Goal: Task Accomplishment & Management: Manage account settings

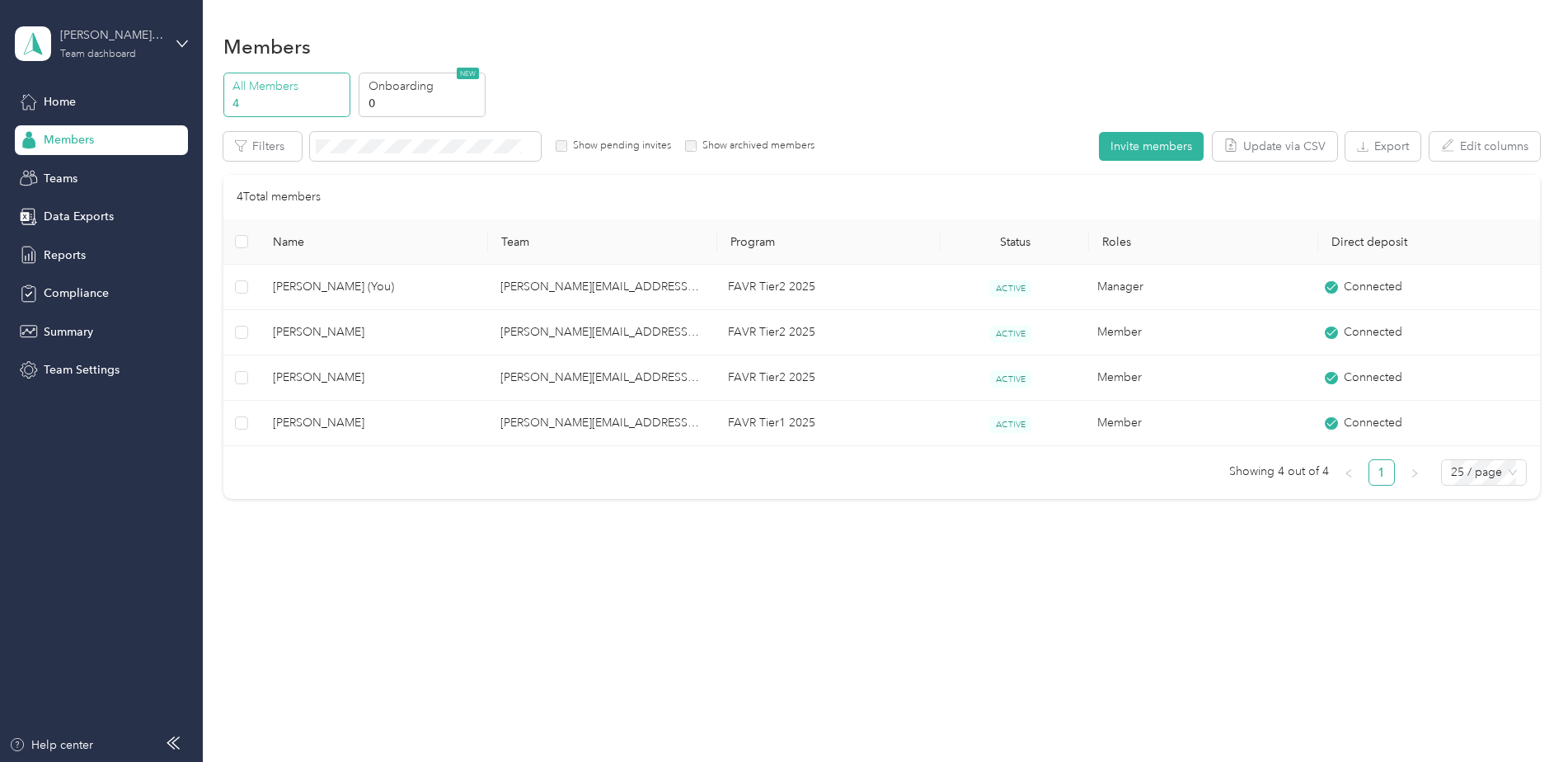
click at [92, 54] on div "Team dashboard" at bounding box center [98, 54] width 76 height 10
click at [101, 165] on div "Personal dashboard" at bounding box center [81, 173] width 104 height 17
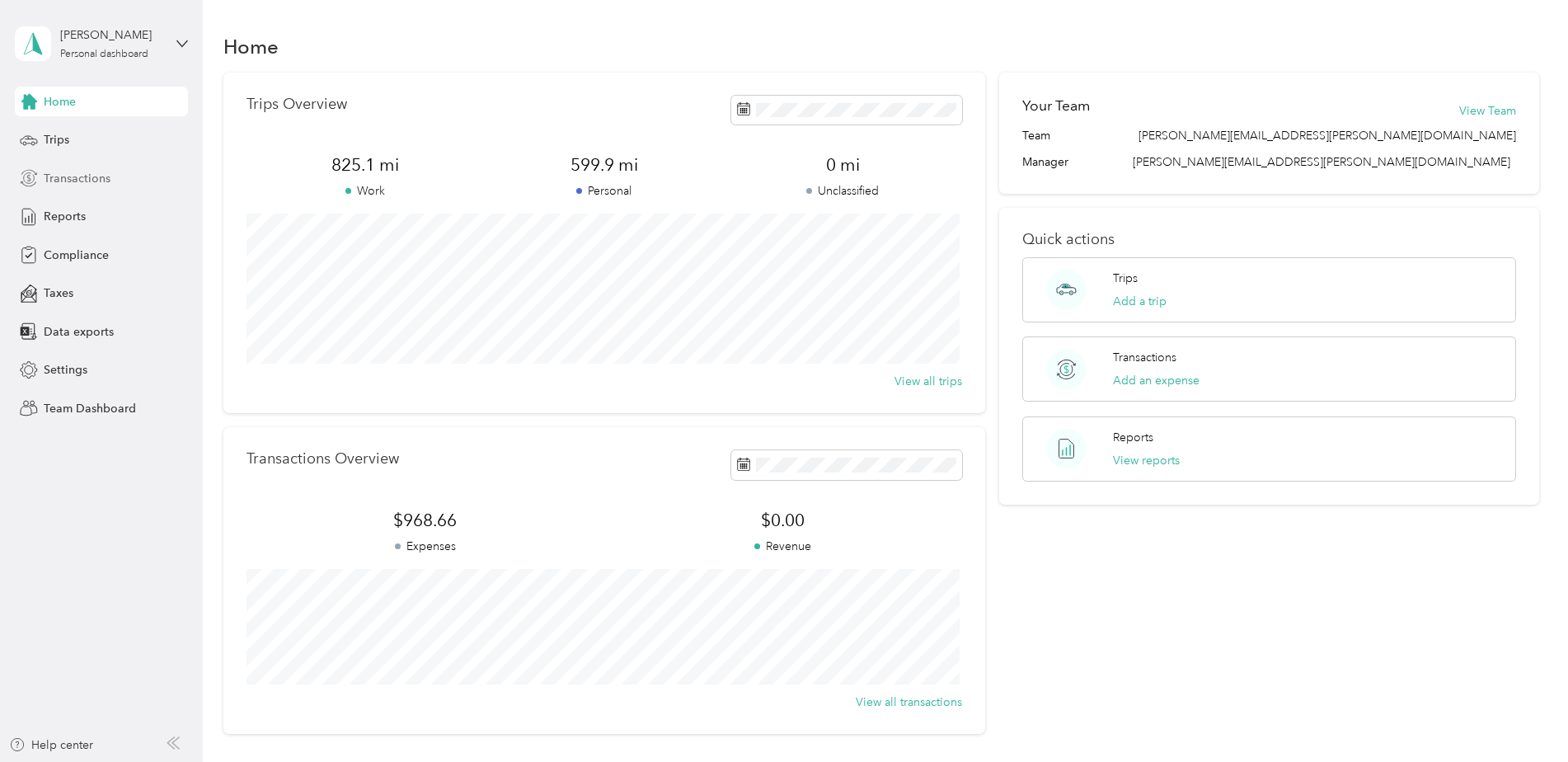
click at [81, 184] on span "Transactions" at bounding box center [77, 179] width 66 height 17
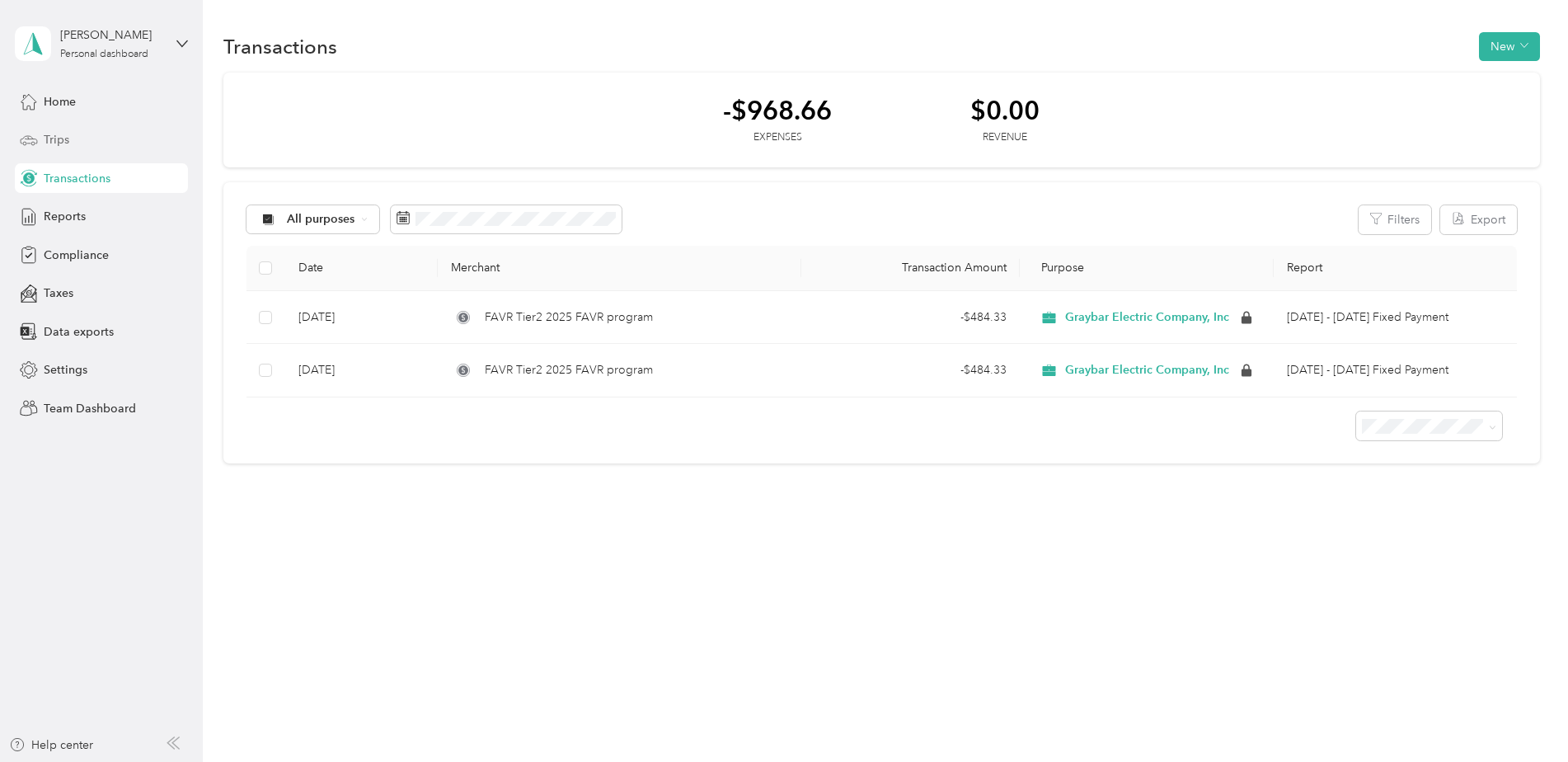
click at [59, 138] on span "Trips" at bounding box center [57, 140] width 26 height 17
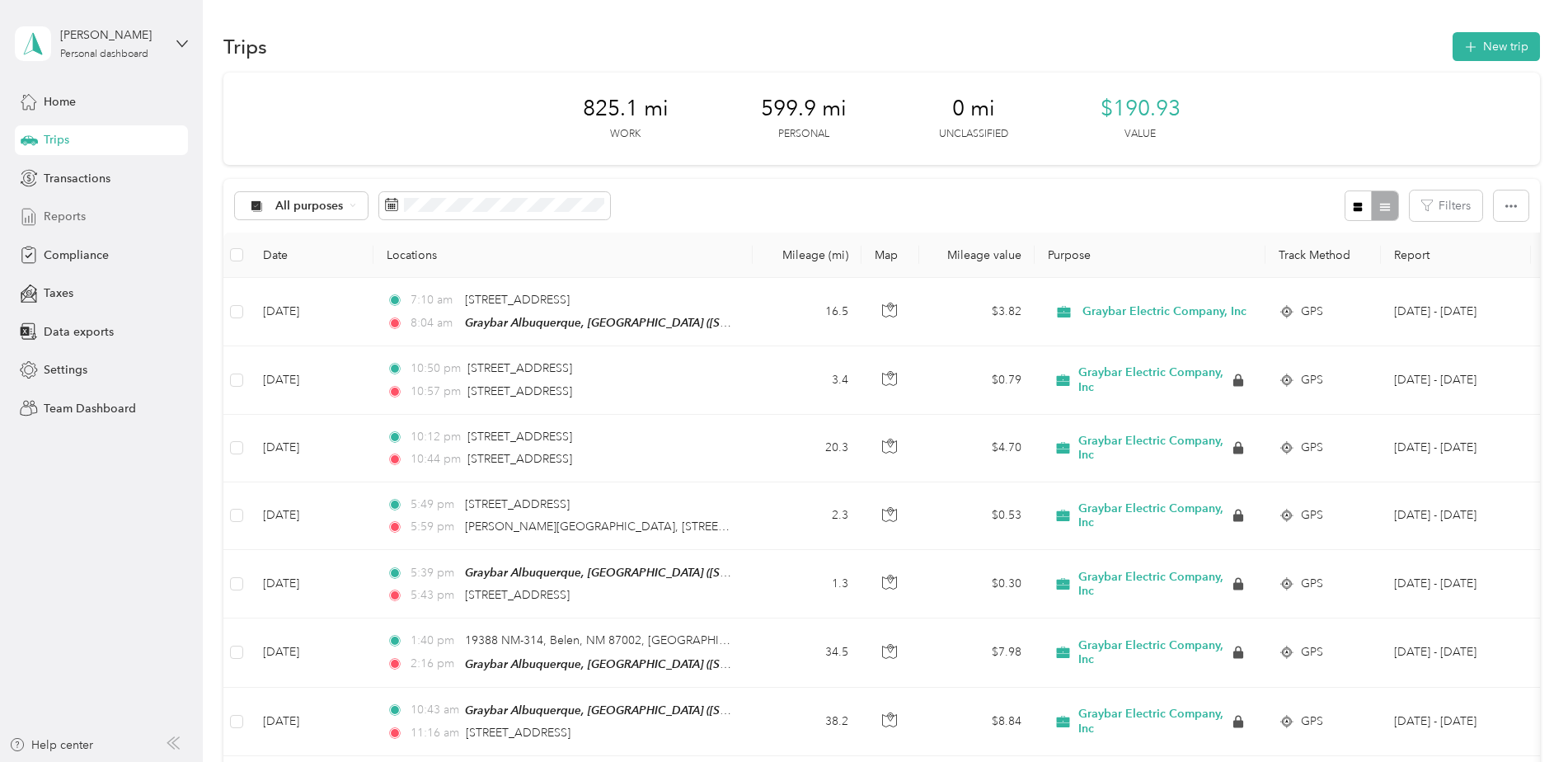
click at [75, 211] on span "Reports" at bounding box center [65, 217] width 42 height 17
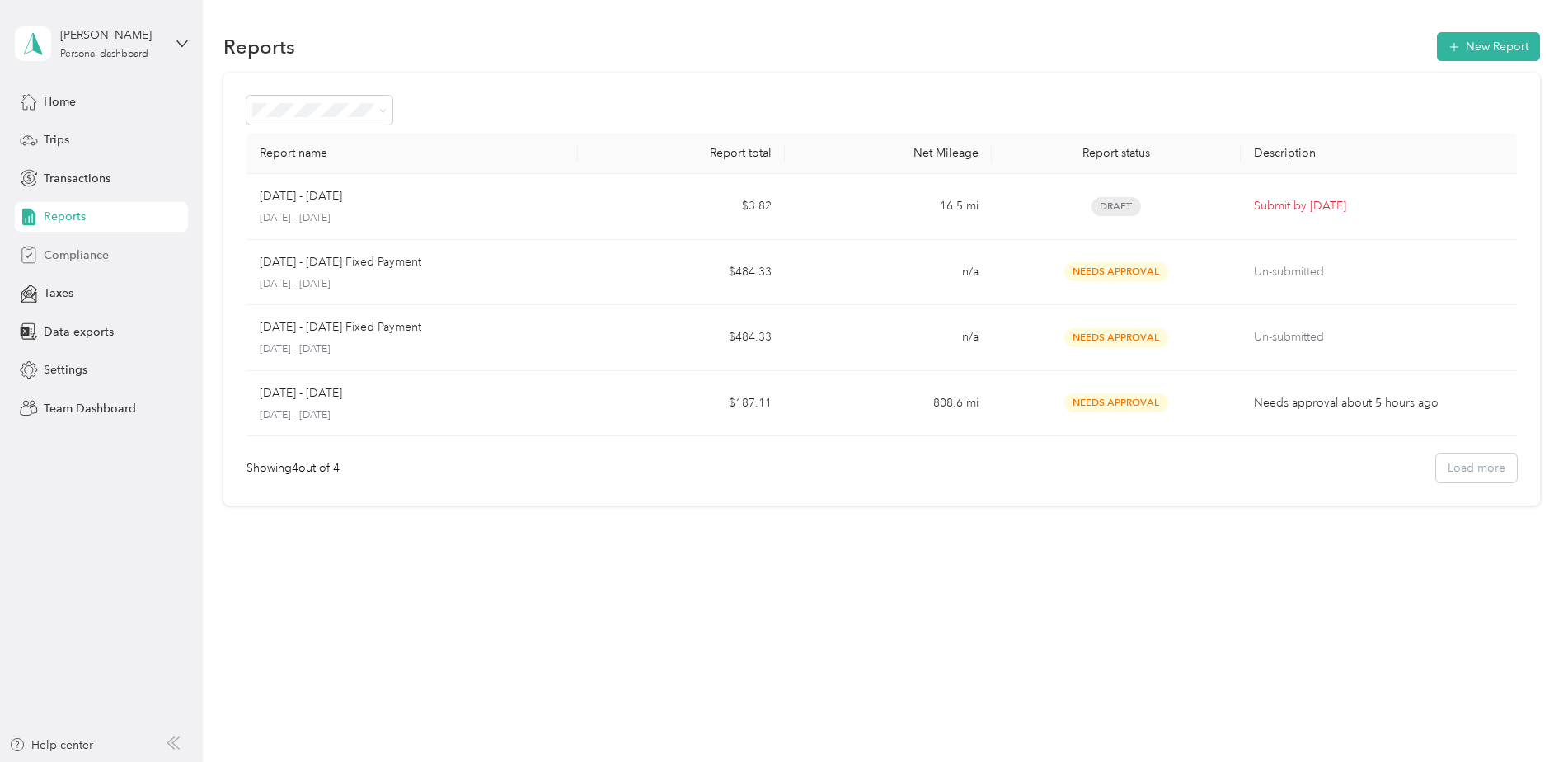
click at [67, 261] on span "Compliance" at bounding box center [76, 255] width 65 height 17
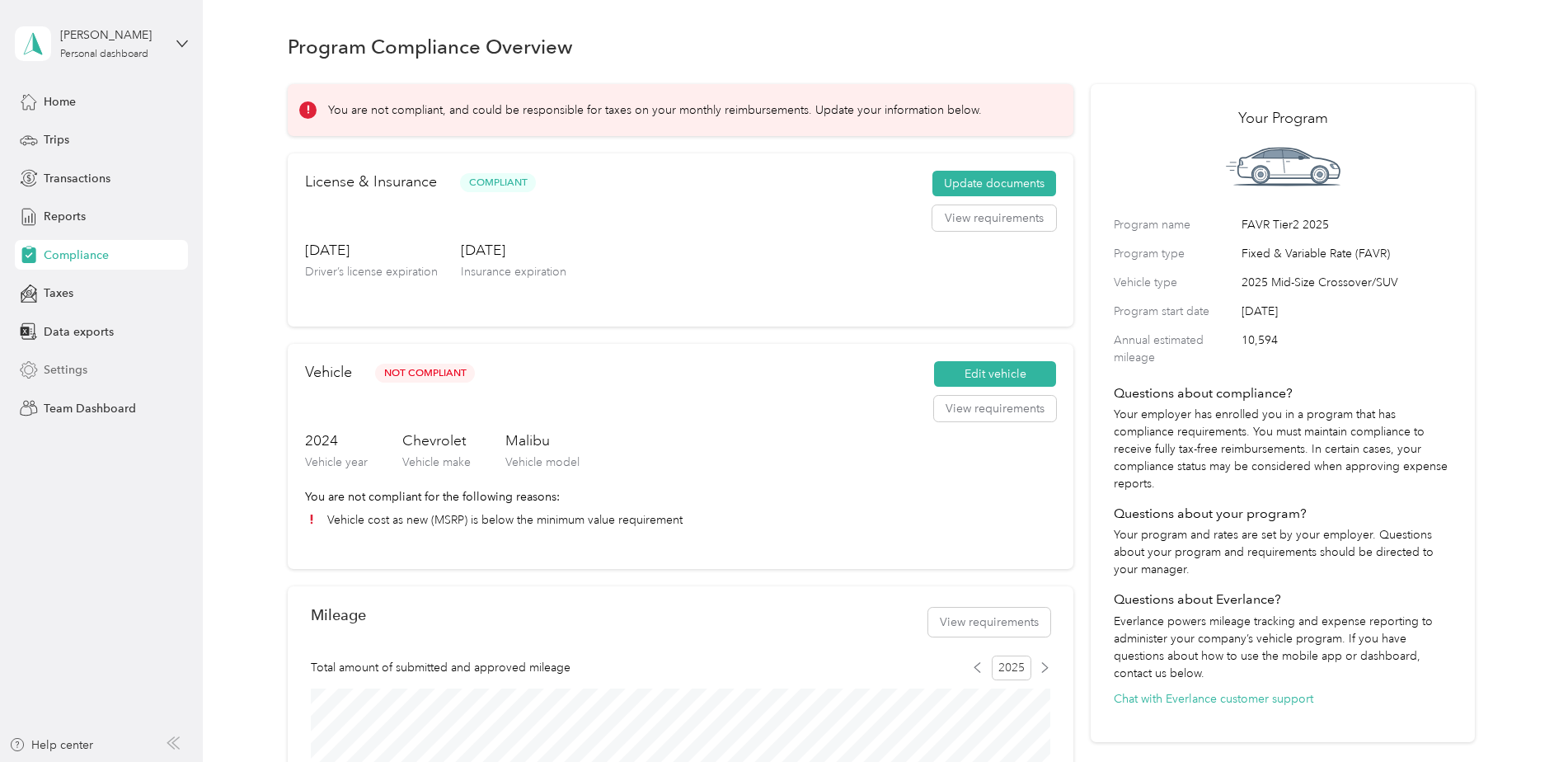
click at [78, 365] on span "Settings" at bounding box center [66, 370] width 44 height 17
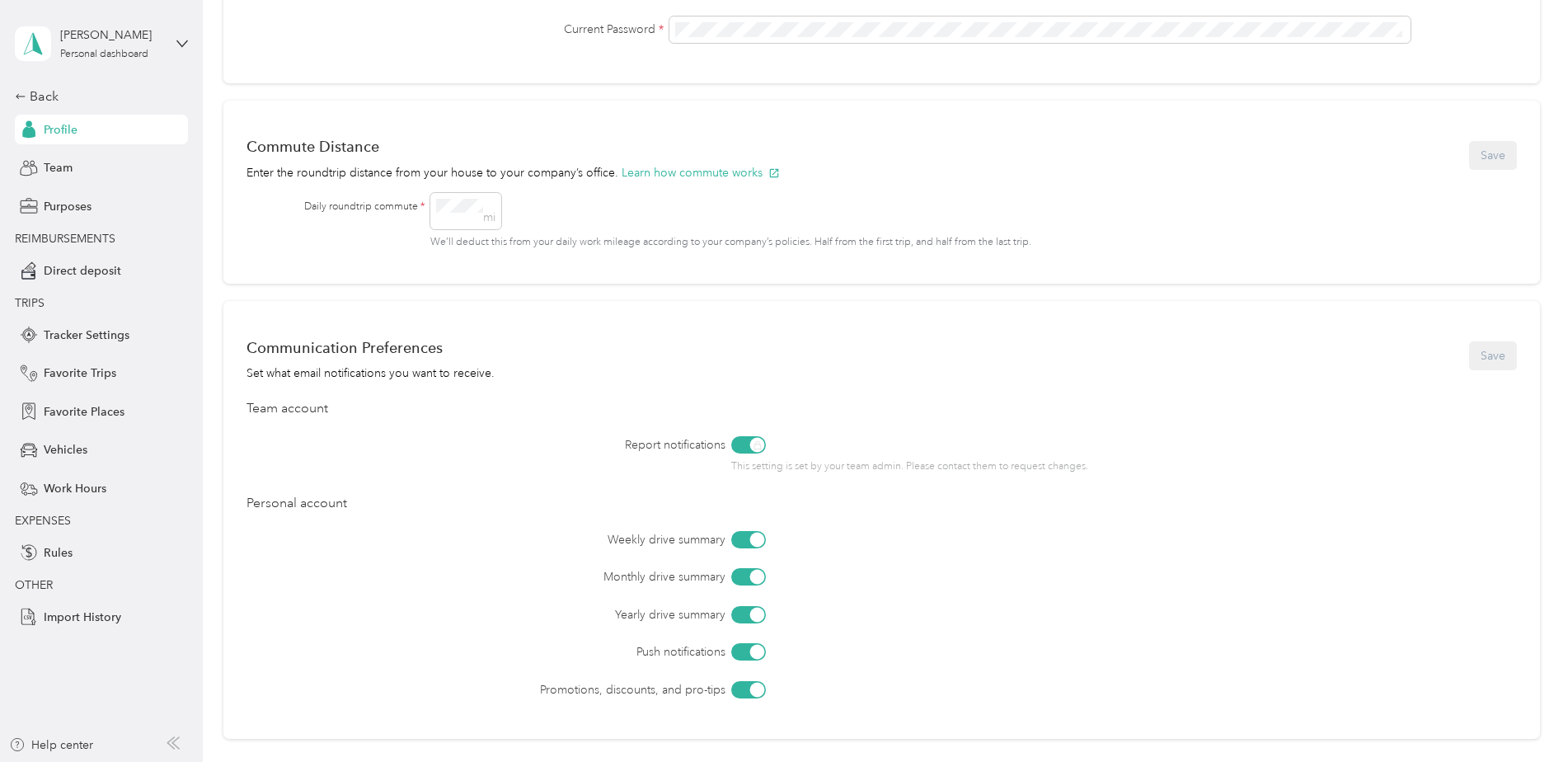
scroll to position [589, 0]
click at [65, 486] on span "Work Hours" at bounding box center [75, 489] width 63 height 17
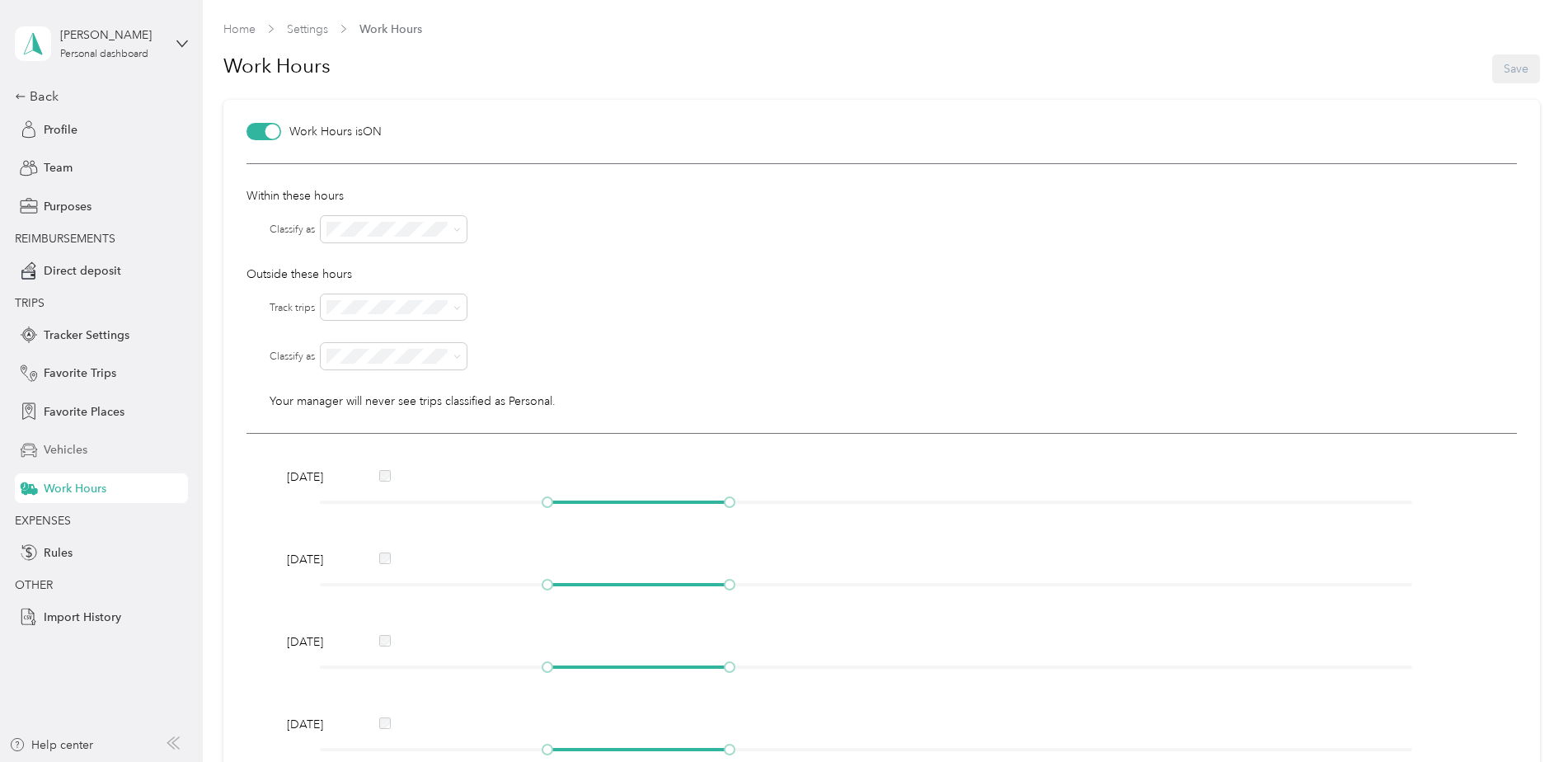
click at [92, 454] on div "Vehicles" at bounding box center [101, 450] width 173 height 29
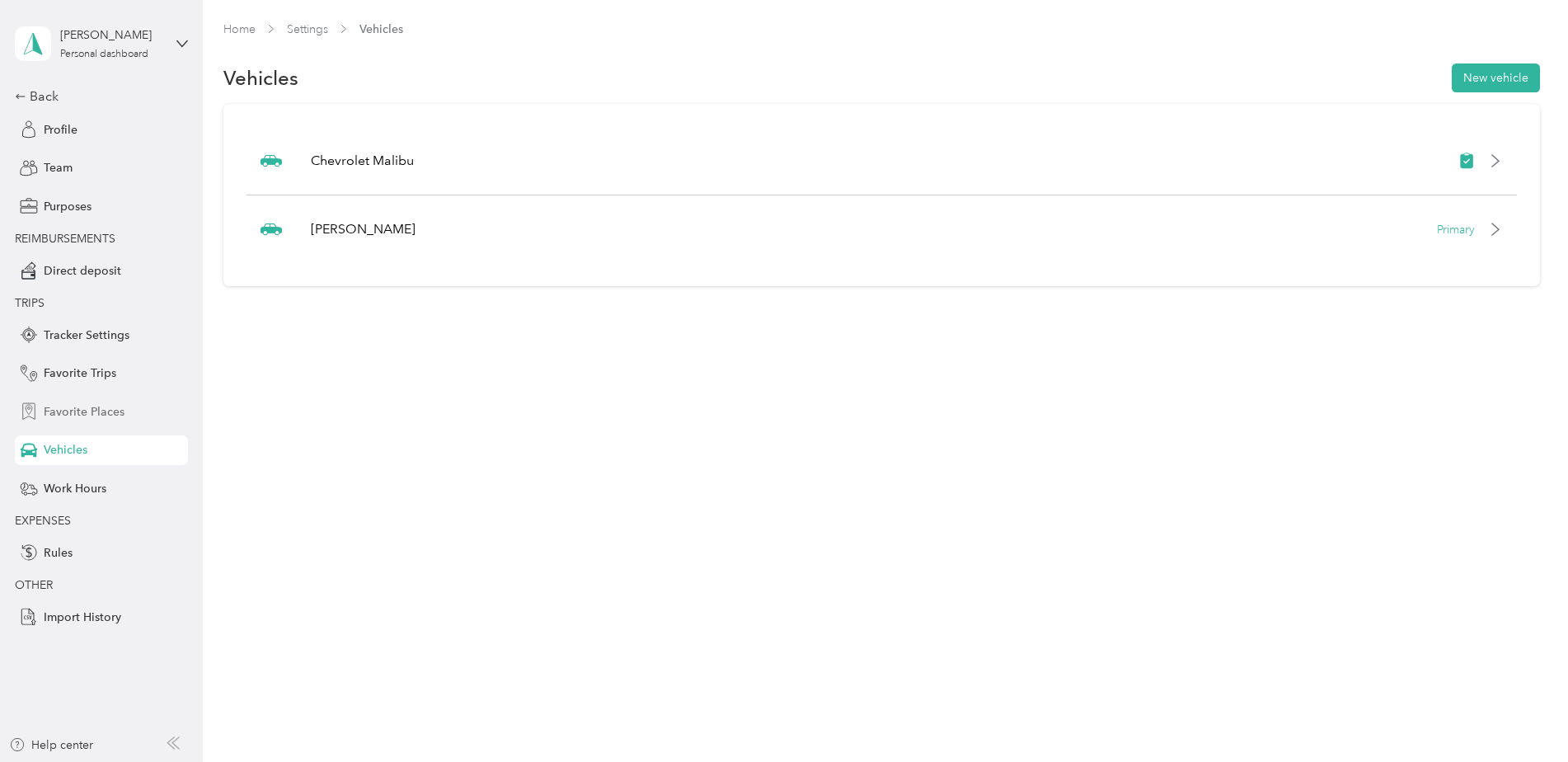
click at [77, 417] on span "Favorite Places" at bounding box center [85, 412] width 81 height 17
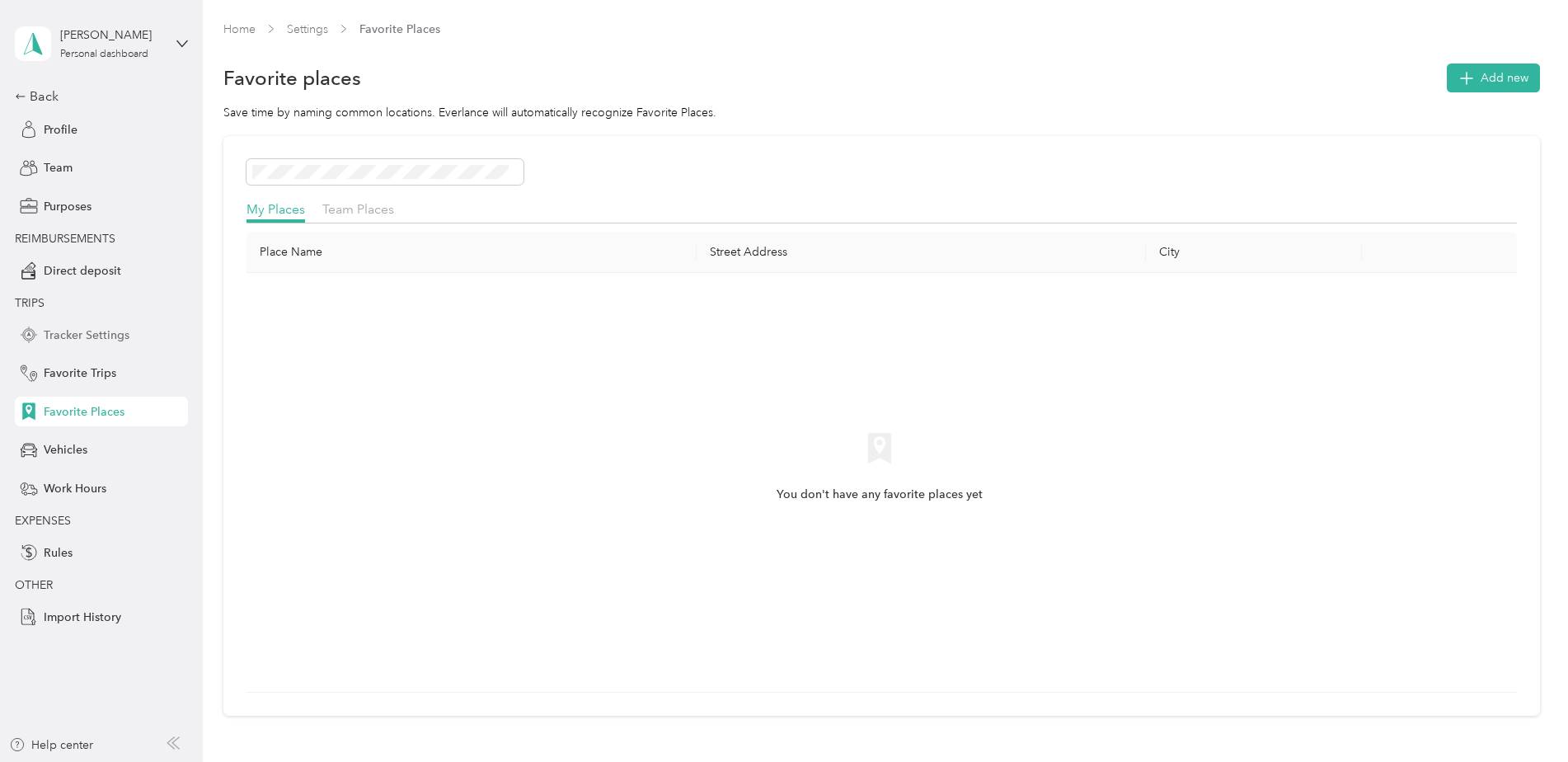
click at [73, 327] on span "Tracker Settings" at bounding box center [86, 335] width 85 height 17
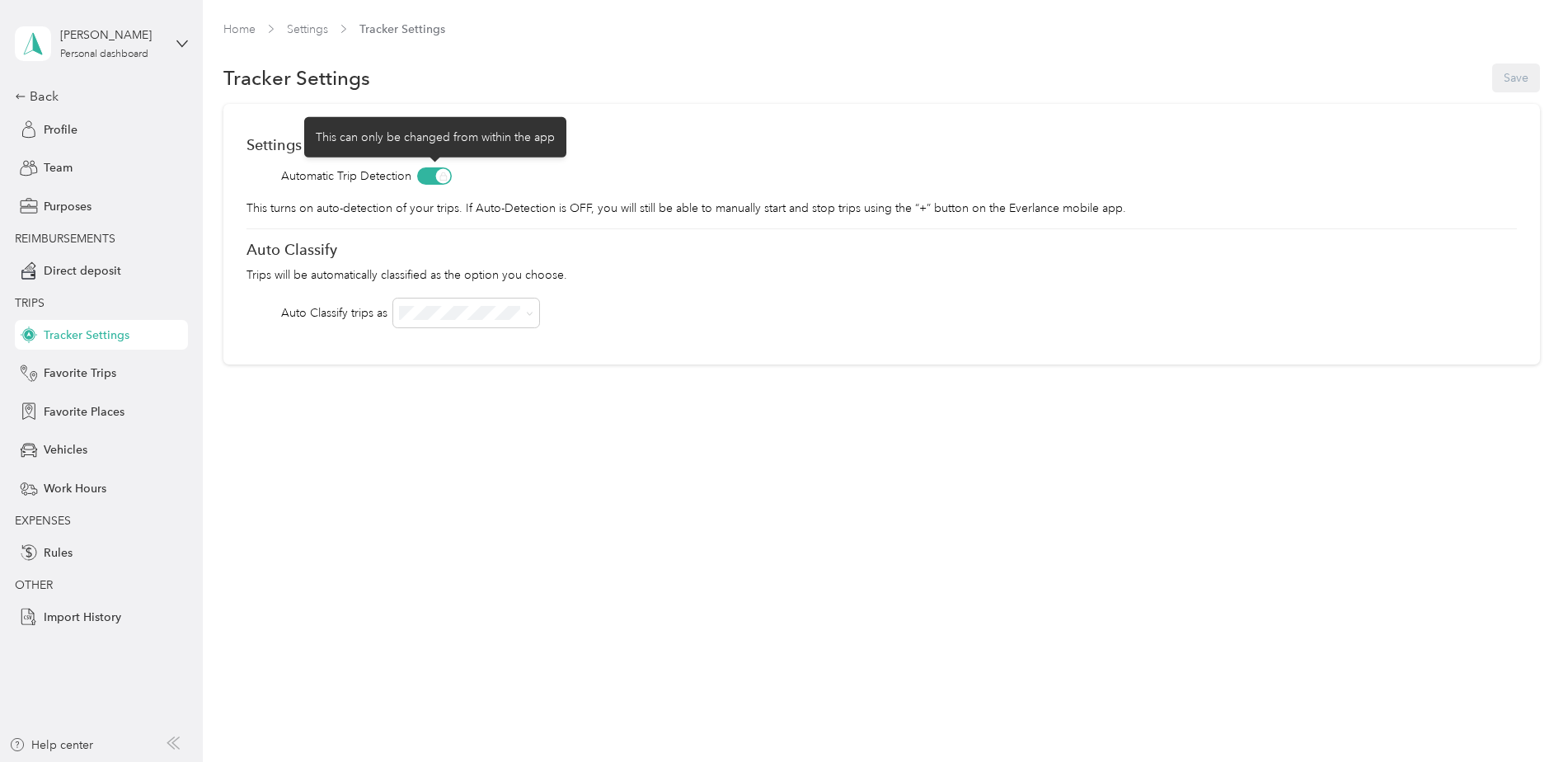
click at [433, 175] on span at bounding box center [434, 176] width 35 height 17
click at [447, 175] on span at bounding box center [434, 176] width 35 height 17
click at [439, 169] on span at bounding box center [434, 176] width 35 height 17
click at [439, 174] on span at bounding box center [434, 176] width 35 height 17
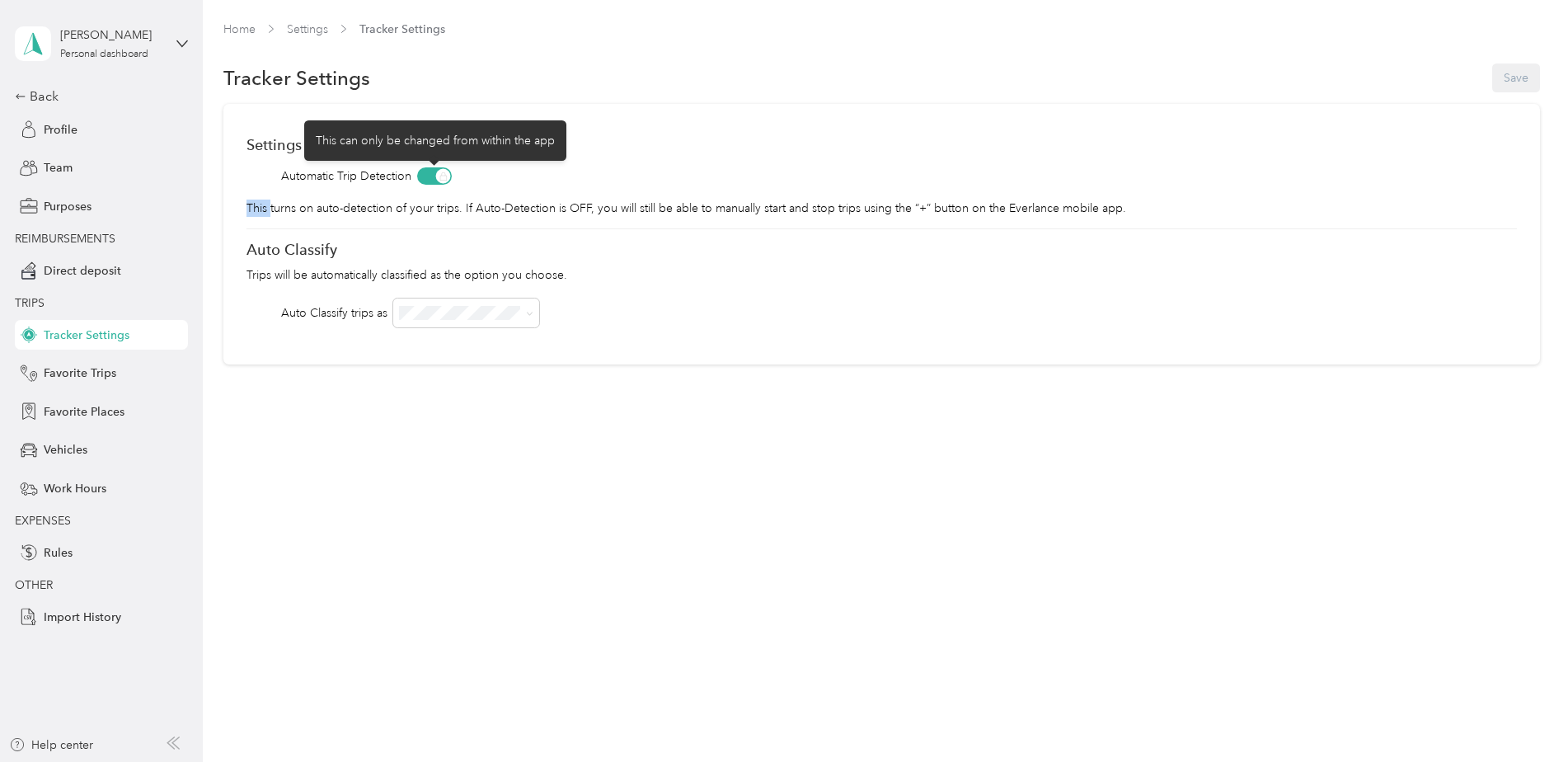
click at [439, 174] on span at bounding box center [434, 176] width 35 height 17
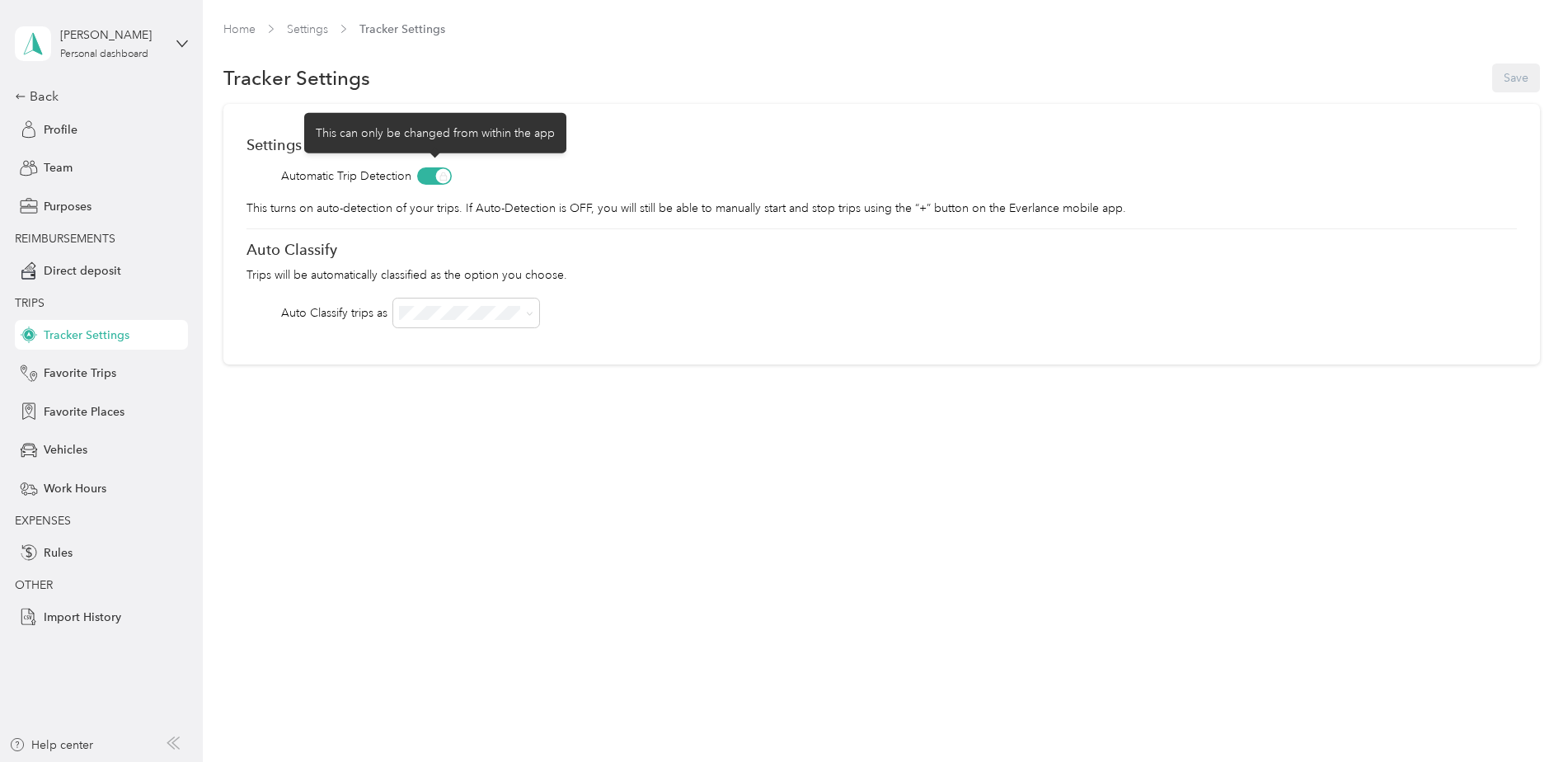
click at [439, 174] on span at bounding box center [434, 176] width 35 height 17
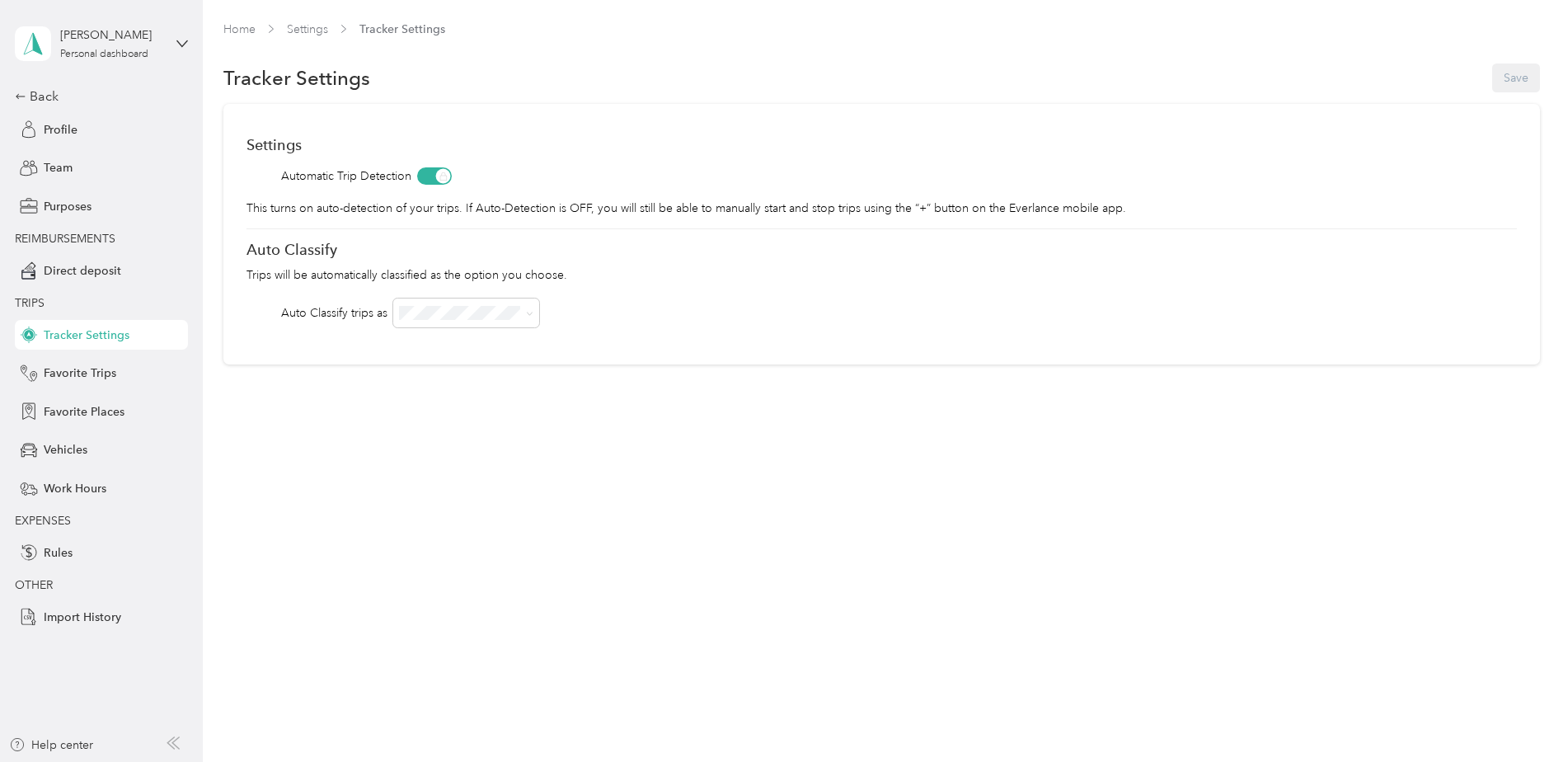
click at [686, 162] on div "Settings Automatic Trip Detection This turns on auto-detection of your trips. I…" at bounding box center [882, 234] width 1316 height 261
click at [117, 55] on div "Personal dashboard" at bounding box center [104, 54] width 88 height 10
click at [101, 142] on div "Team dashboard" at bounding box center [281, 135] width 510 height 29
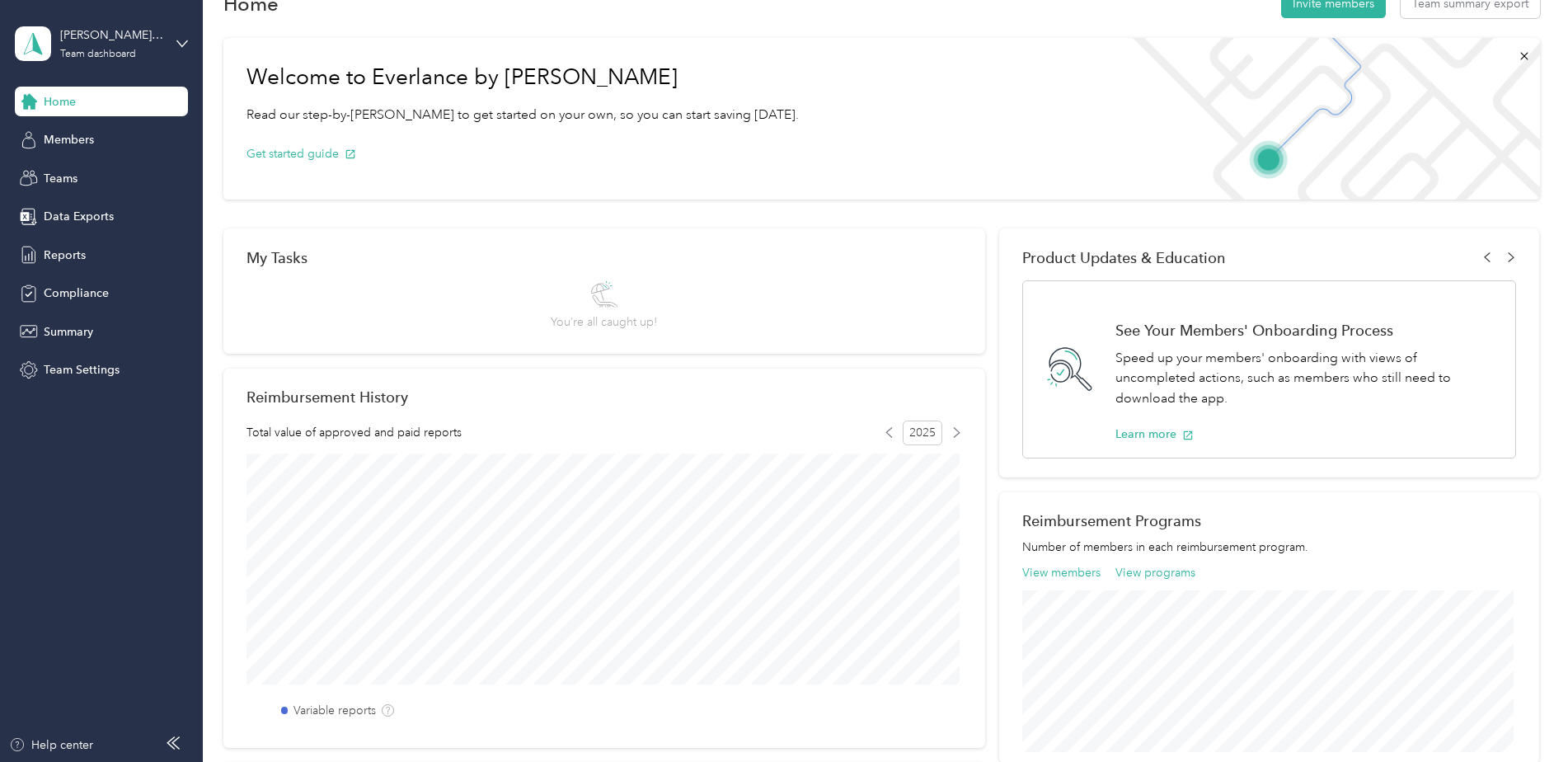
scroll to position [82, 0]
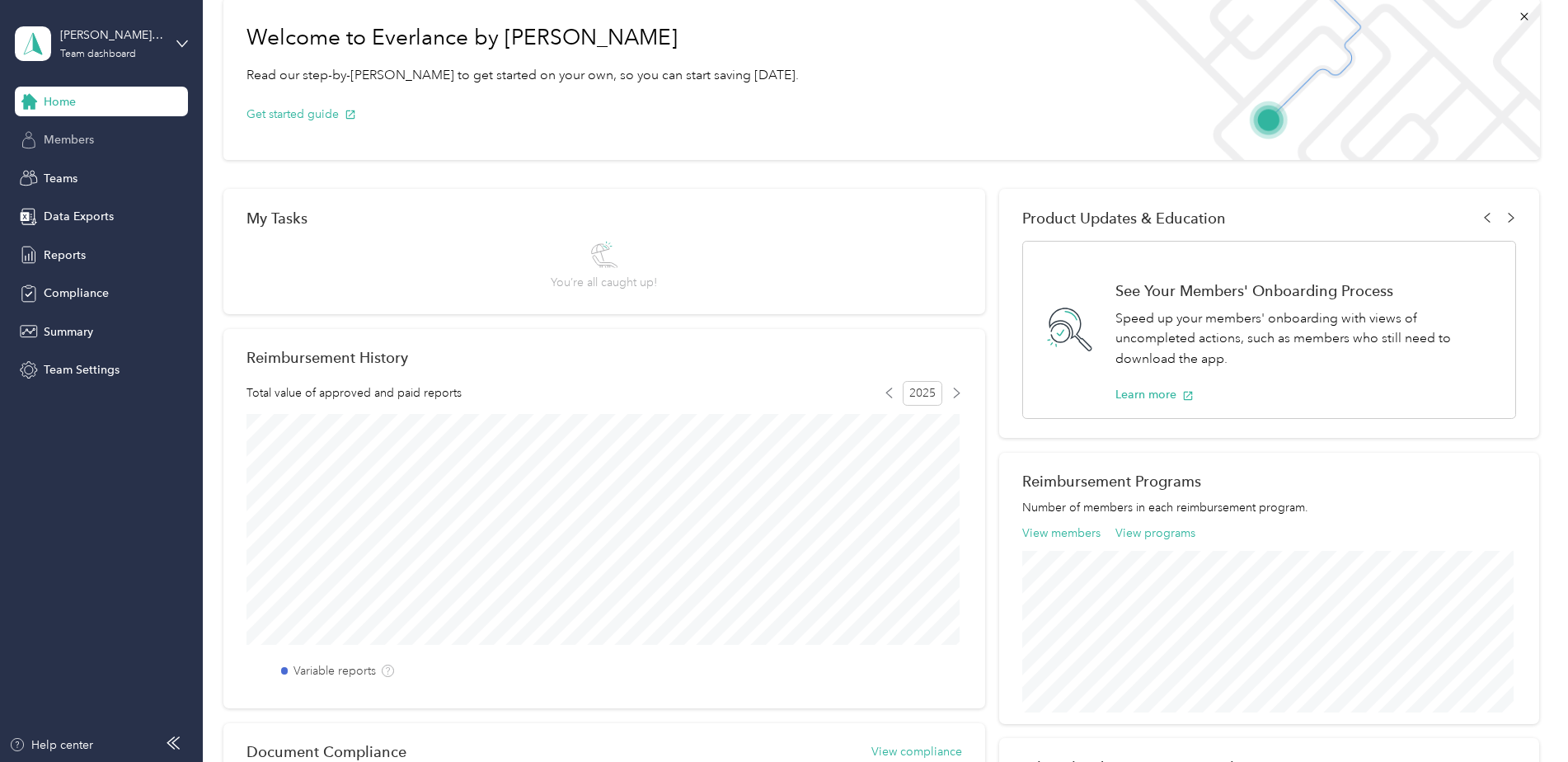
click at [85, 142] on span "Members" at bounding box center [69, 140] width 50 height 17
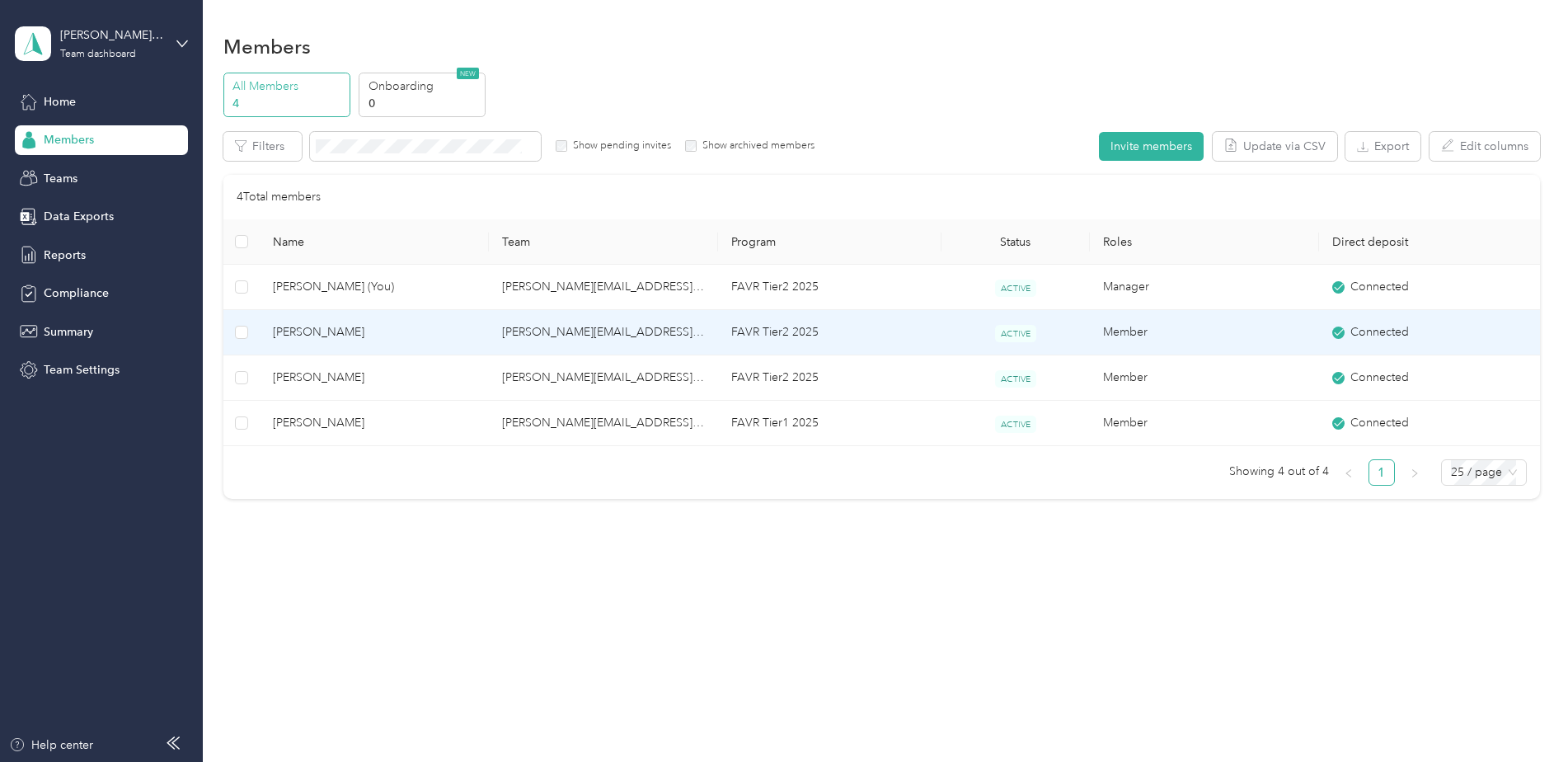
click at [343, 332] on span "[PERSON_NAME]" at bounding box center [374, 332] width 203 height 18
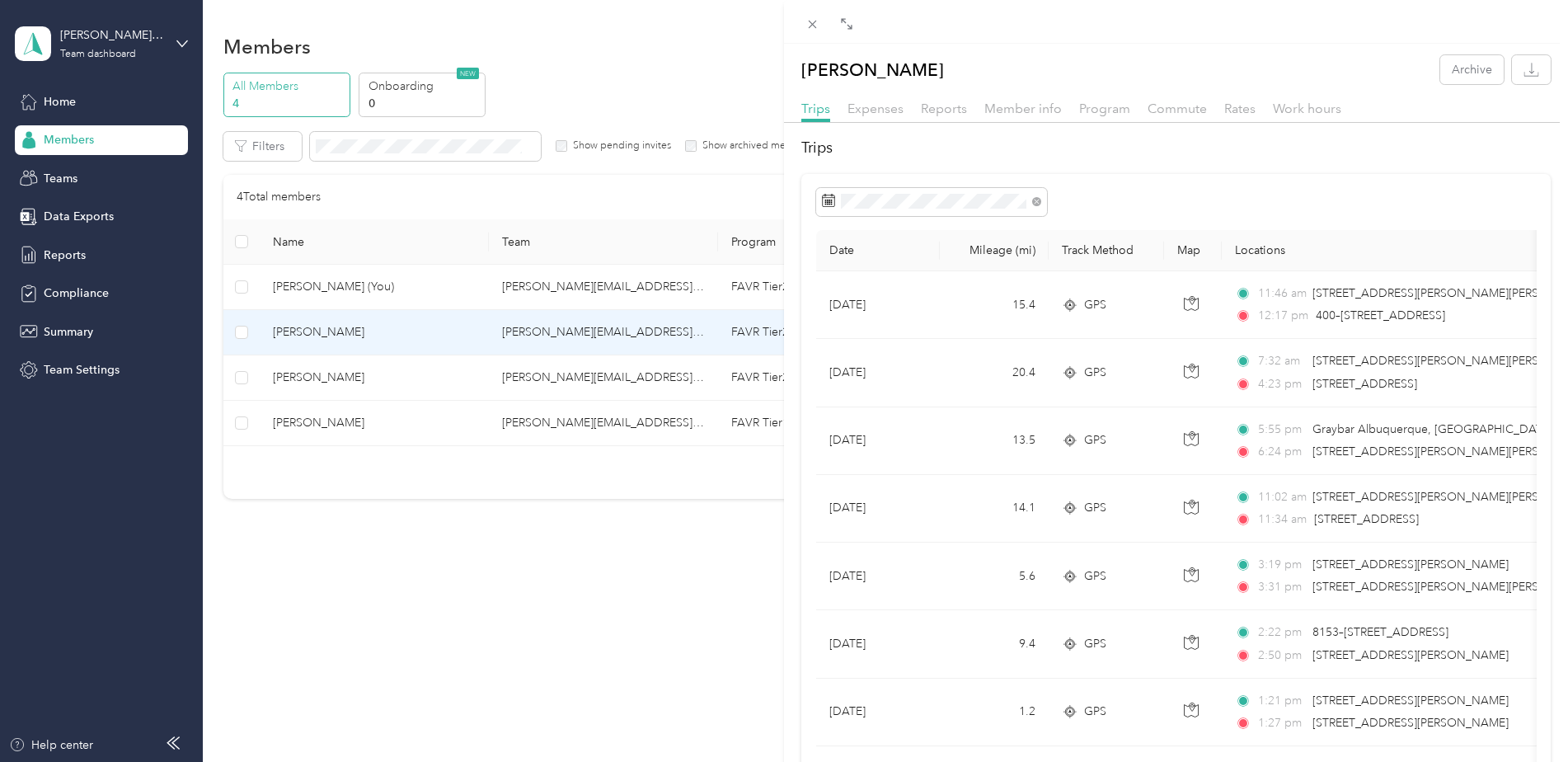
click at [106, 56] on div "[PERSON_NAME] Archive Trips Expenses Reports Member info Program Commute Rates …" at bounding box center [784, 381] width 1568 height 762
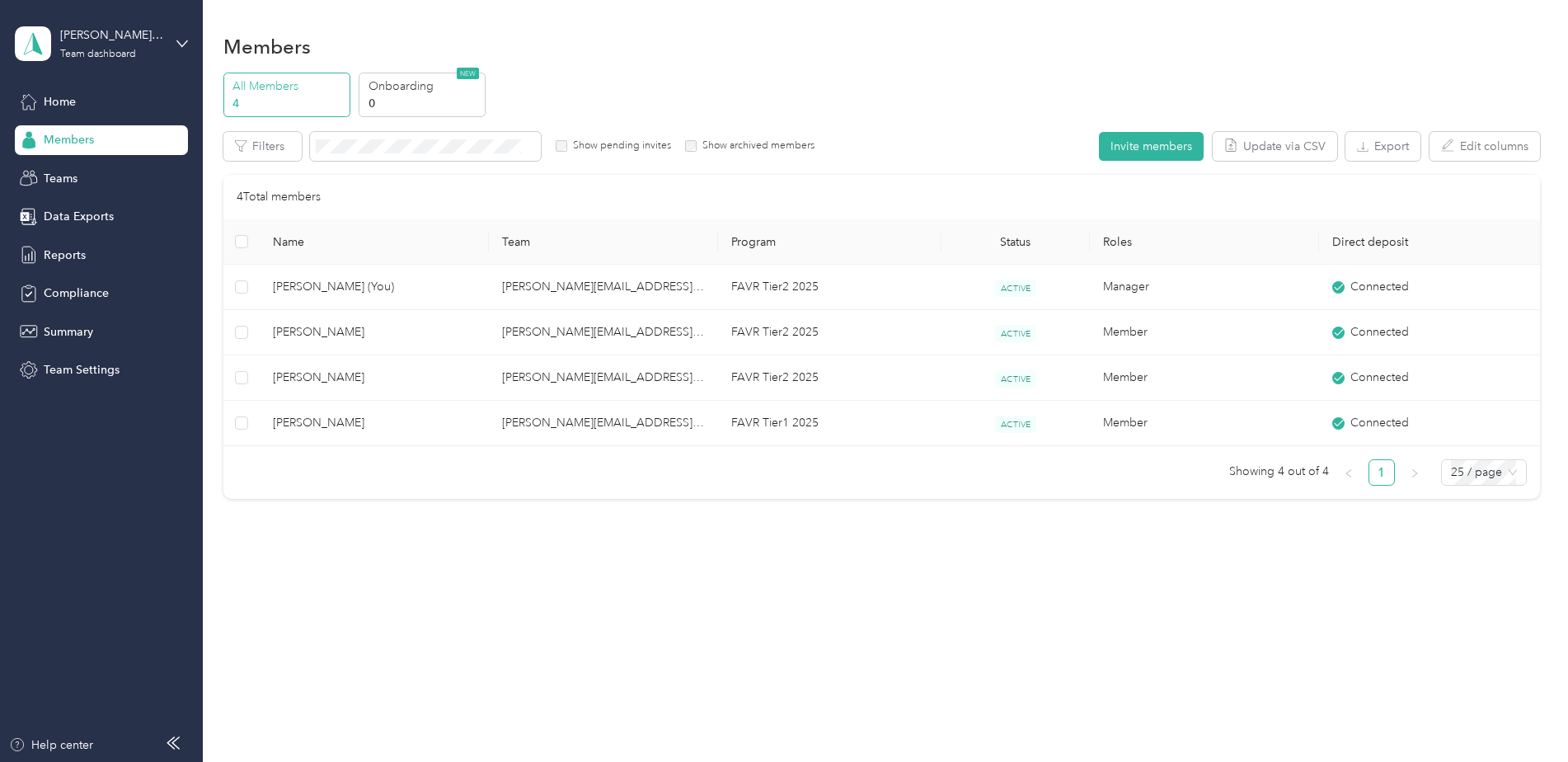
click at [106, 56] on div "Team dashboard" at bounding box center [98, 54] width 76 height 10
click at [93, 169] on div "Personal dashboard" at bounding box center [81, 171] width 104 height 17
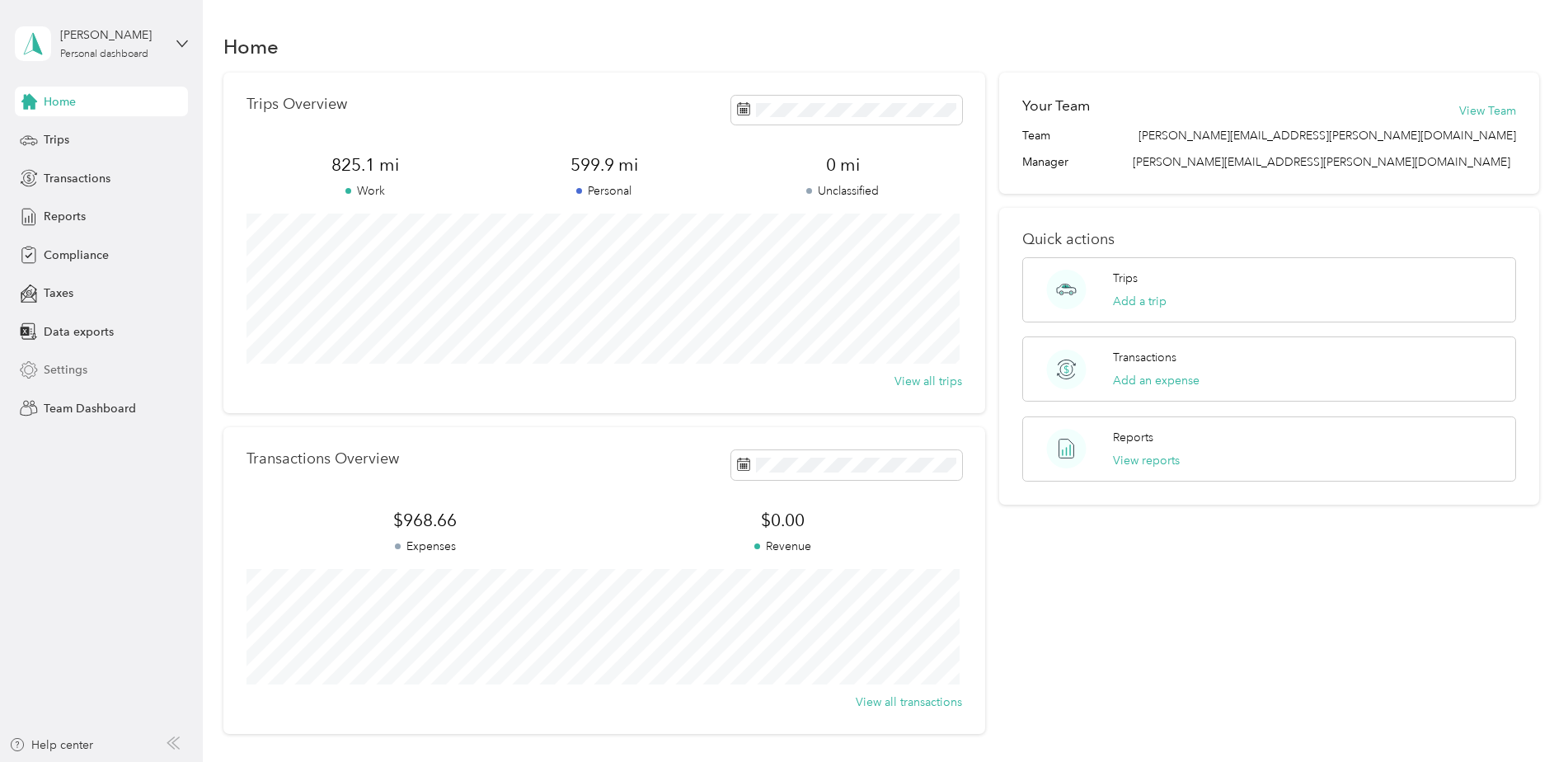
click at [56, 373] on span "Settings" at bounding box center [66, 370] width 44 height 17
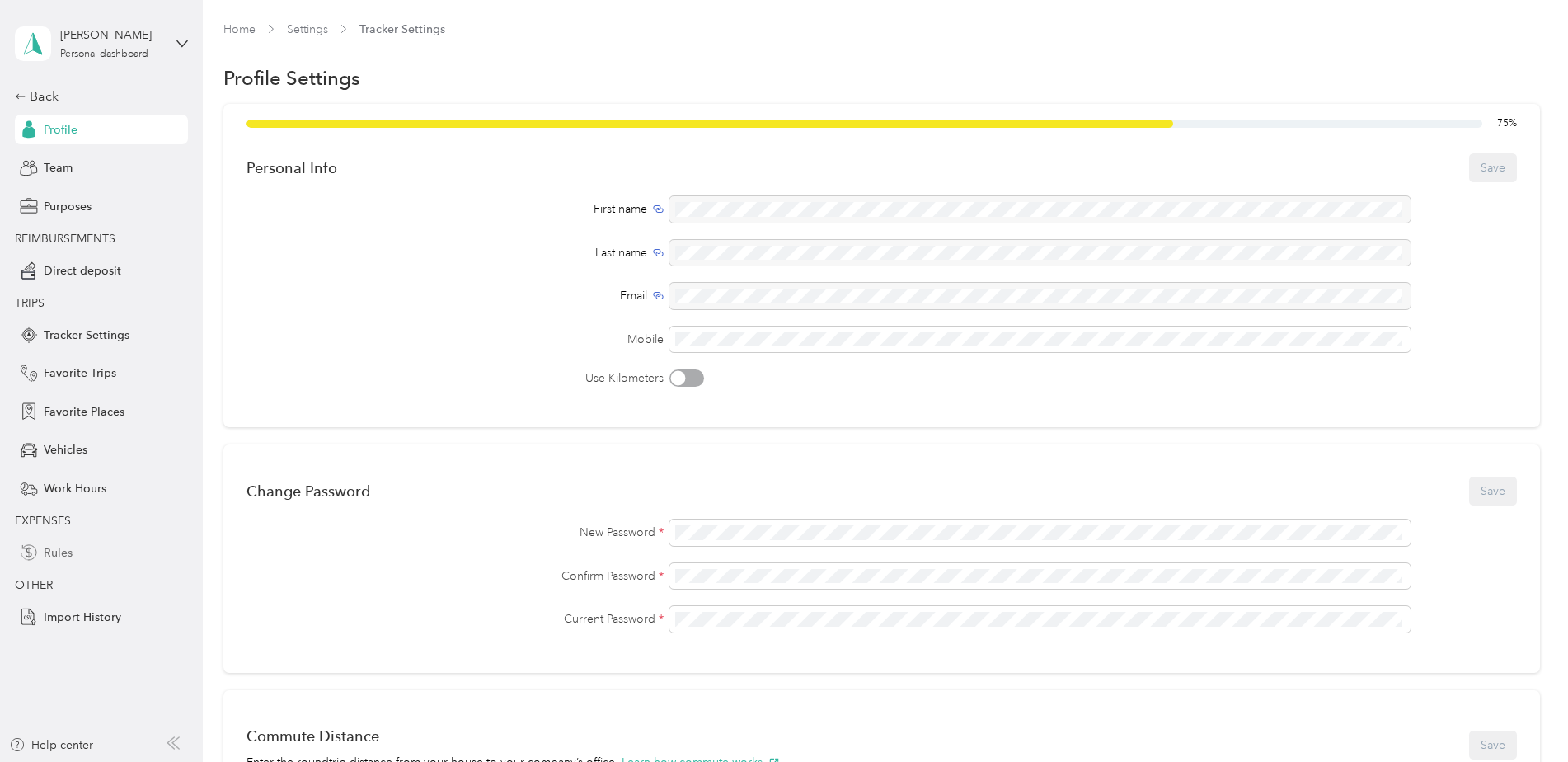
click at [62, 548] on span "Rules" at bounding box center [58, 553] width 28 height 17
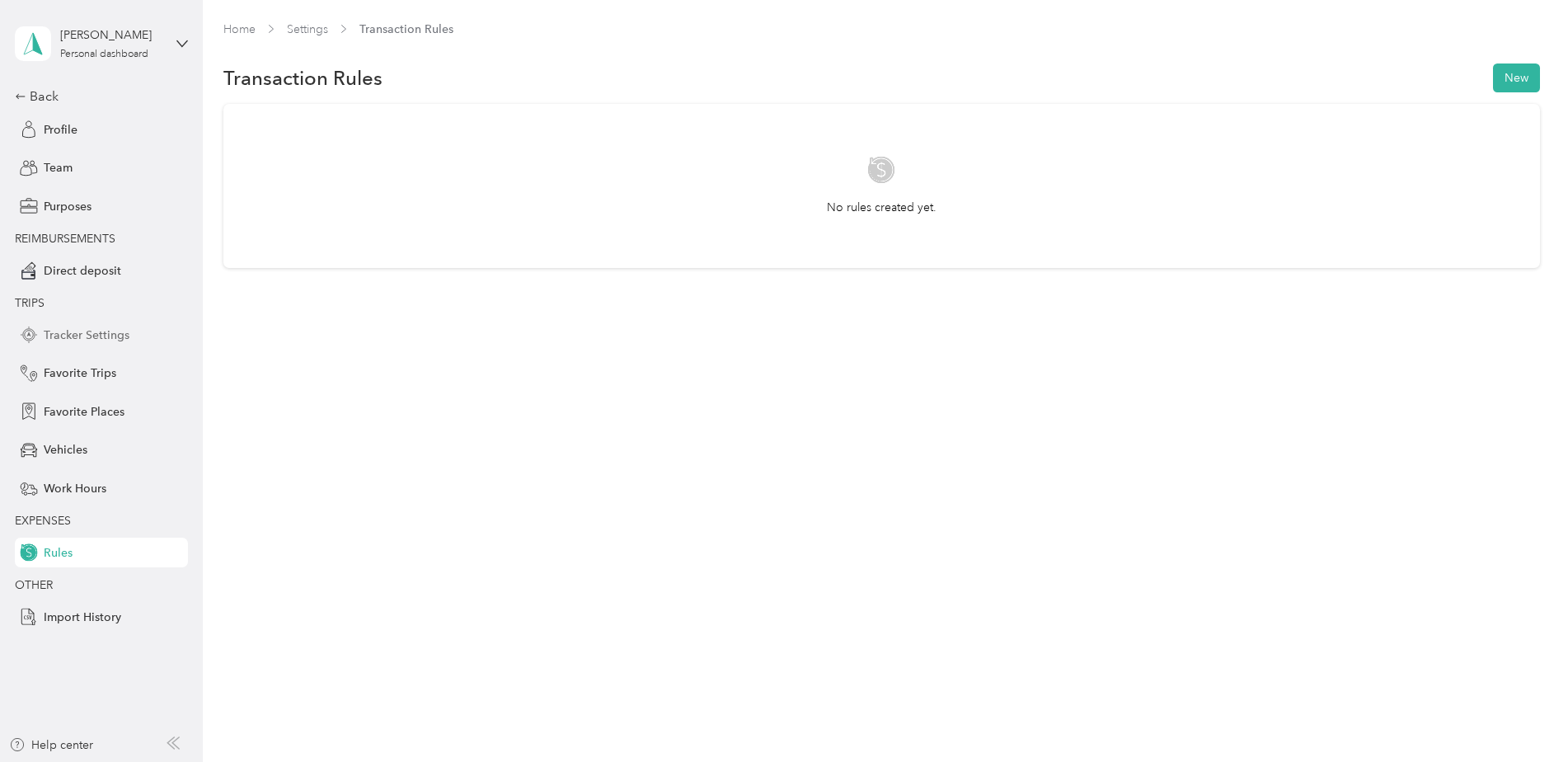
click at [69, 334] on span "Tracker Settings" at bounding box center [86, 335] width 85 height 17
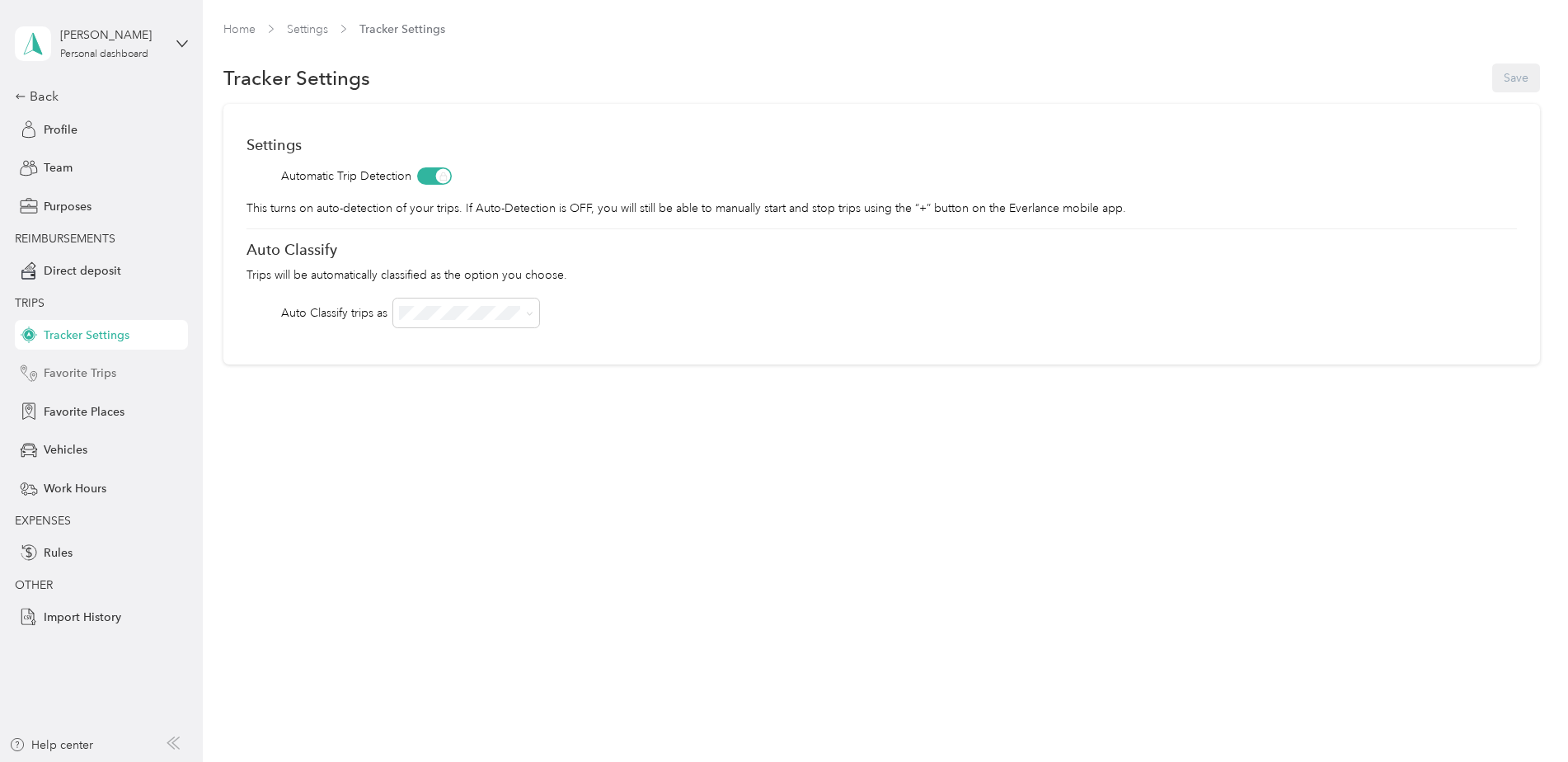
click at [67, 373] on span "Favorite Trips" at bounding box center [80, 373] width 73 height 17
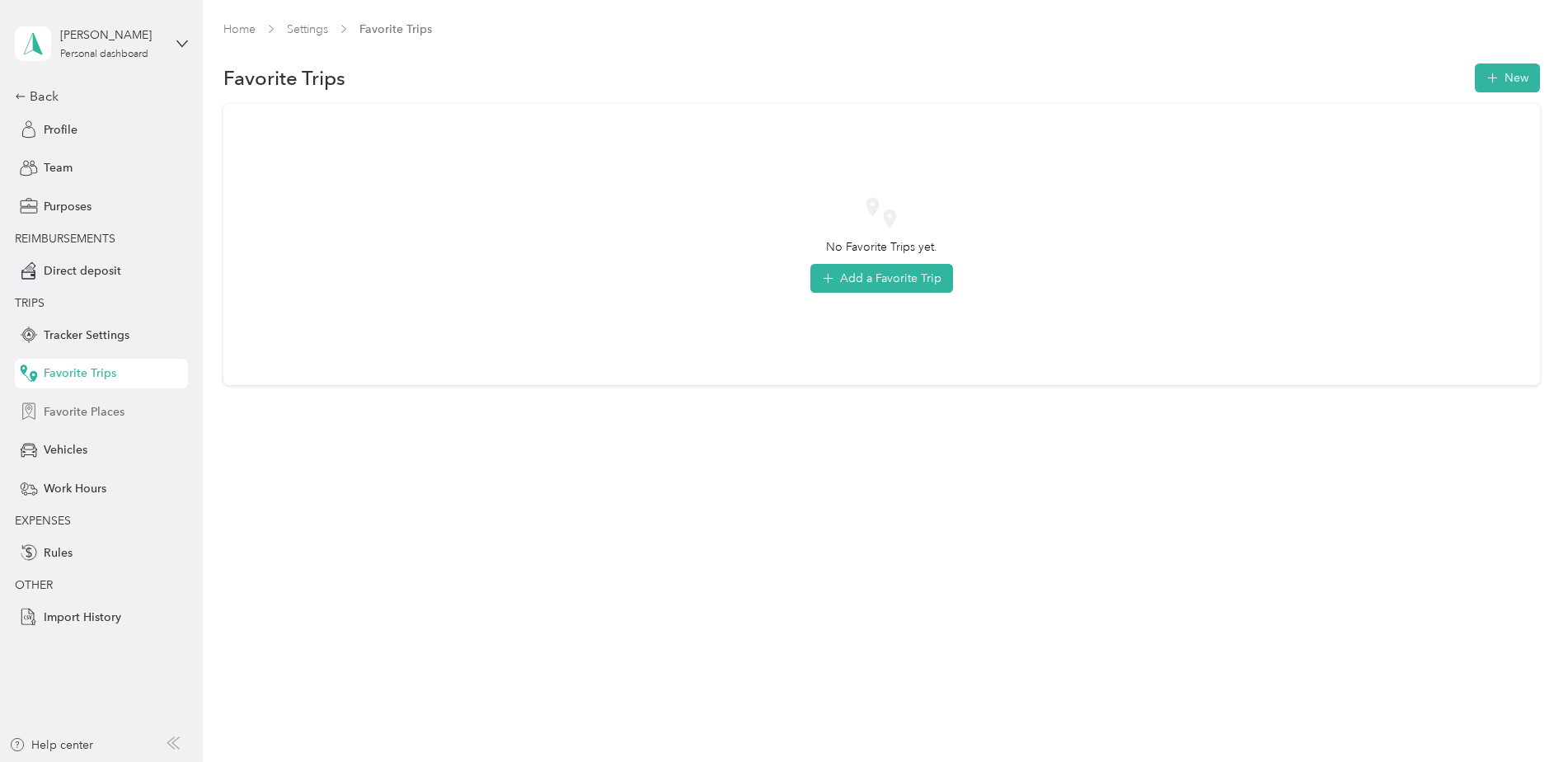
click at [73, 415] on span "Favorite Places" at bounding box center [85, 412] width 81 height 17
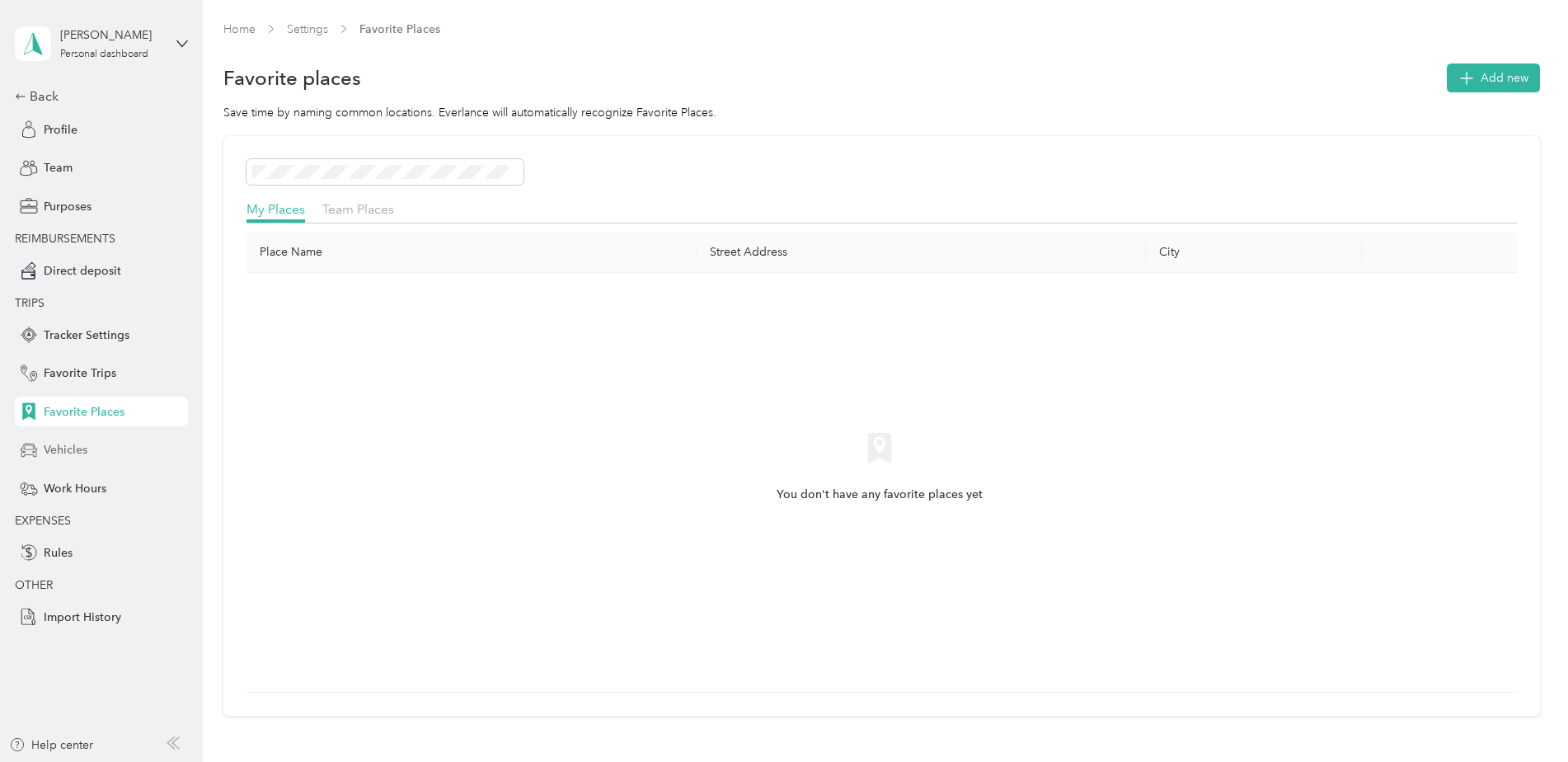
click at [71, 451] on span "Vehicles" at bounding box center [66, 450] width 44 height 17
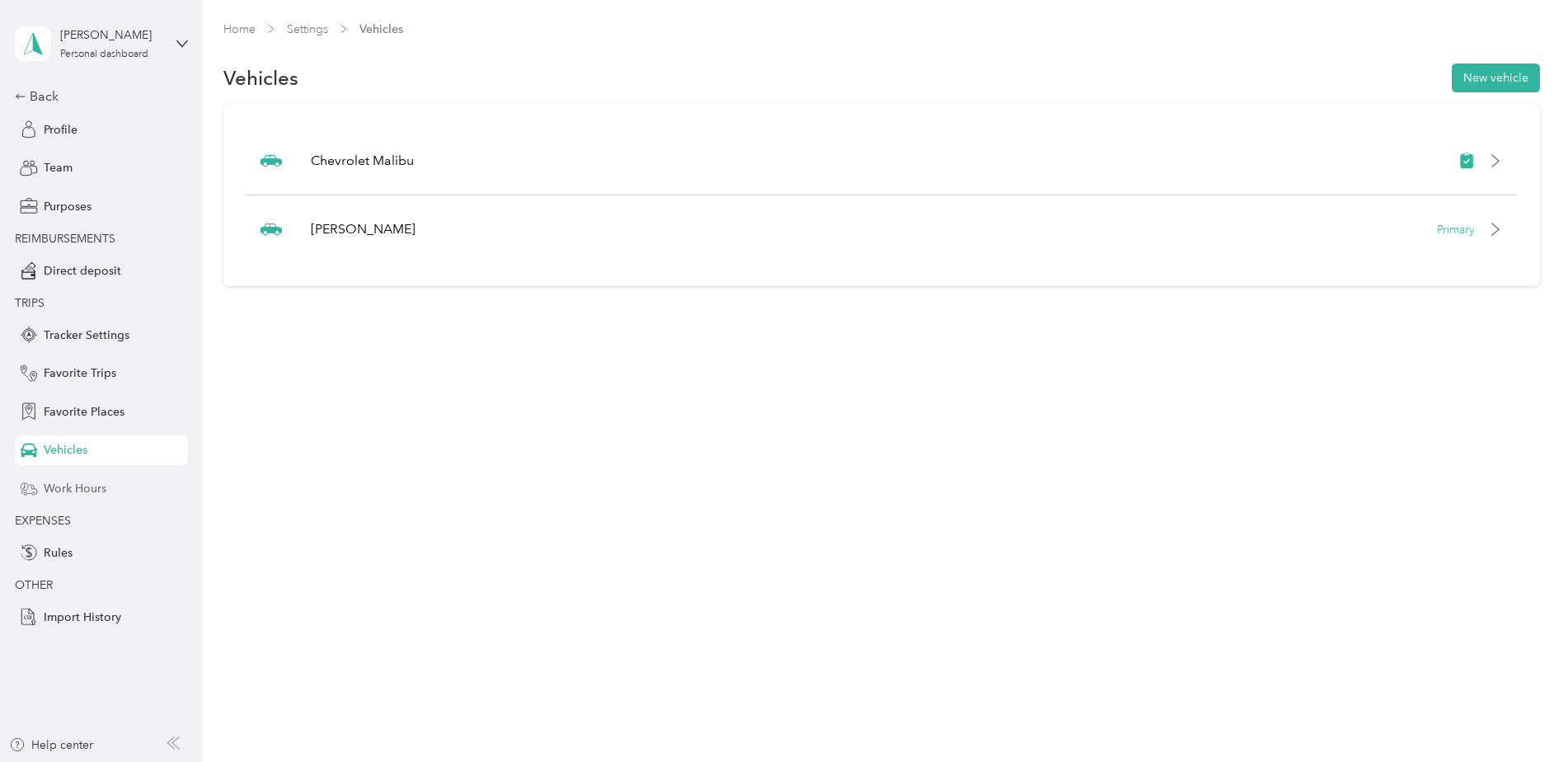
click at [67, 488] on span "Work Hours" at bounding box center [75, 489] width 63 height 17
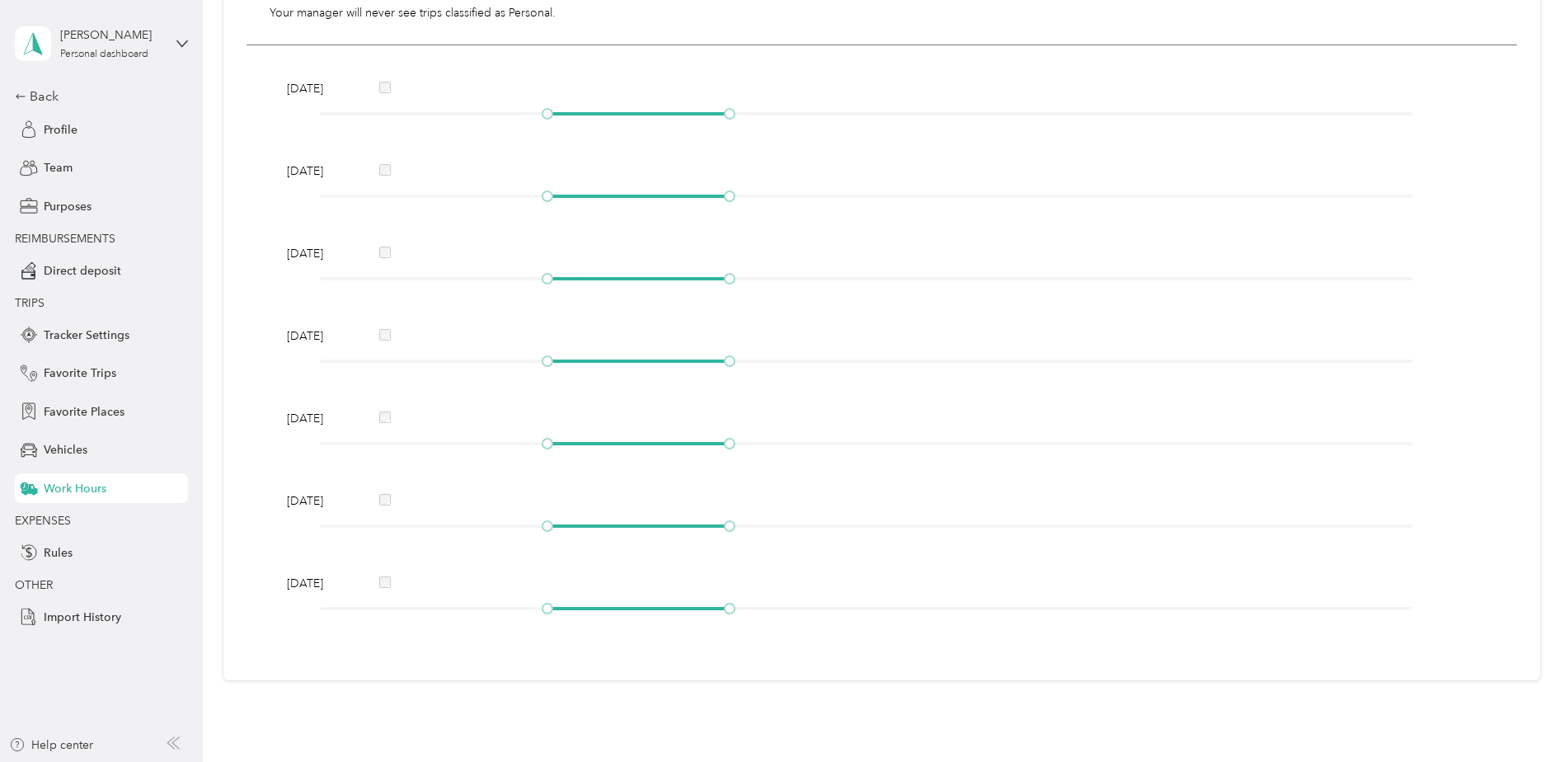
scroll to position [408, 0]
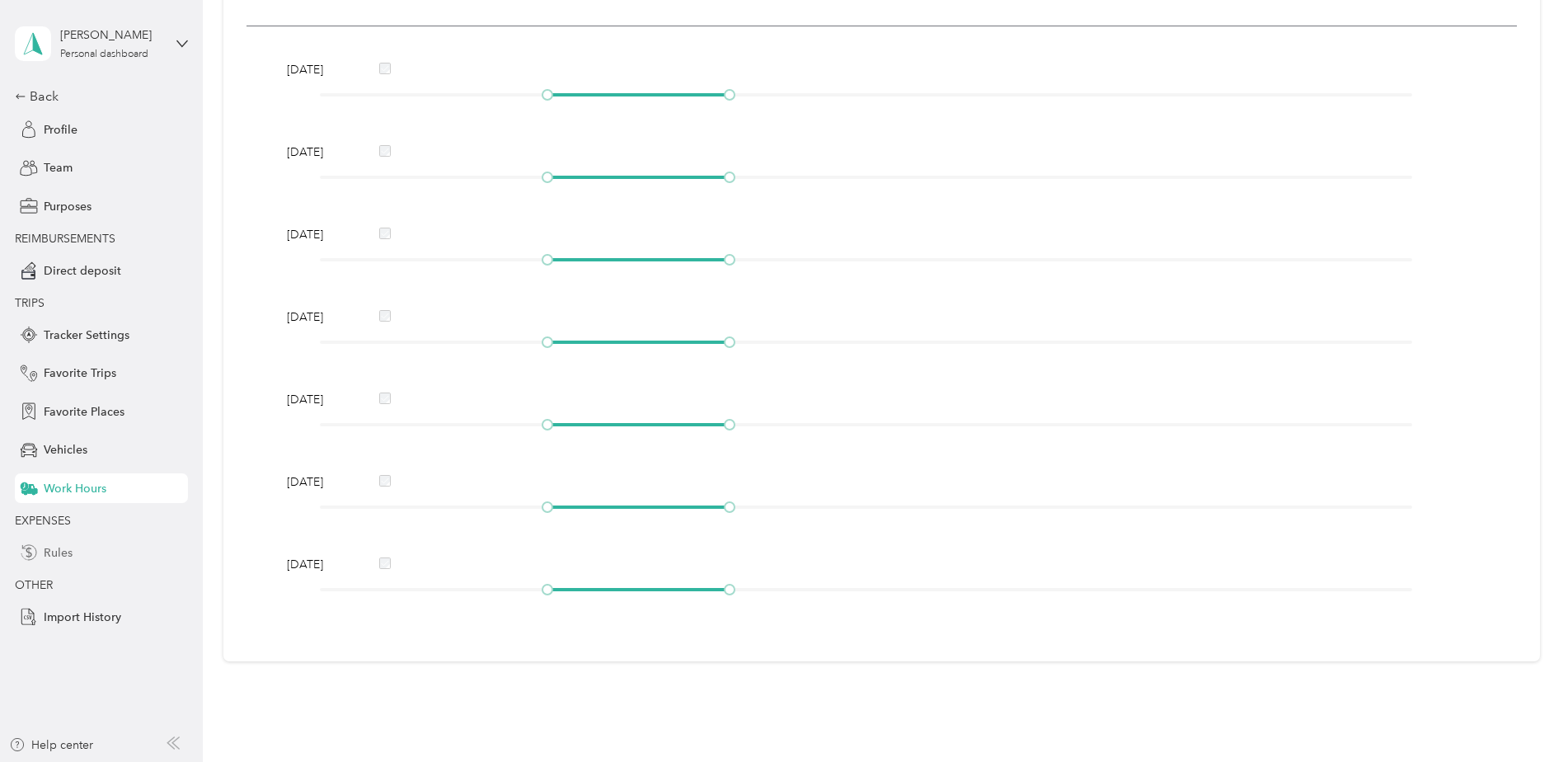
click at [70, 556] on span "Rules" at bounding box center [58, 553] width 28 height 17
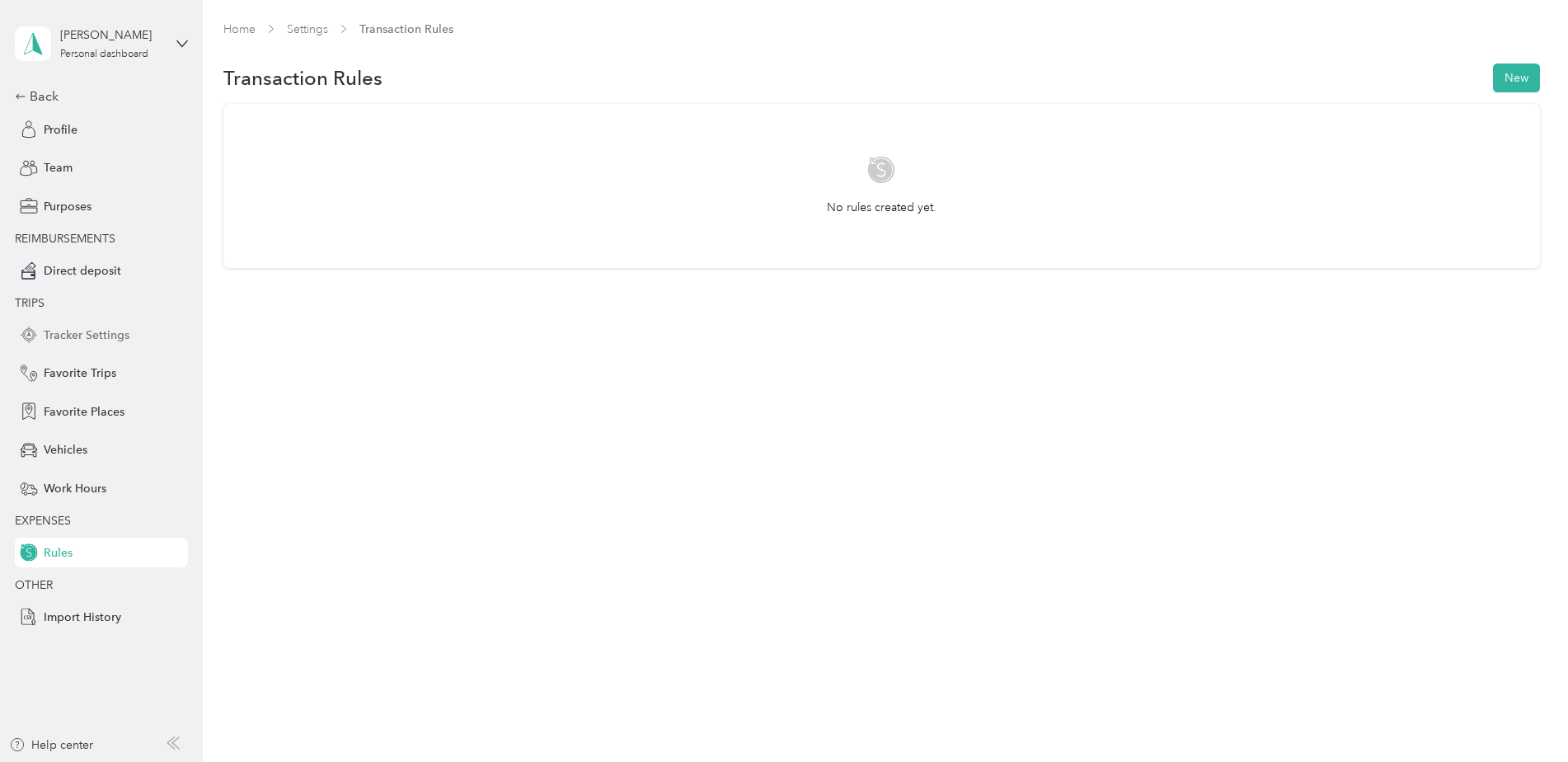
click at [88, 341] on span "Tracker Settings" at bounding box center [86, 335] width 85 height 17
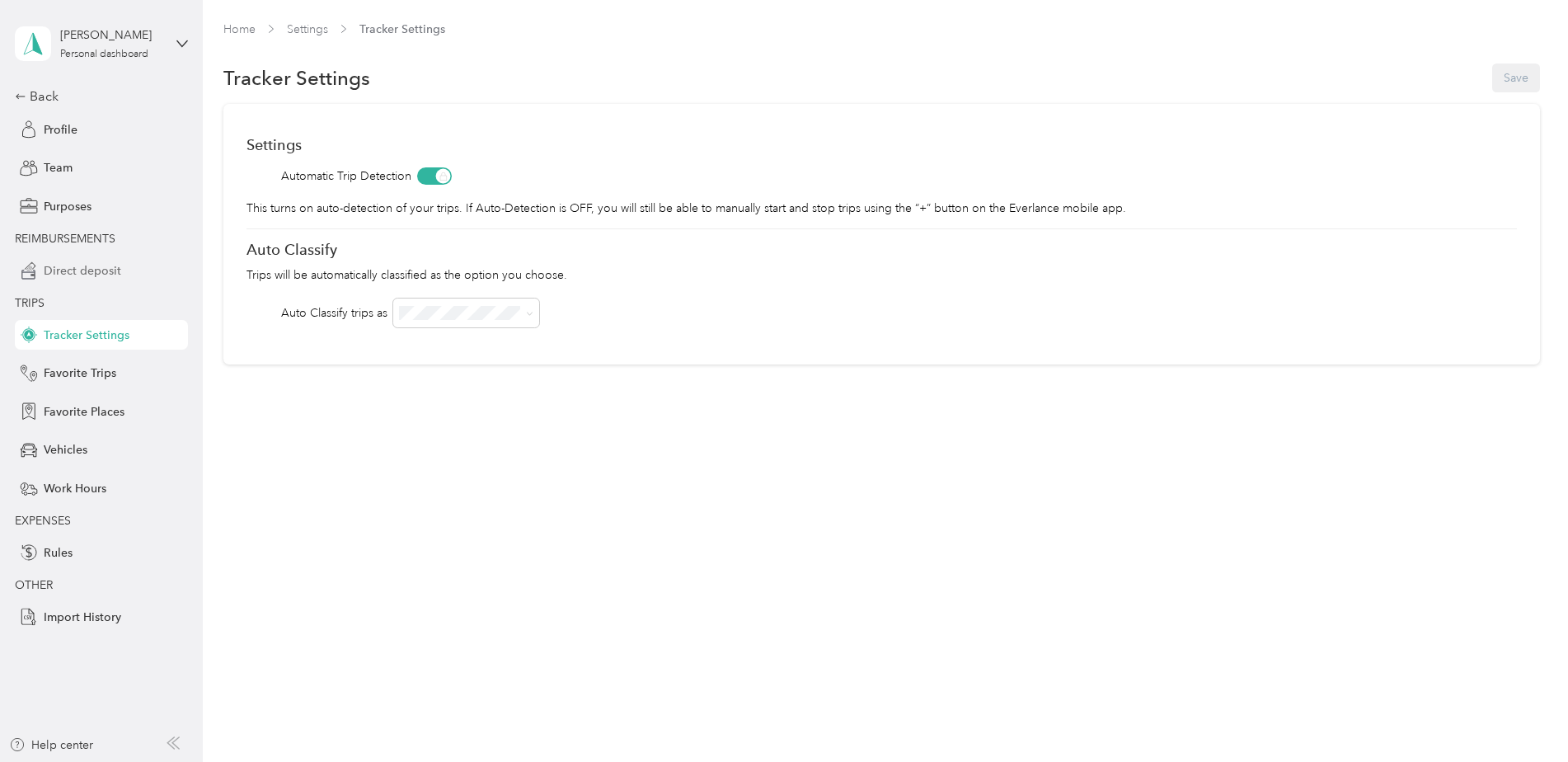
click at [73, 274] on span "Direct deposit" at bounding box center [83, 271] width 78 height 17
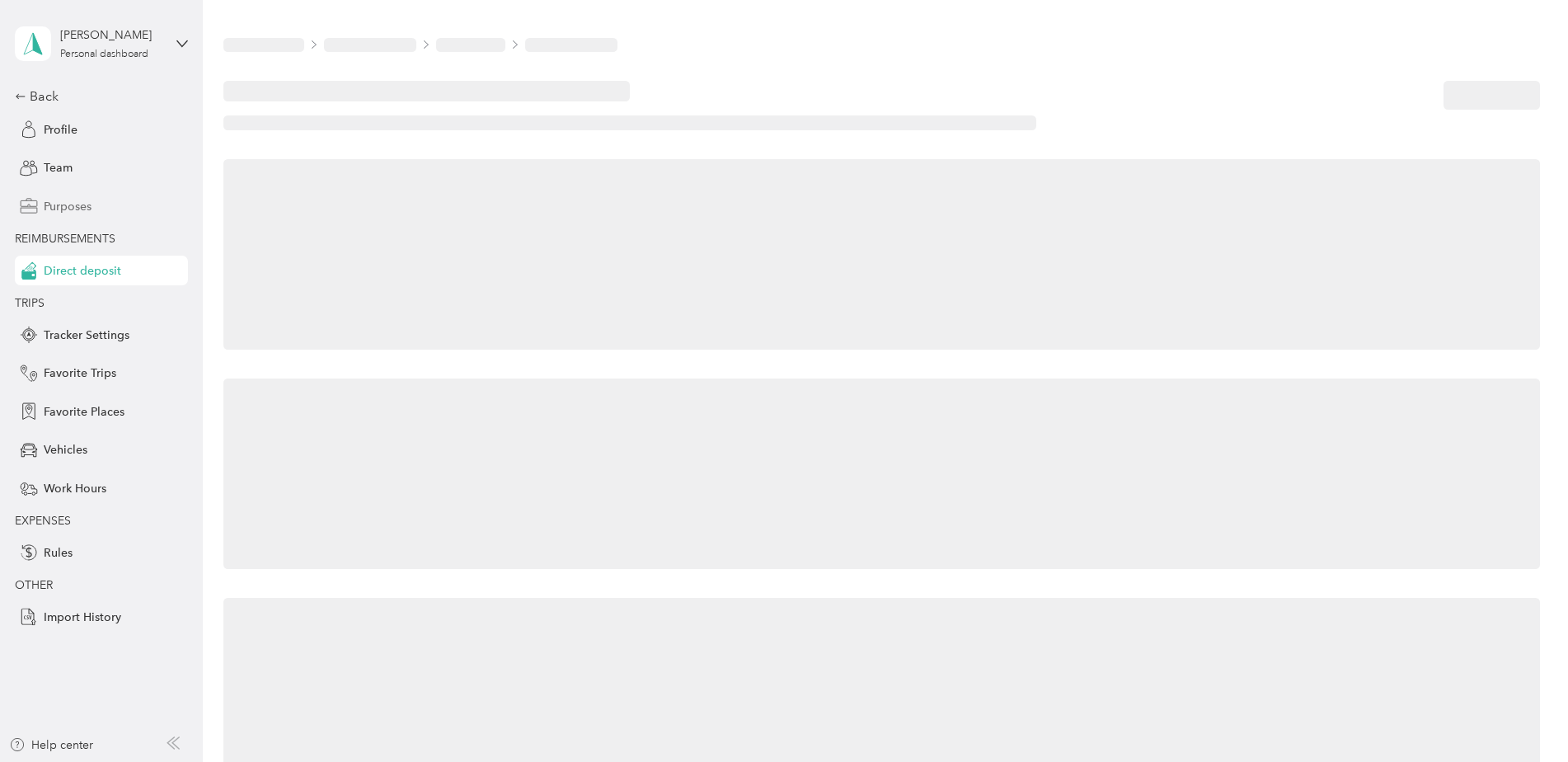
click at [65, 206] on span "Purposes" at bounding box center [67, 206] width 47 height 17
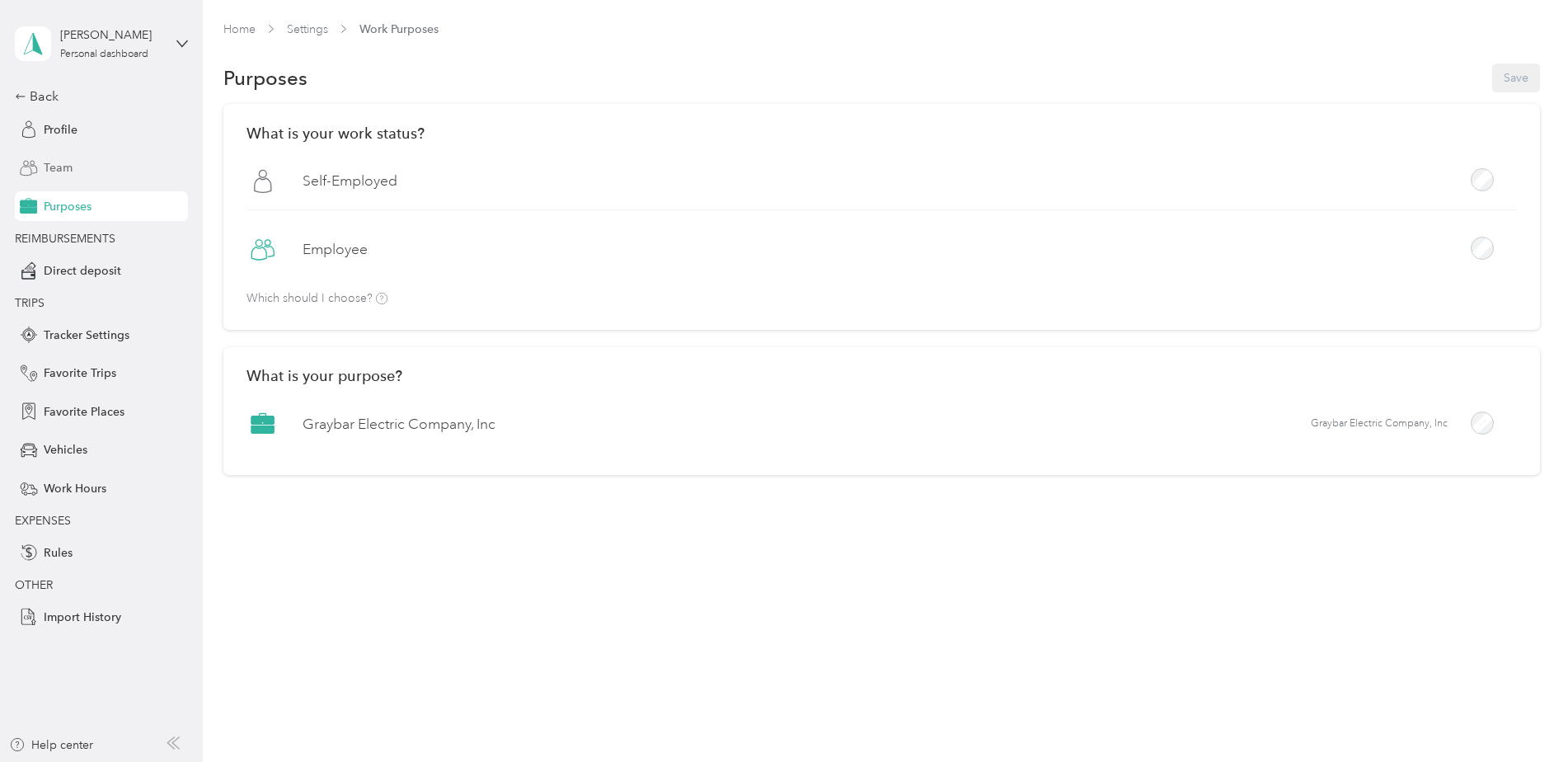
click at [62, 174] on span "Team" at bounding box center [58, 168] width 28 height 17
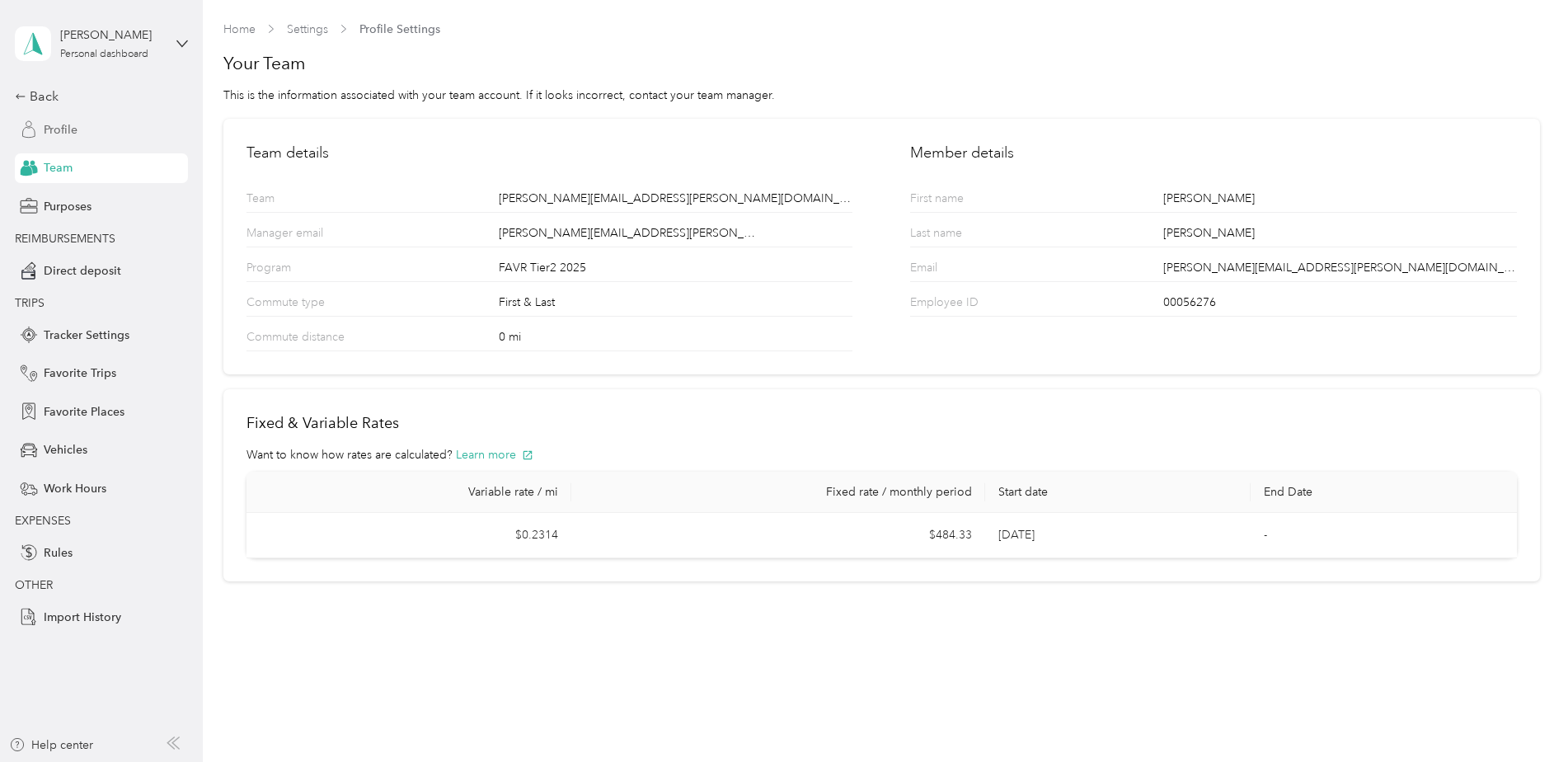
click at [67, 134] on span "Profile" at bounding box center [60, 130] width 34 height 17
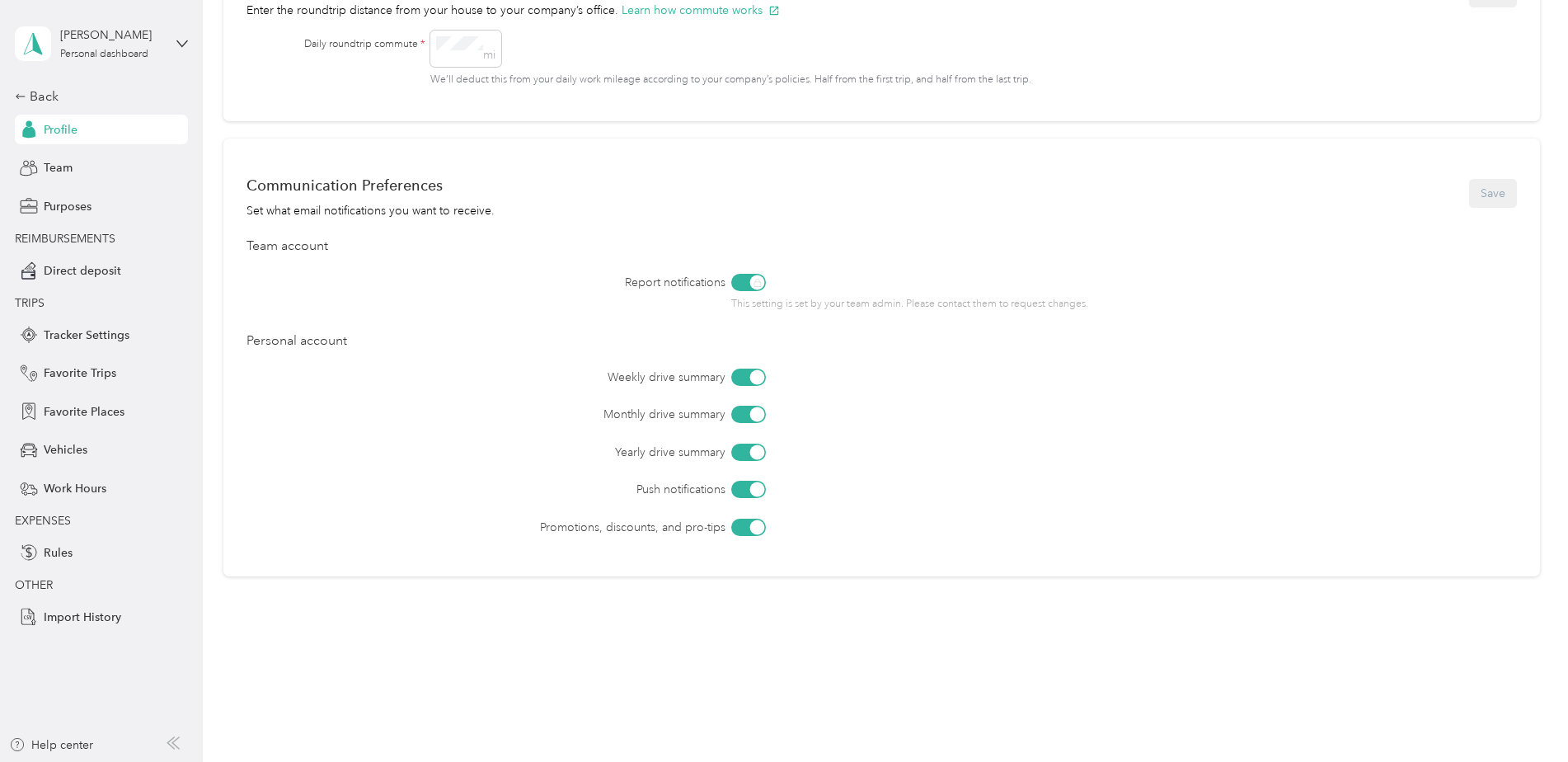
scroll to position [753, 0]
click at [52, 90] on div "Back" at bounding box center [97, 96] width 165 height 20
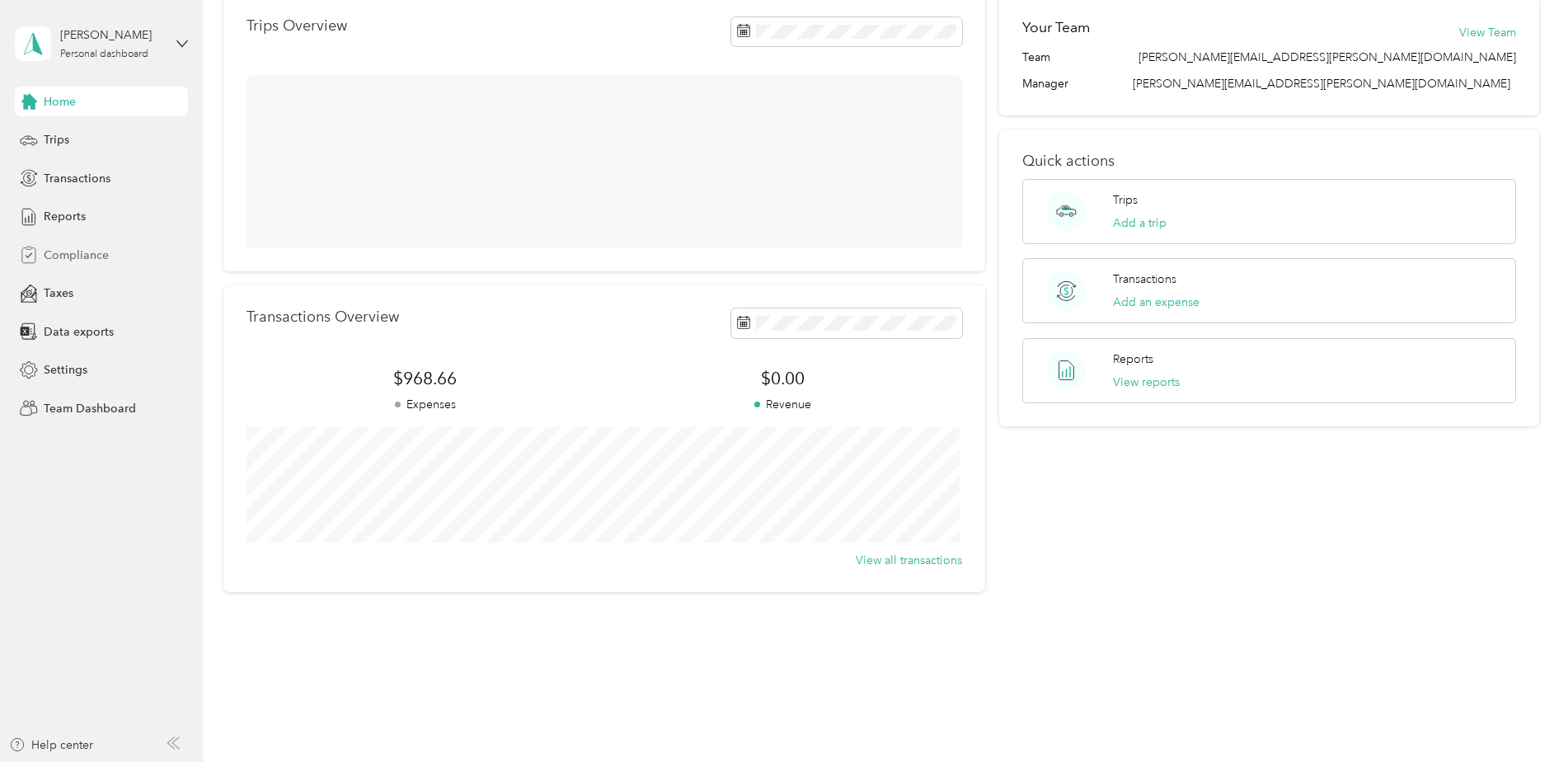
scroll to position [142, 0]
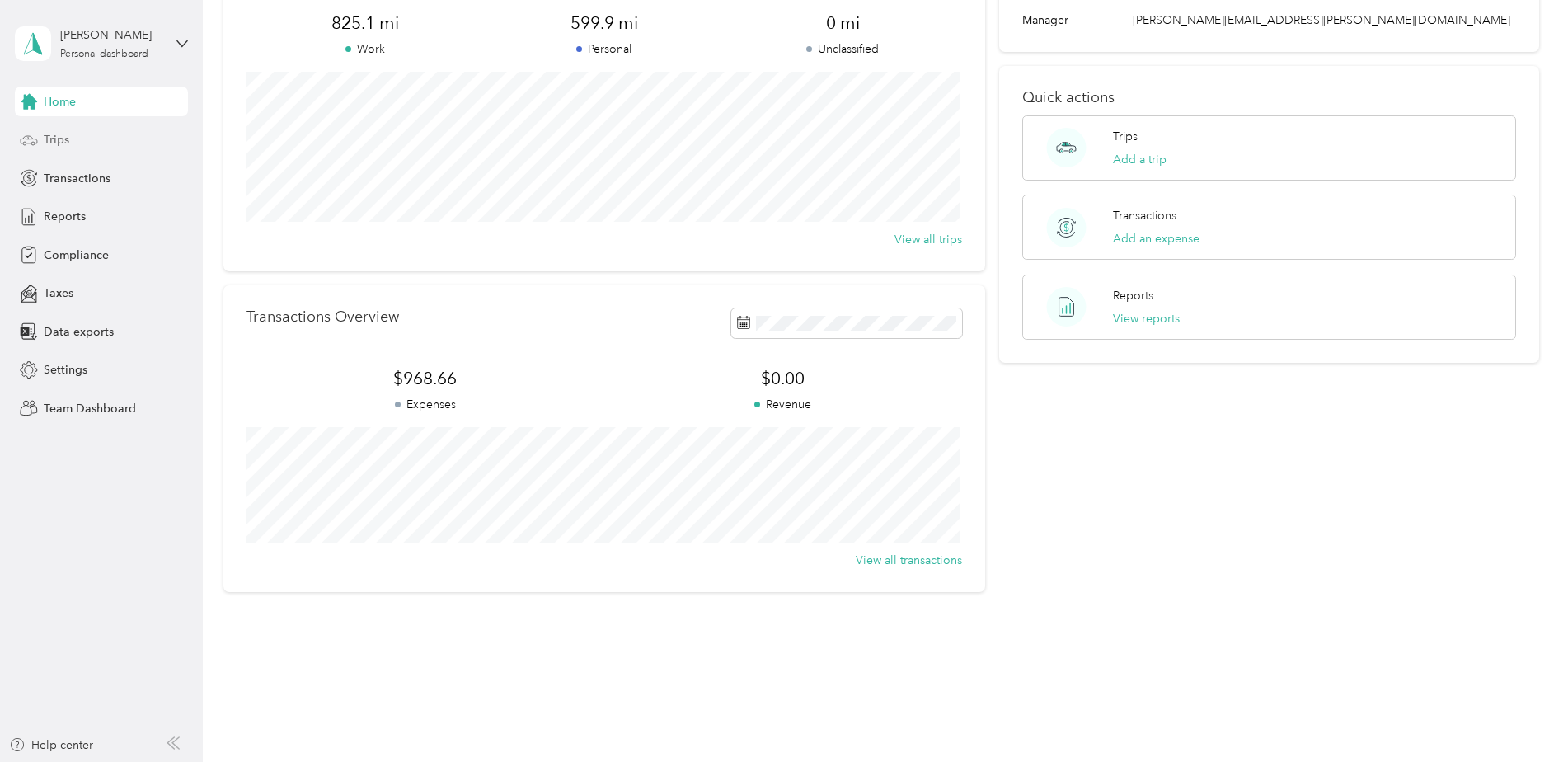
click at [55, 139] on span "Trips" at bounding box center [57, 140] width 26 height 17
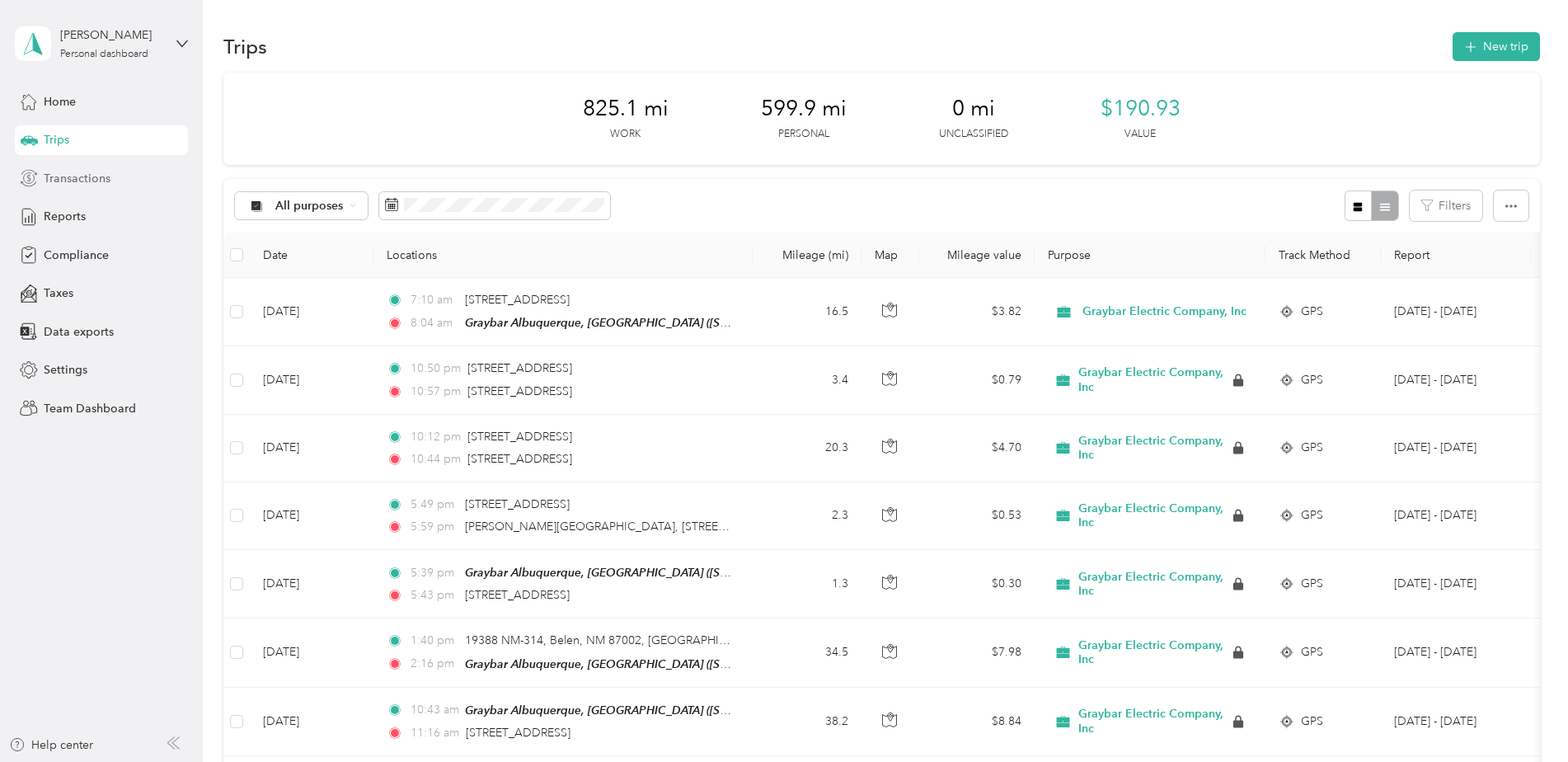
click at [79, 187] on span "Transactions" at bounding box center [77, 179] width 66 height 17
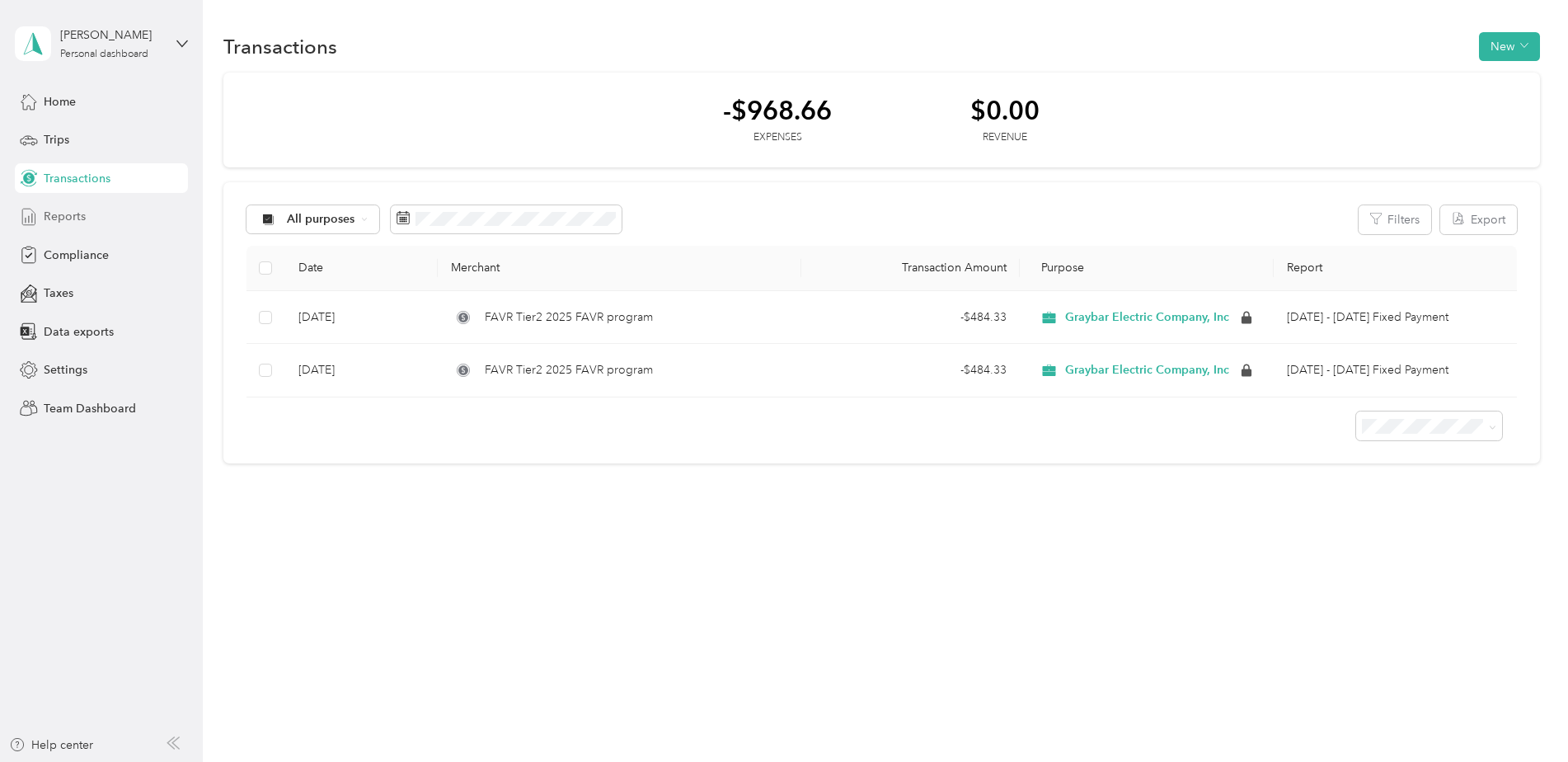
click at [46, 225] on span "Reports" at bounding box center [65, 217] width 42 height 17
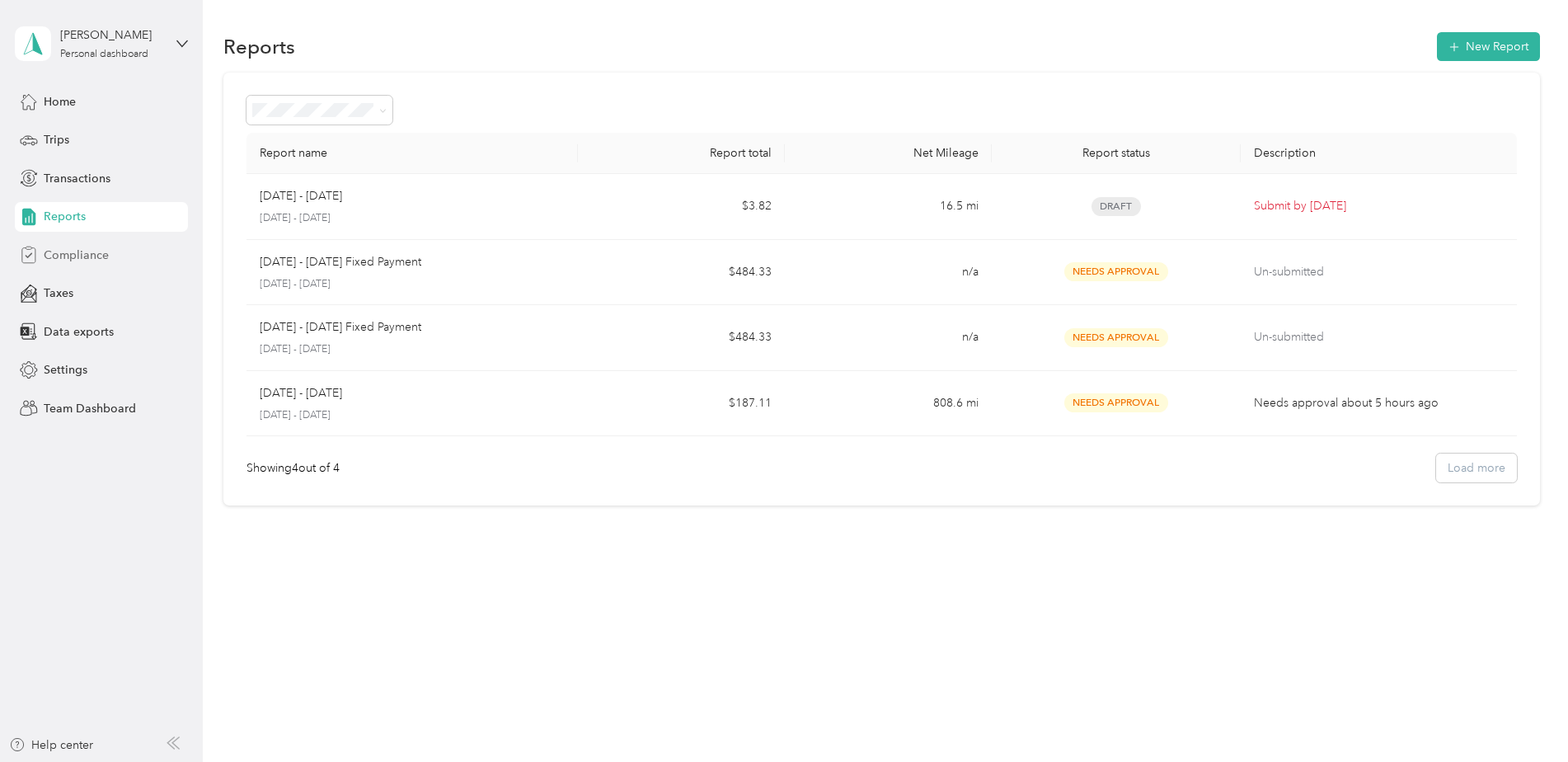
click at [67, 256] on span "Compliance" at bounding box center [76, 255] width 65 height 17
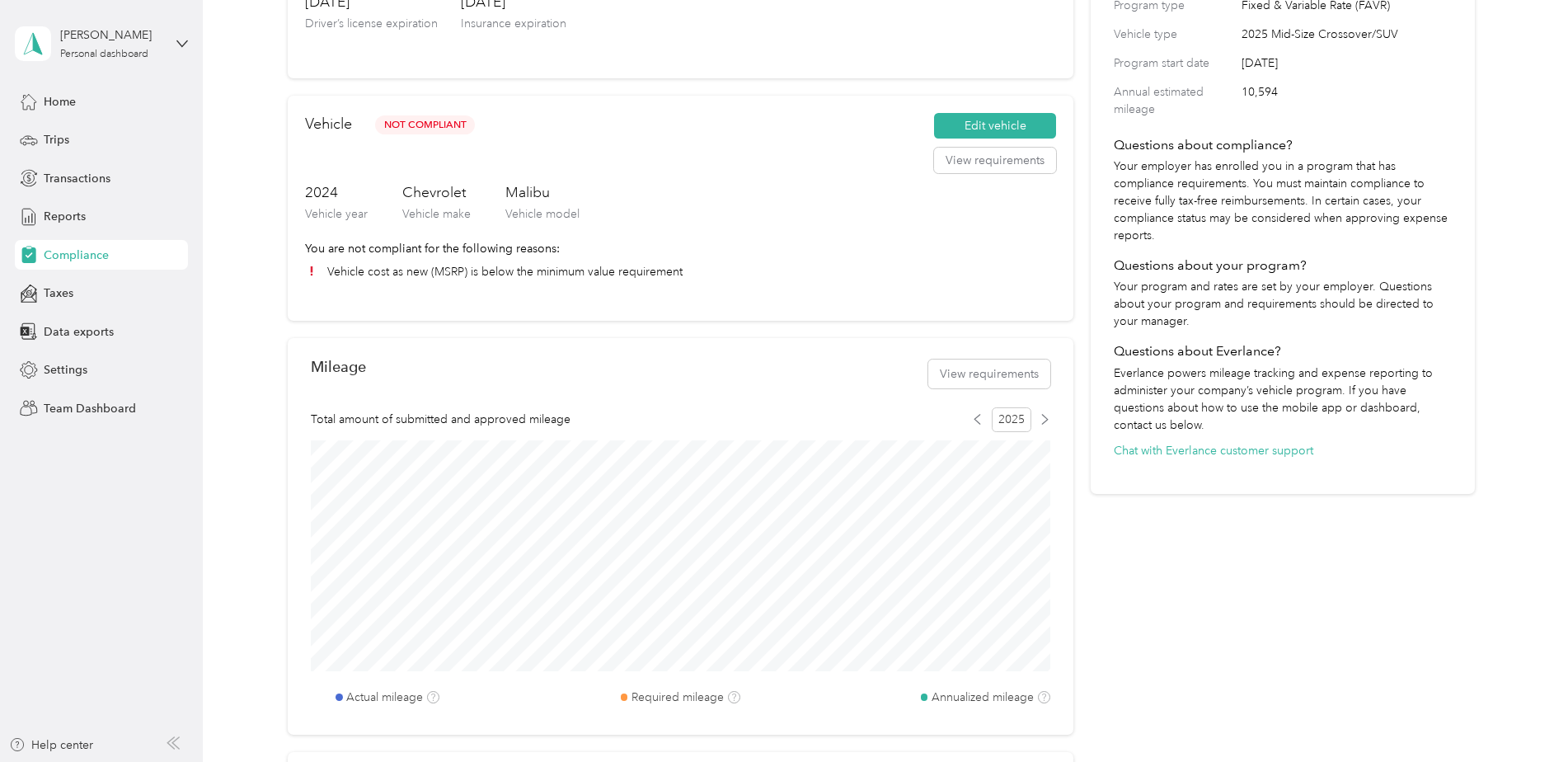
scroll to position [330, 0]
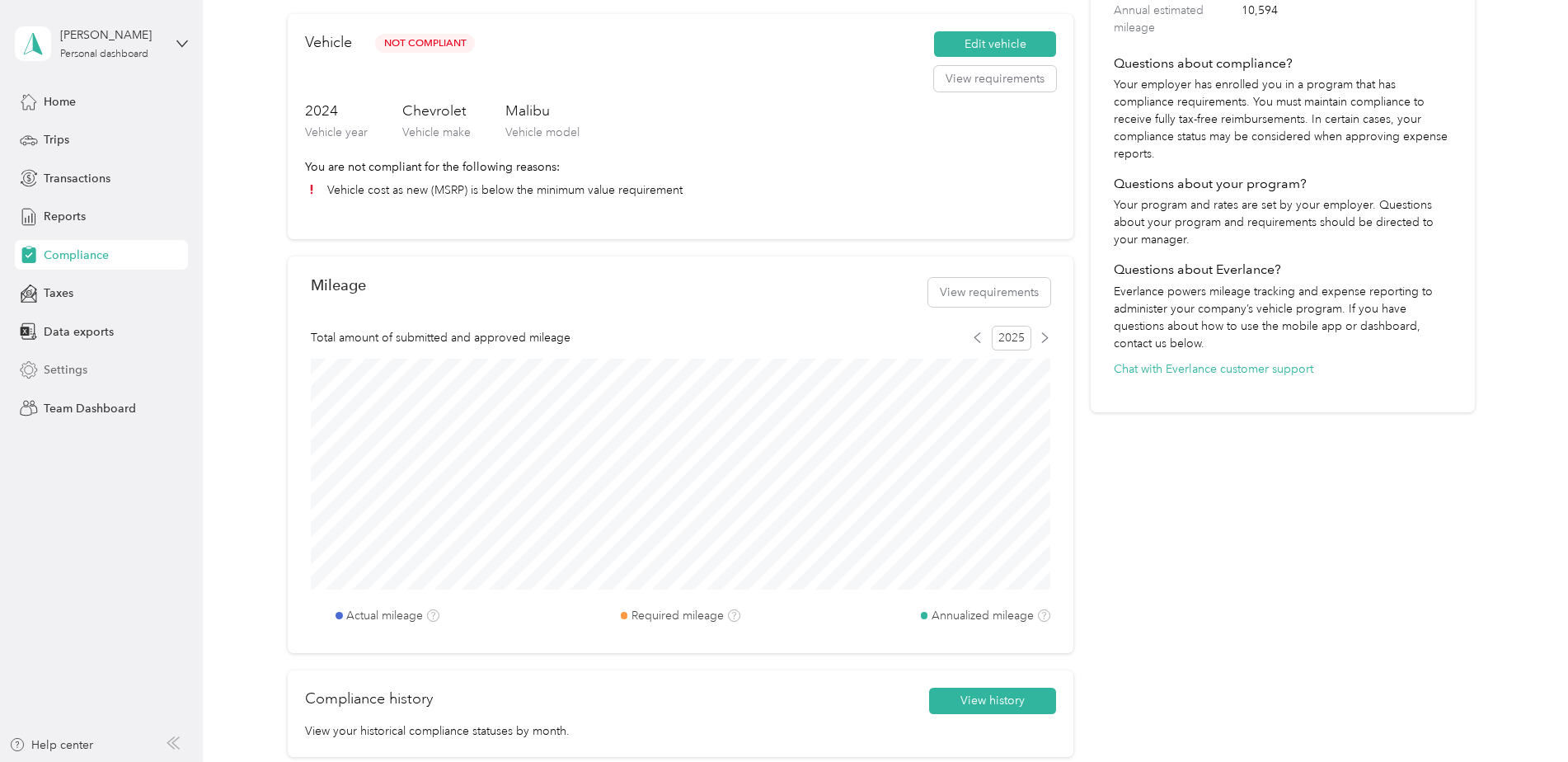
click at [53, 371] on span "Settings" at bounding box center [66, 370] width 44 height 17
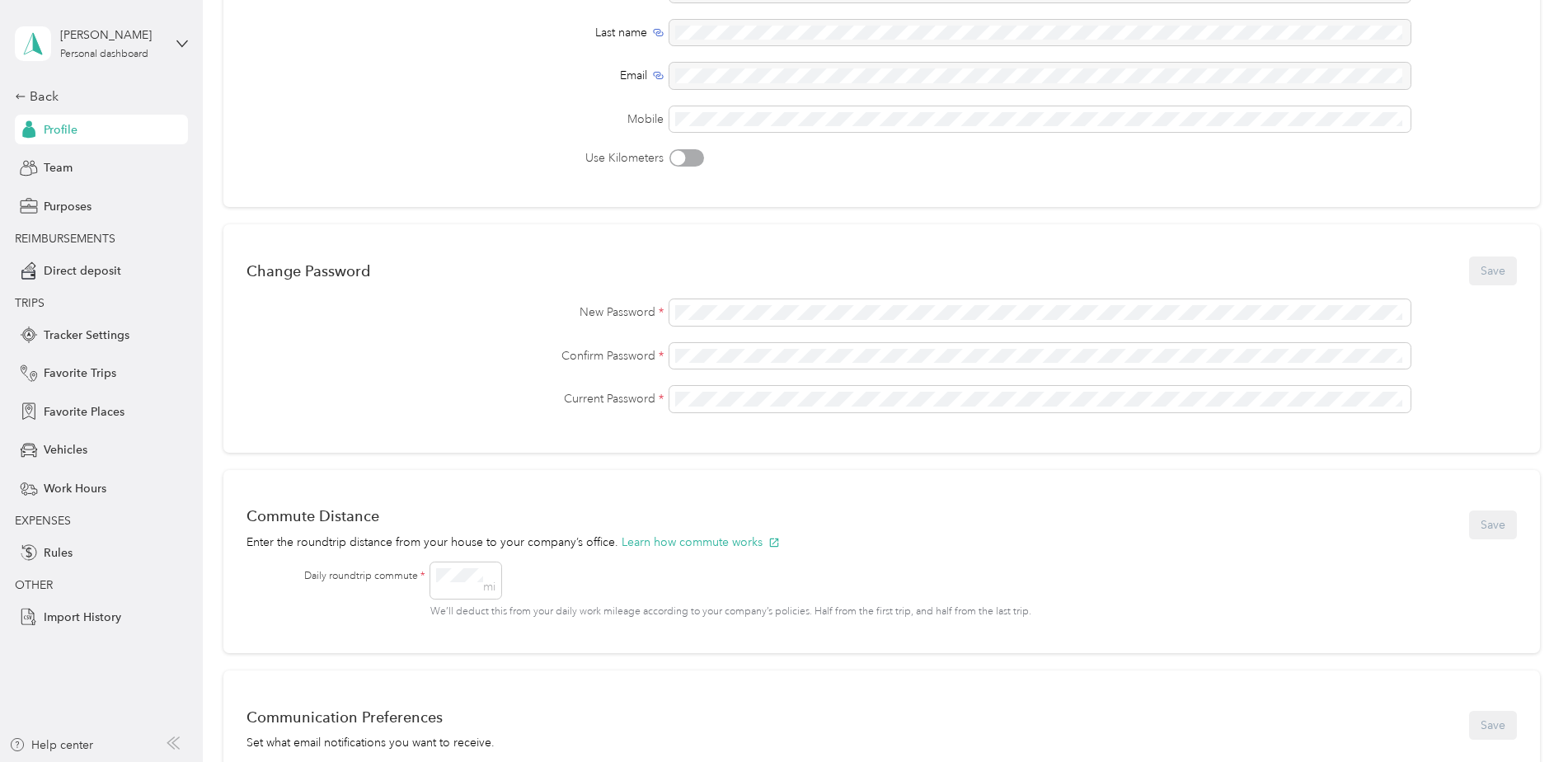
scroll to position [176, 0]
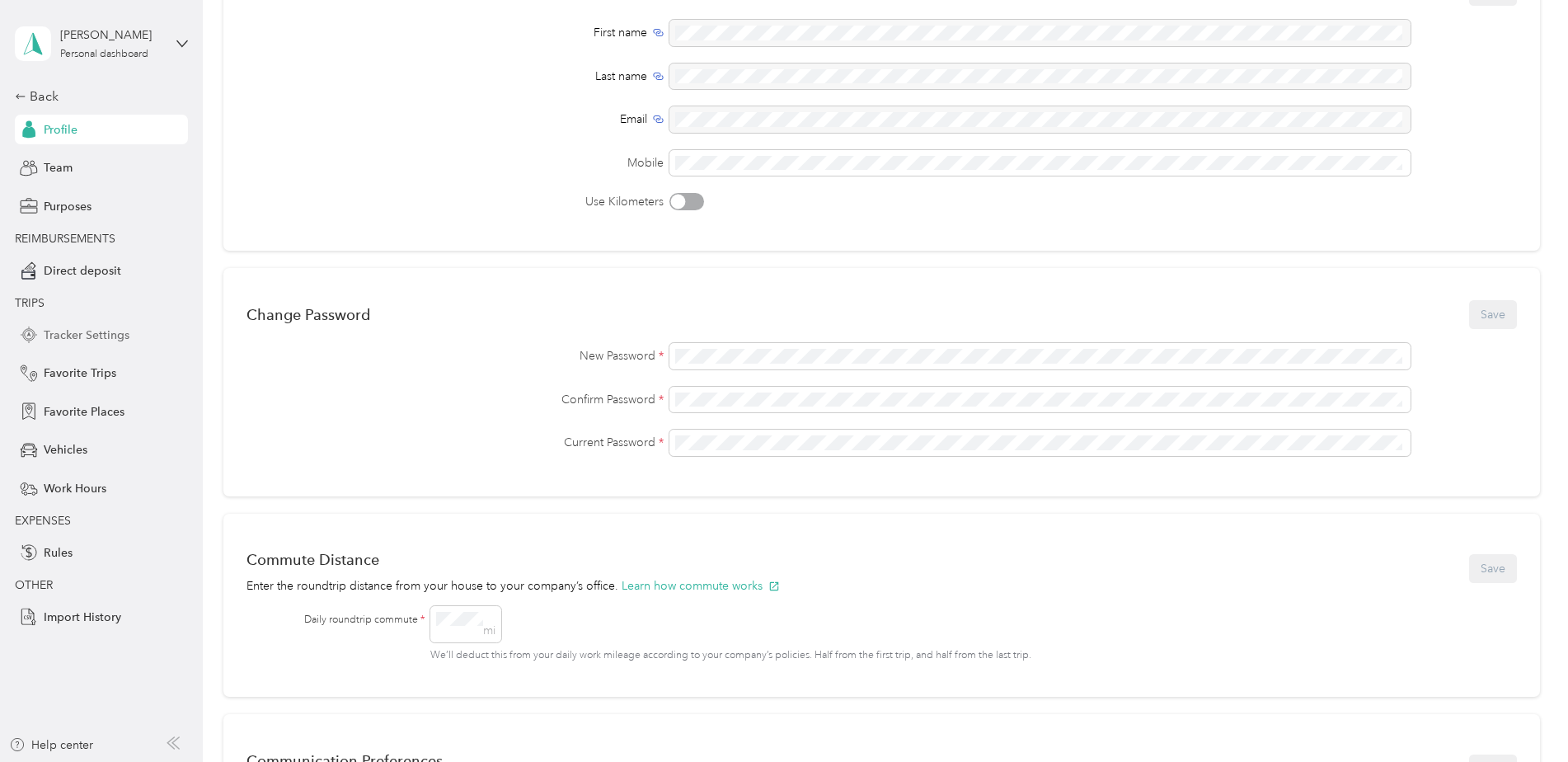
click at [70, 335] on span "Tracker Settings" at bounding box center [86, 335] width 85 height 17
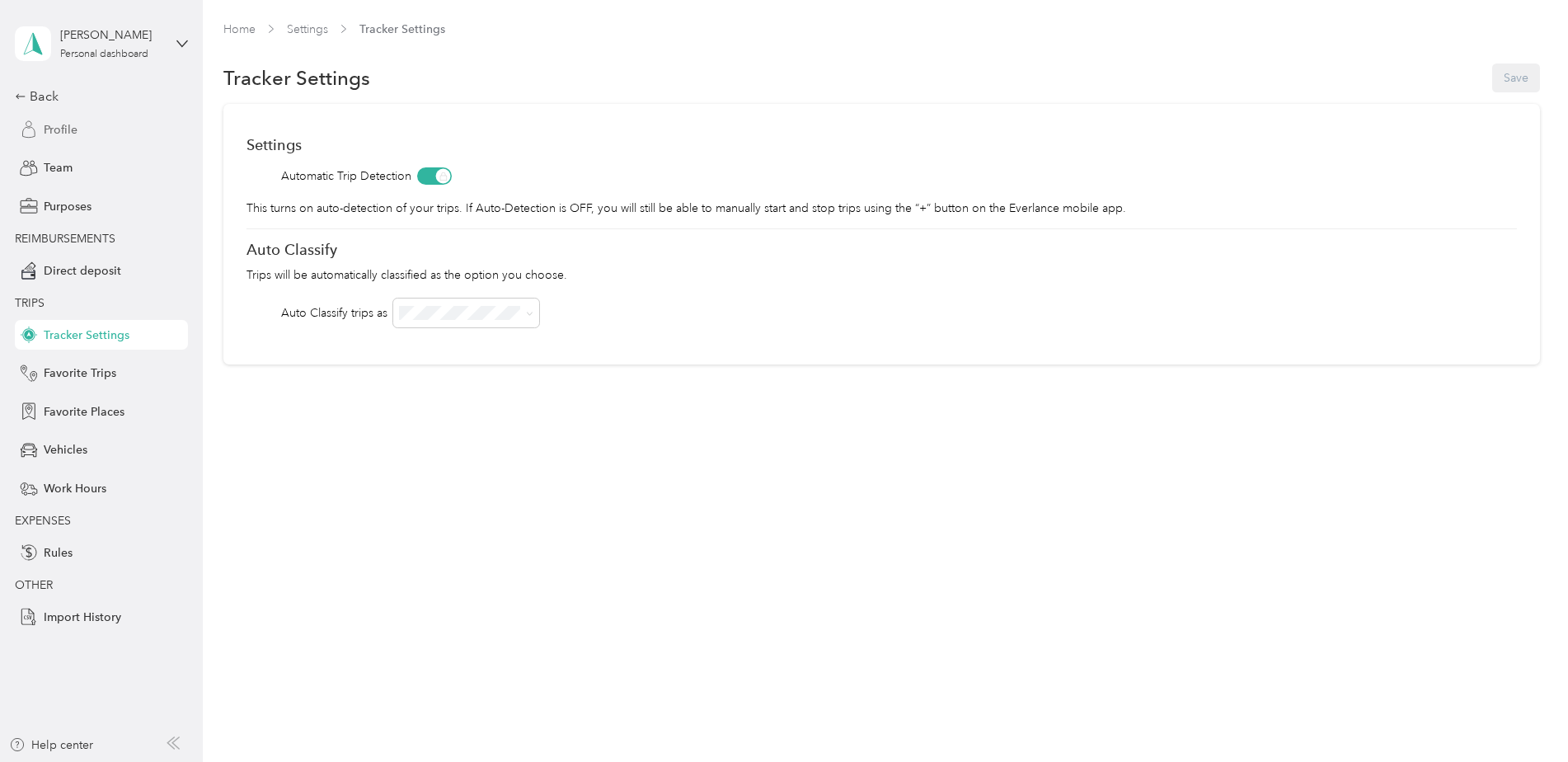
click at [61, 130] on span "Profile" at bounding box center [60, 130] width 34 height 17
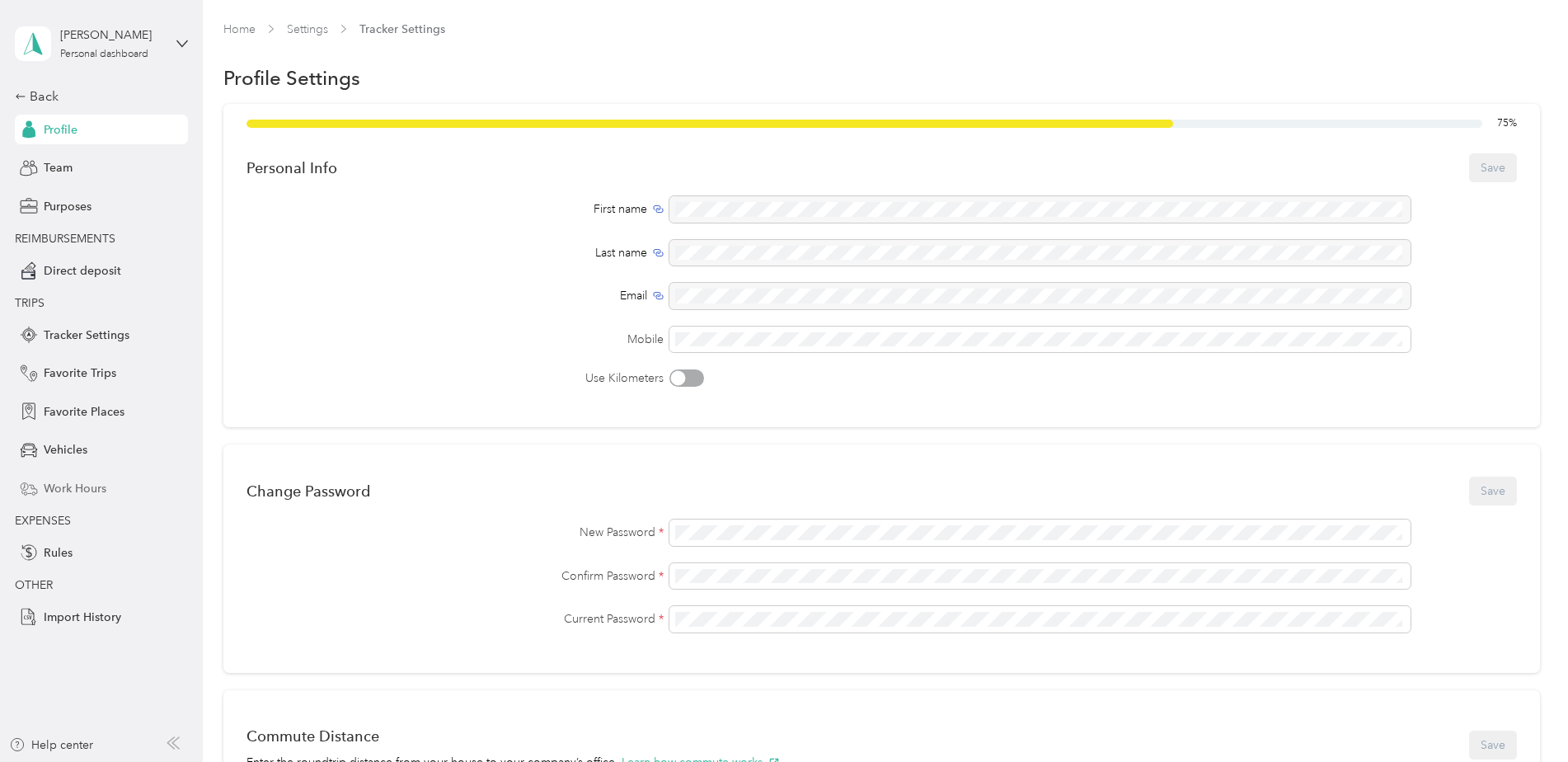
click at [63, 476] on div "Work Hours" at bounding box center [101, 488] width 173 height 29
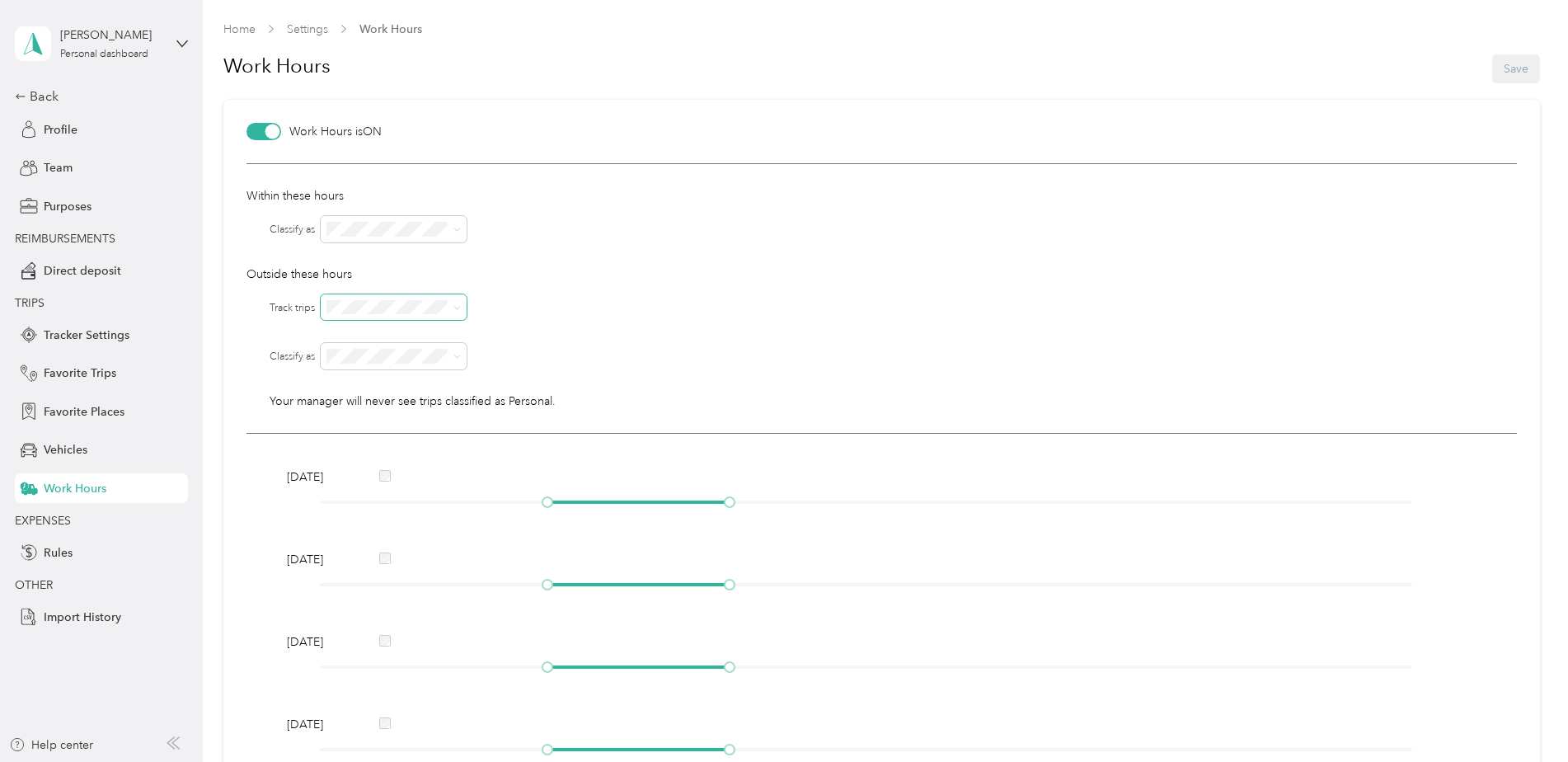
click at [456, 314] on span at bounding box center [457, 307] width 8 height 14
click at [456, 304] on icon at bounding box center [457, 308] width 8 height 8
click at [424, 362] on div "No" at bounding box center [395, 365] width 123 height 17
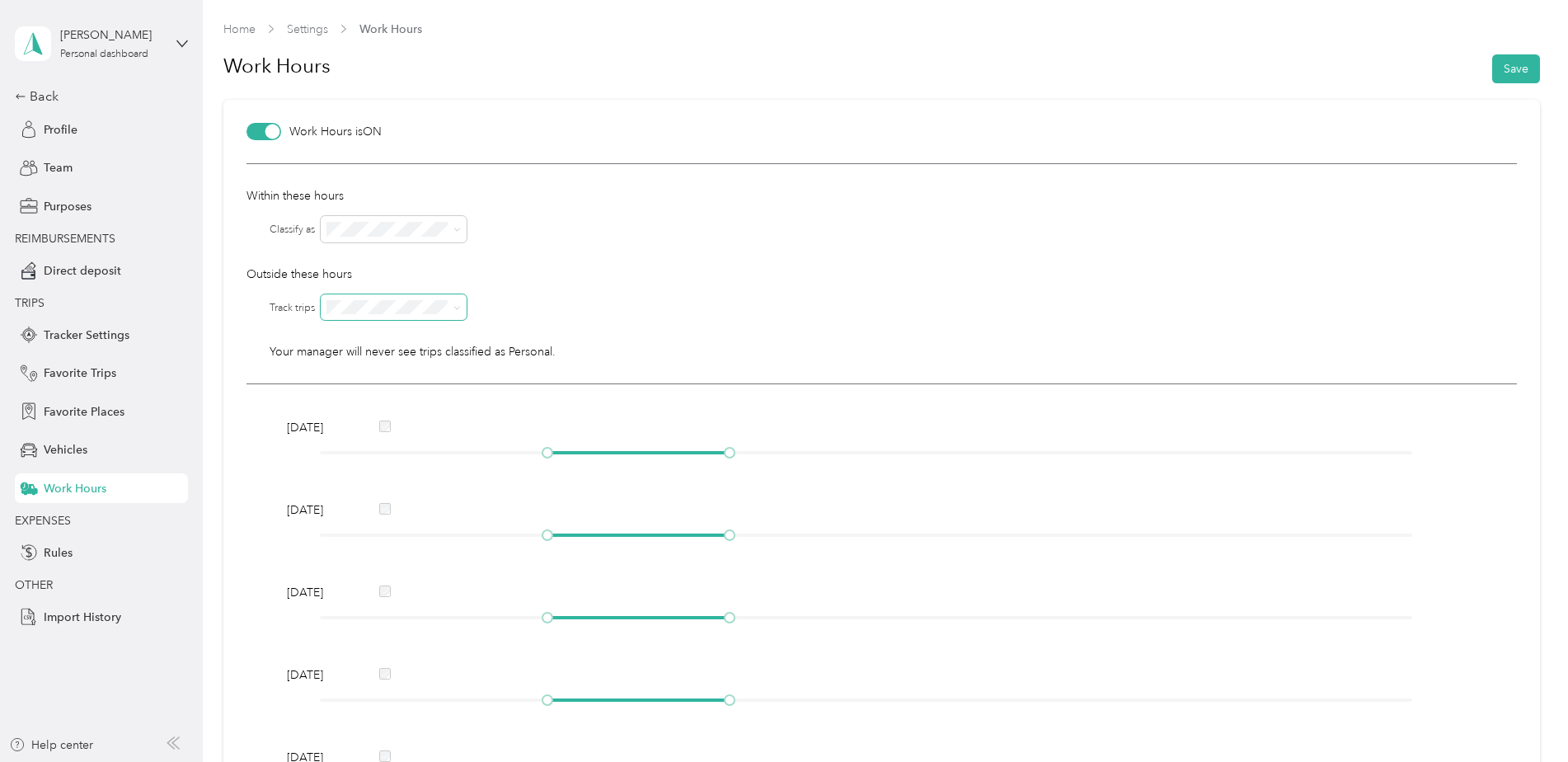
click at [273, 128] on div at bounding box center [271, 131] width 15 height 15
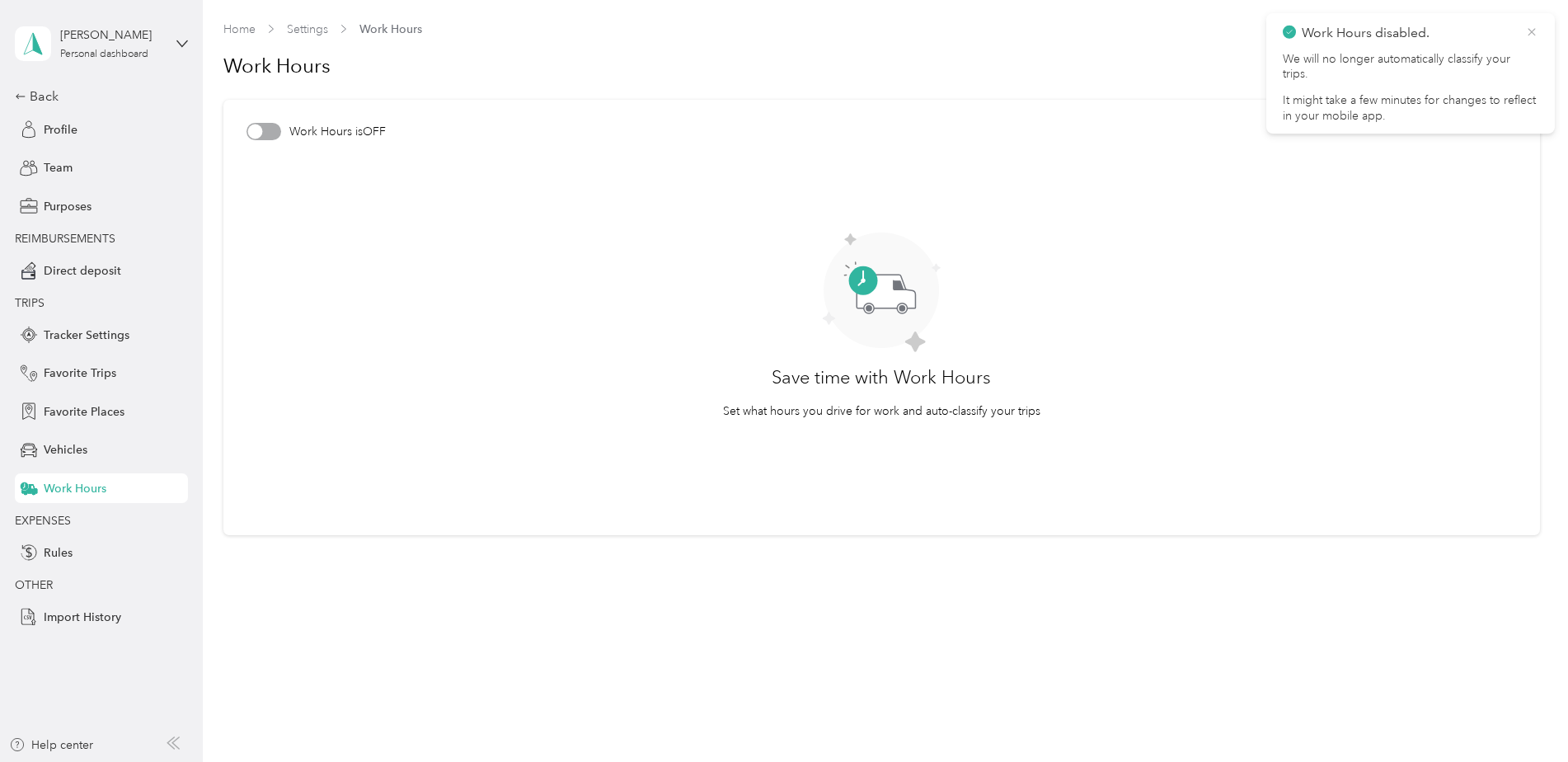
click at [1529, 35] on icon at bounding box center [1531, 31] width 8 height 8
click at [58, 460] on div "Vehicles" at bounding box center [101, 450] width 173 height 29
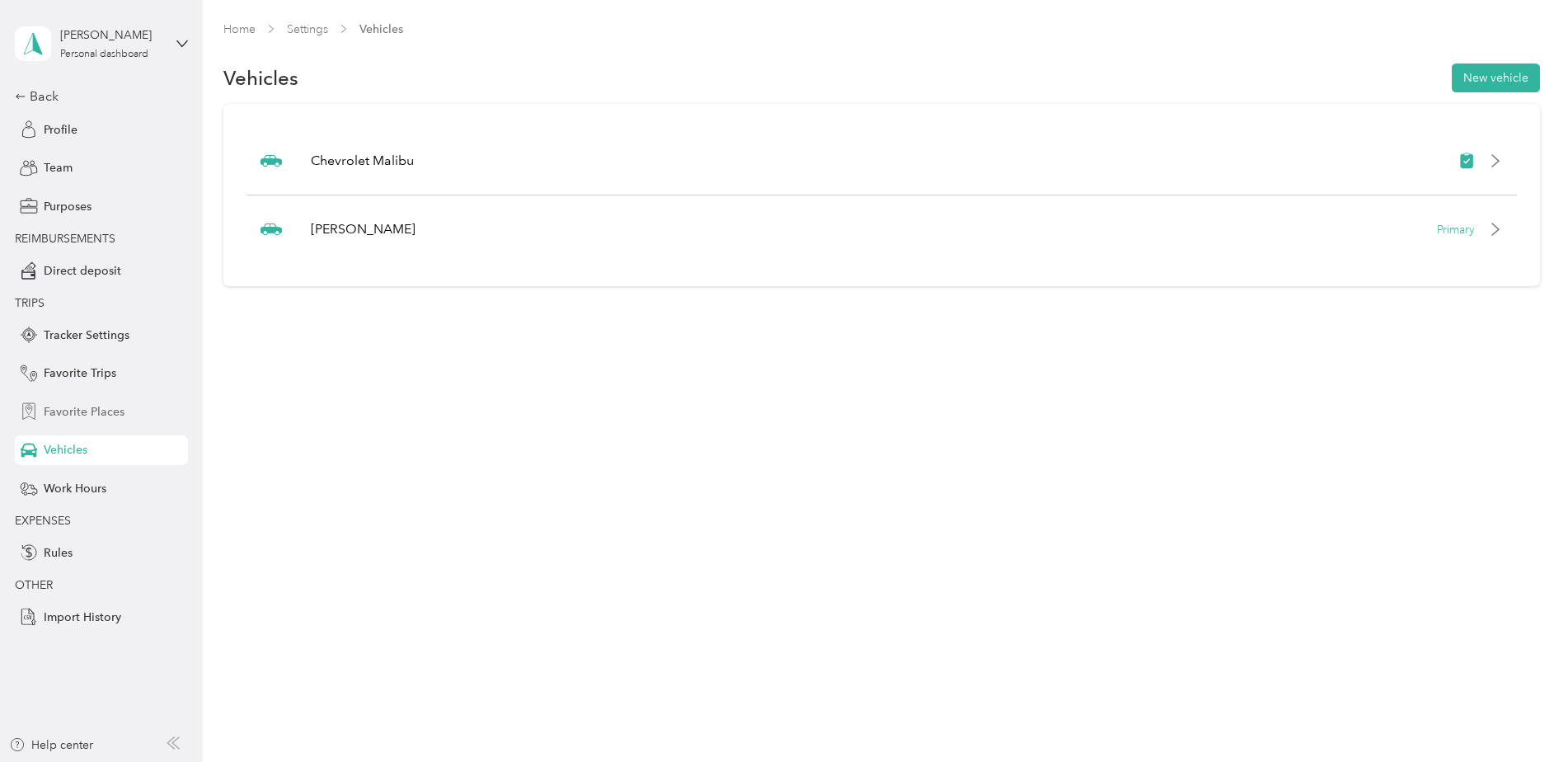
click at [72, 417] on span "Favorite Places" at bounding box center [85, 412] width 81 height 17
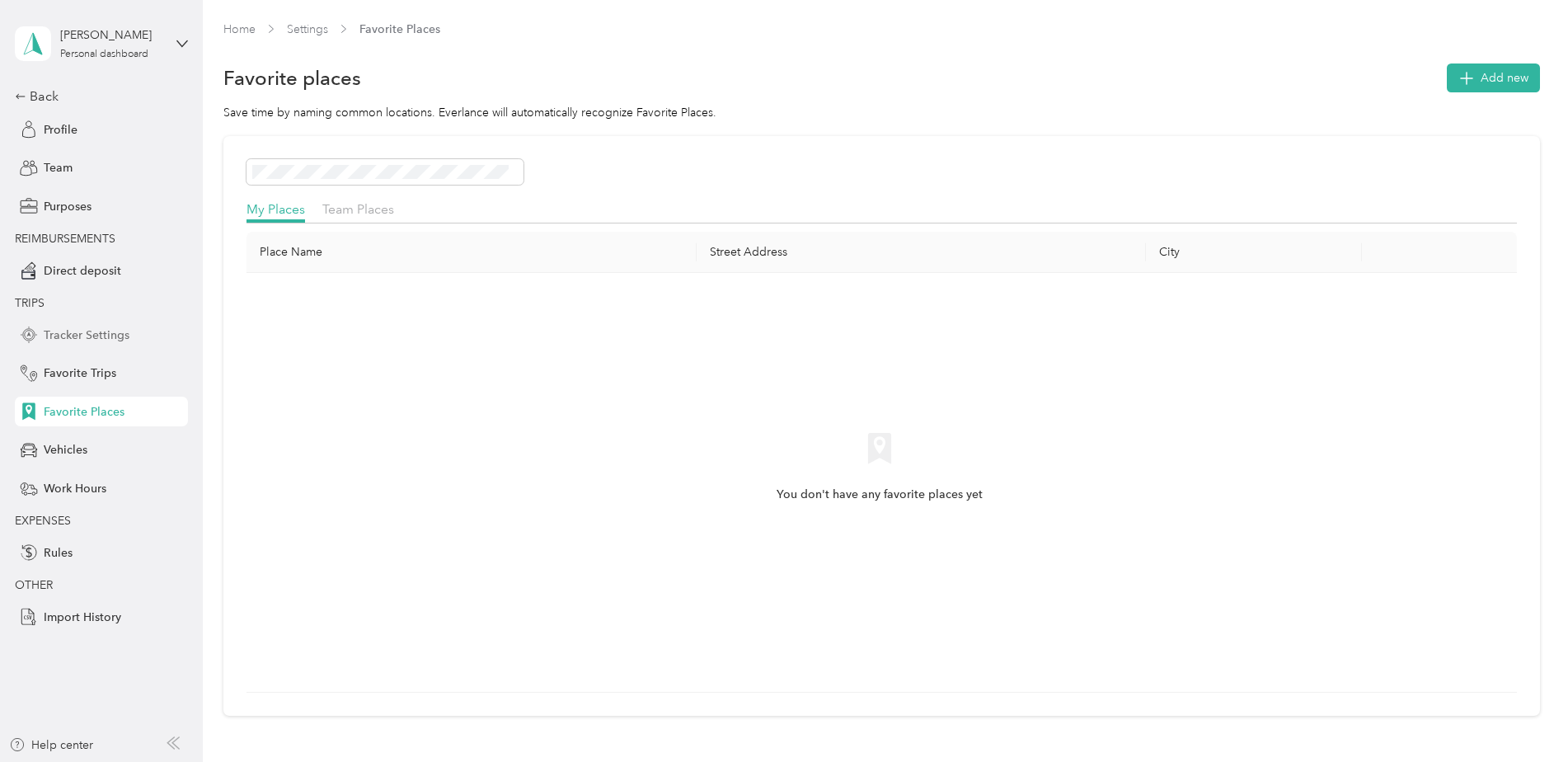
click at [73, 345] on div "Tracker Settings" at bounding box center [101, 334] width 173 height 29
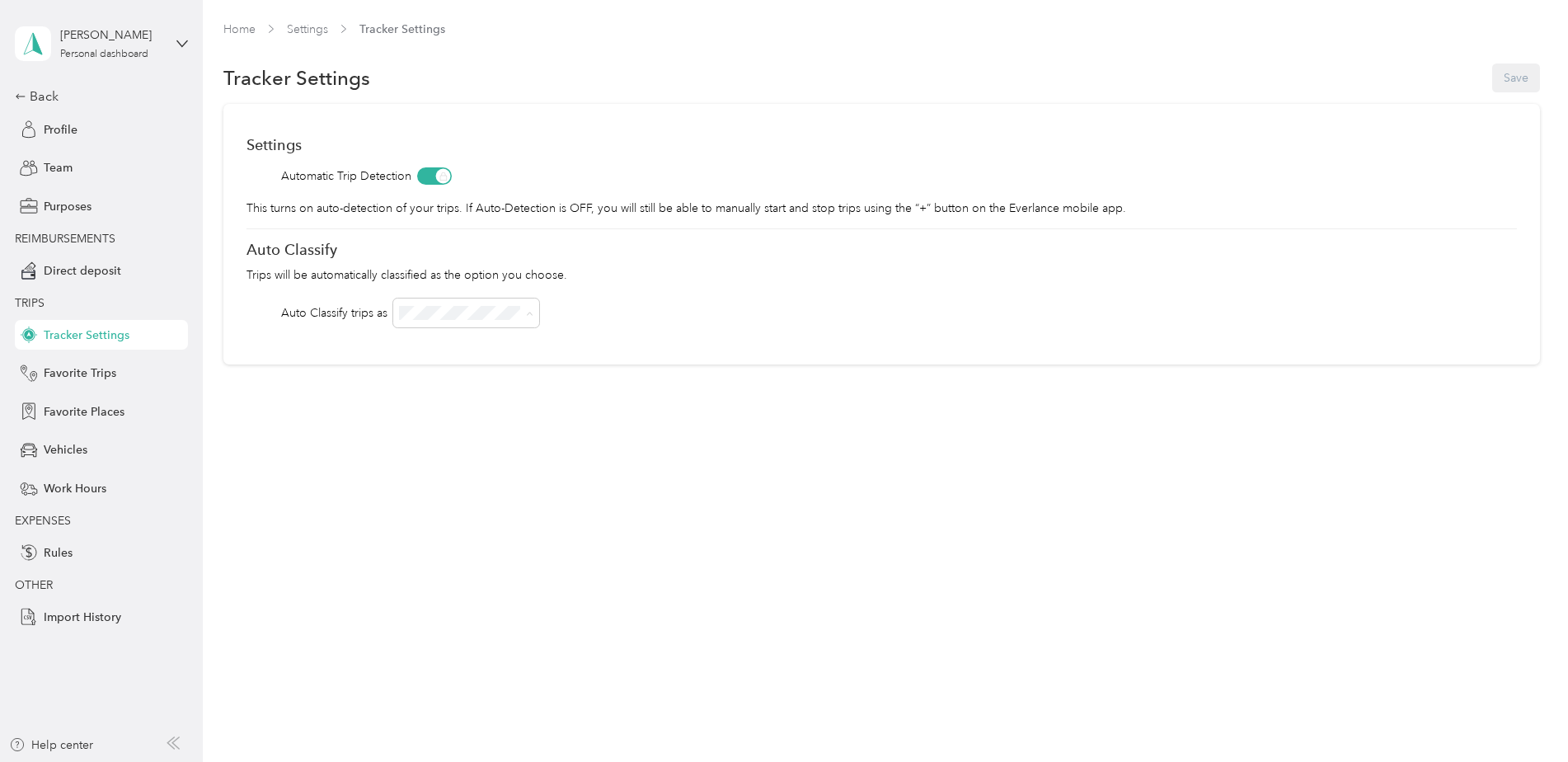
click at [570, 295] on div "Settings Automatic Trip Detection This turns on auto-detection of your trips. I…" at bounding box center [882, 234] width 1316 height 261
click at [571, 337] on div "Settings Automatic Trip Detection This turns on auto-detection of your trips. I…" at bounding box center [882, 234] width 1316 height 261
click at [534, 317] on span at bounding box center [526, 313] width 13 height 17
click at [584, 299] on div "Auto Classify trips as" at bounding box center [881, 313] width 1270 height 29
click at [72, 489] on span "Work Hours" at bounding box center [75, 489] width 63 height 17
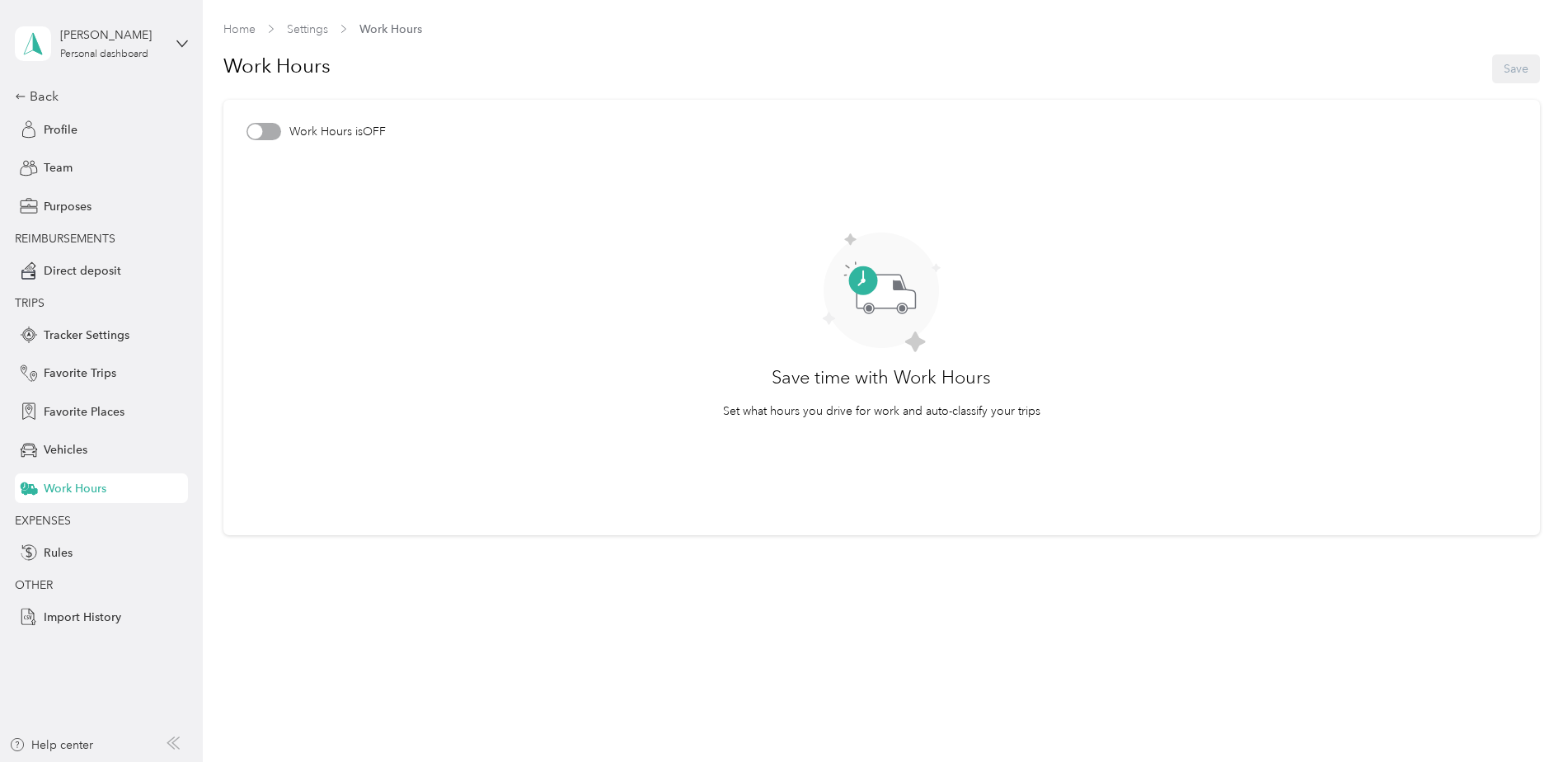
click at [257, 129] on div at bounding box center [254, 131] width 15 height 15
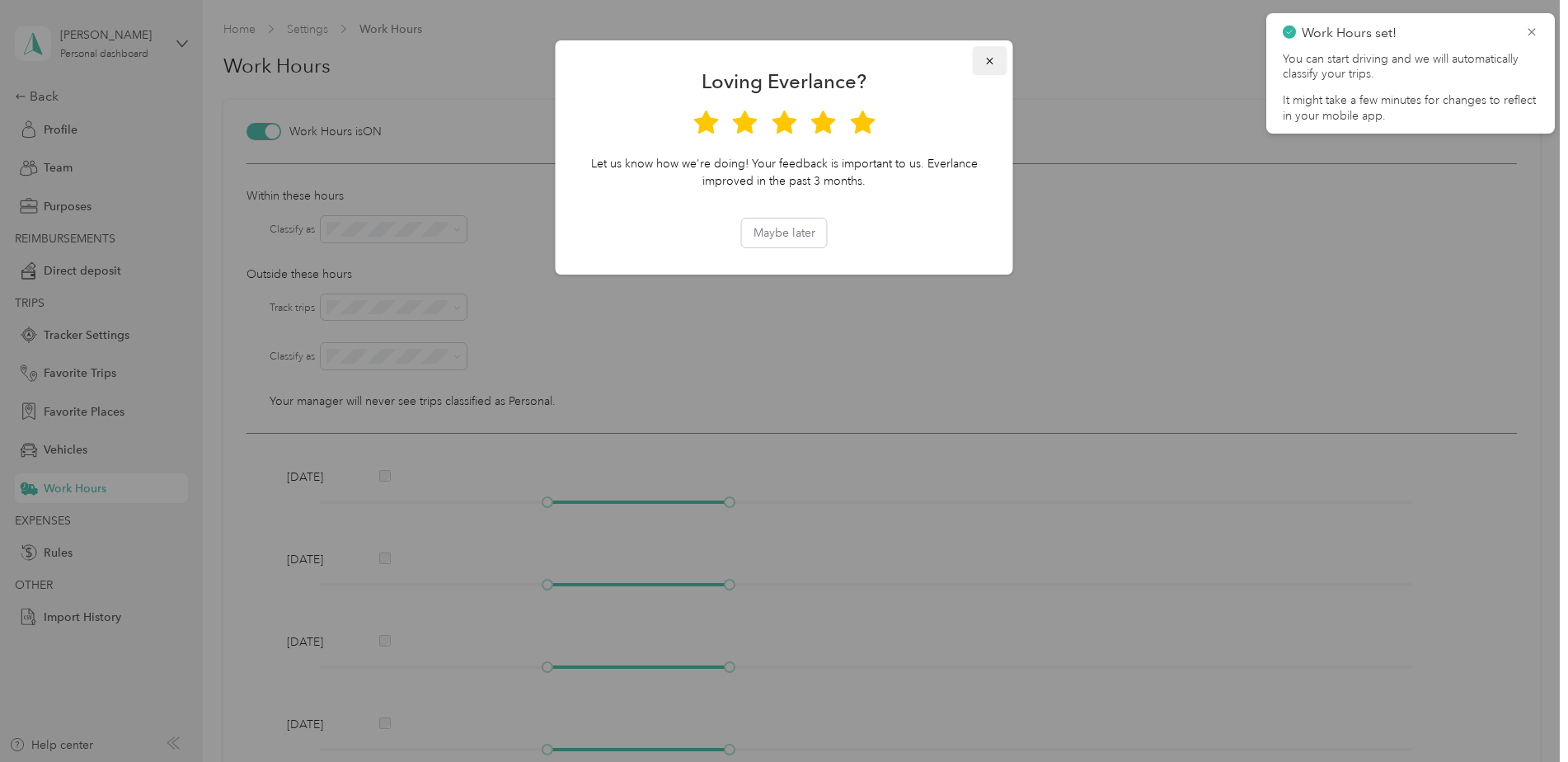
click at [984, 63] on icon "button" at bounding box center [989, 60] width 11 height 11
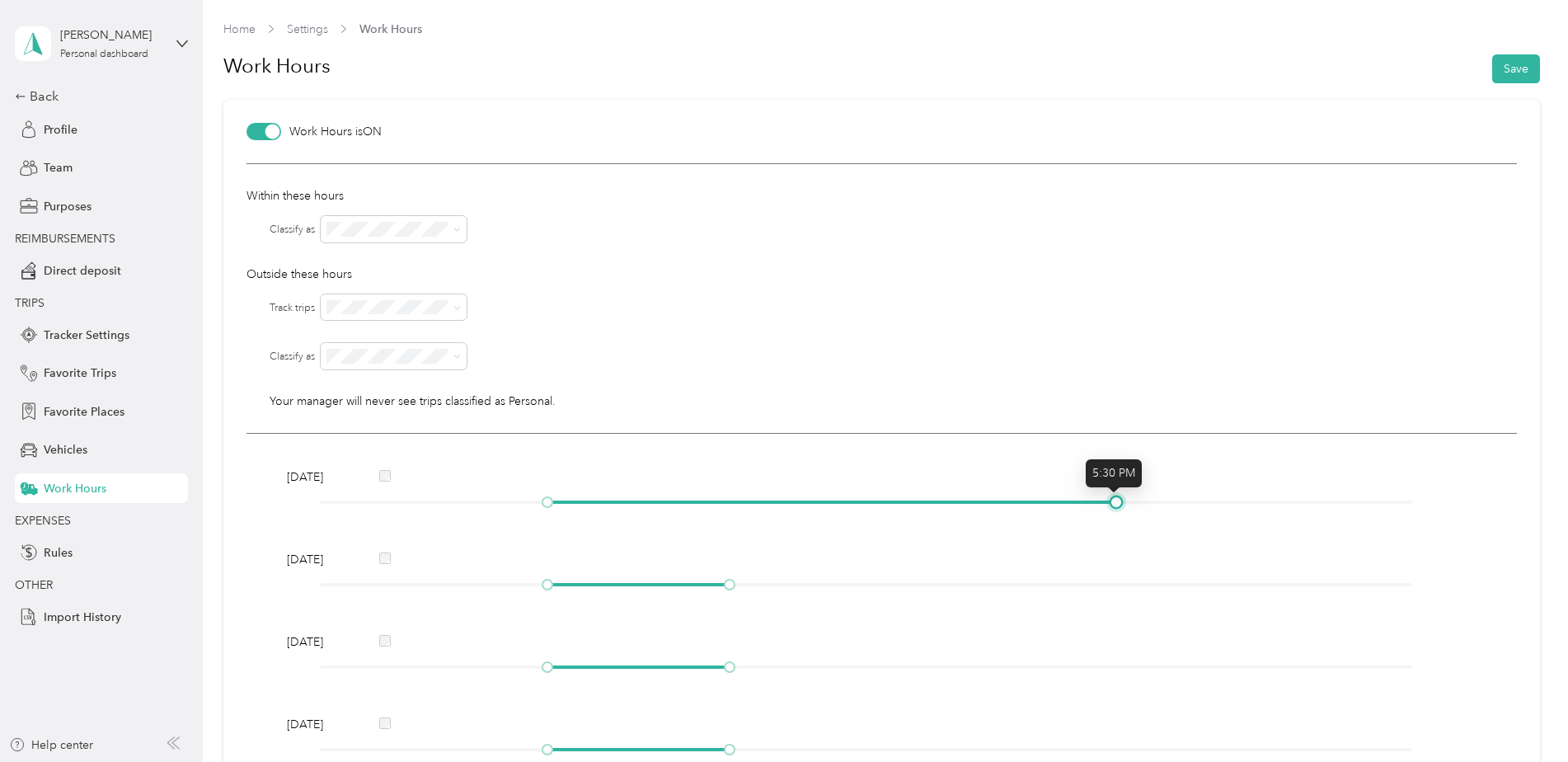
drag, startPoint x: 731, startPoint y: 500, endPoint x: 1371, endPoint y: 261, distance: 683.2
click at [1113, 517] on div "[DATE] [DATE] [DATE] [DATE] [DATE] [DATE] [DATE]" at bounding box center [881, 740] width 1270 height 612
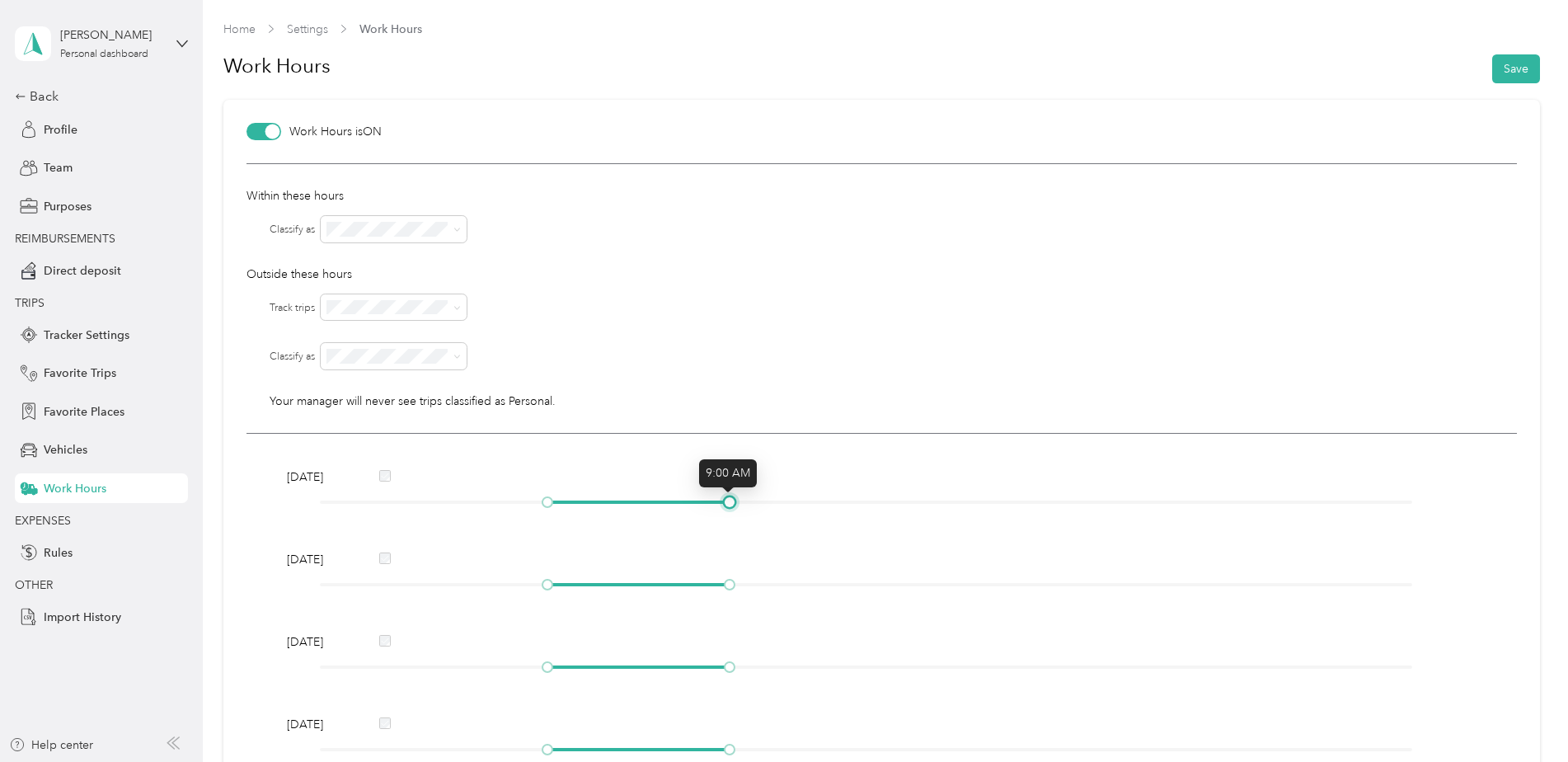
drag, startPoint x: 1112, startPoint y: 504, endPoint x: 727, endPoint y: 517, distance: 385.2
click at [727, 517] on div "[DATE] [DATE] [DATE] [DATE] [DATE] [DATE] [DATE]" at bounding box center [881, 740] width 1270 height 612
click at [503, 259] on div "Within these hours Classify as Outside these hours Track trips Classify as Your…" at bounding box center [881, 298] width 1270 height 270
click at [456, 308] on icon at bounding box center [457, 308] width 5 height 3
click at [608, 273] on p "Outside these hours" at bounding box center [881, 274] width 1270 height 17
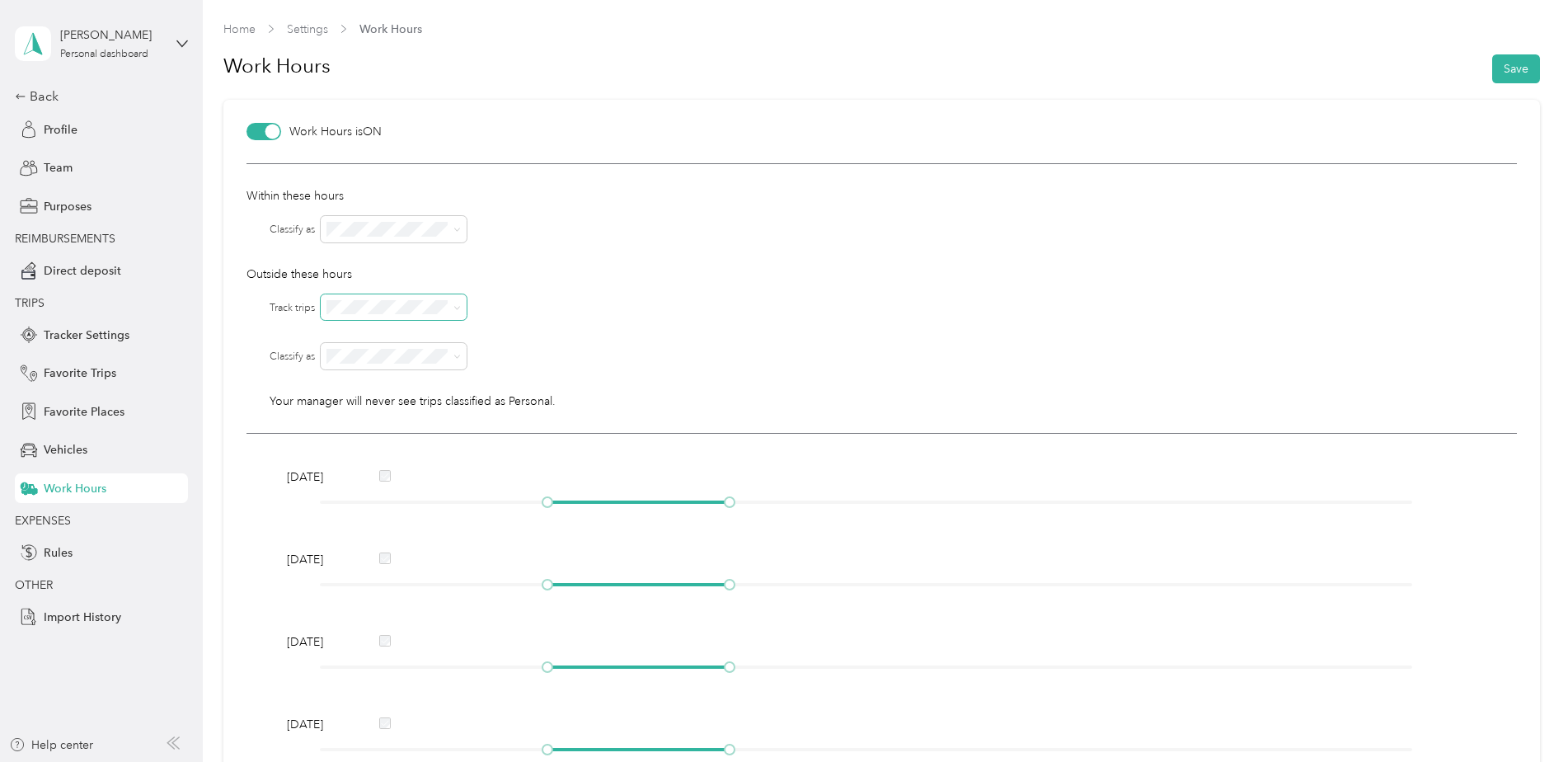
click at [453, 314] on span at bounding box center [393, 308] width 146 height 27
click at [458, 308] on icon at bounding box center [457, 308] width 8 height 8
click at [441, 358] on div "No" at bounding box center [395, 365] width 123 height 17
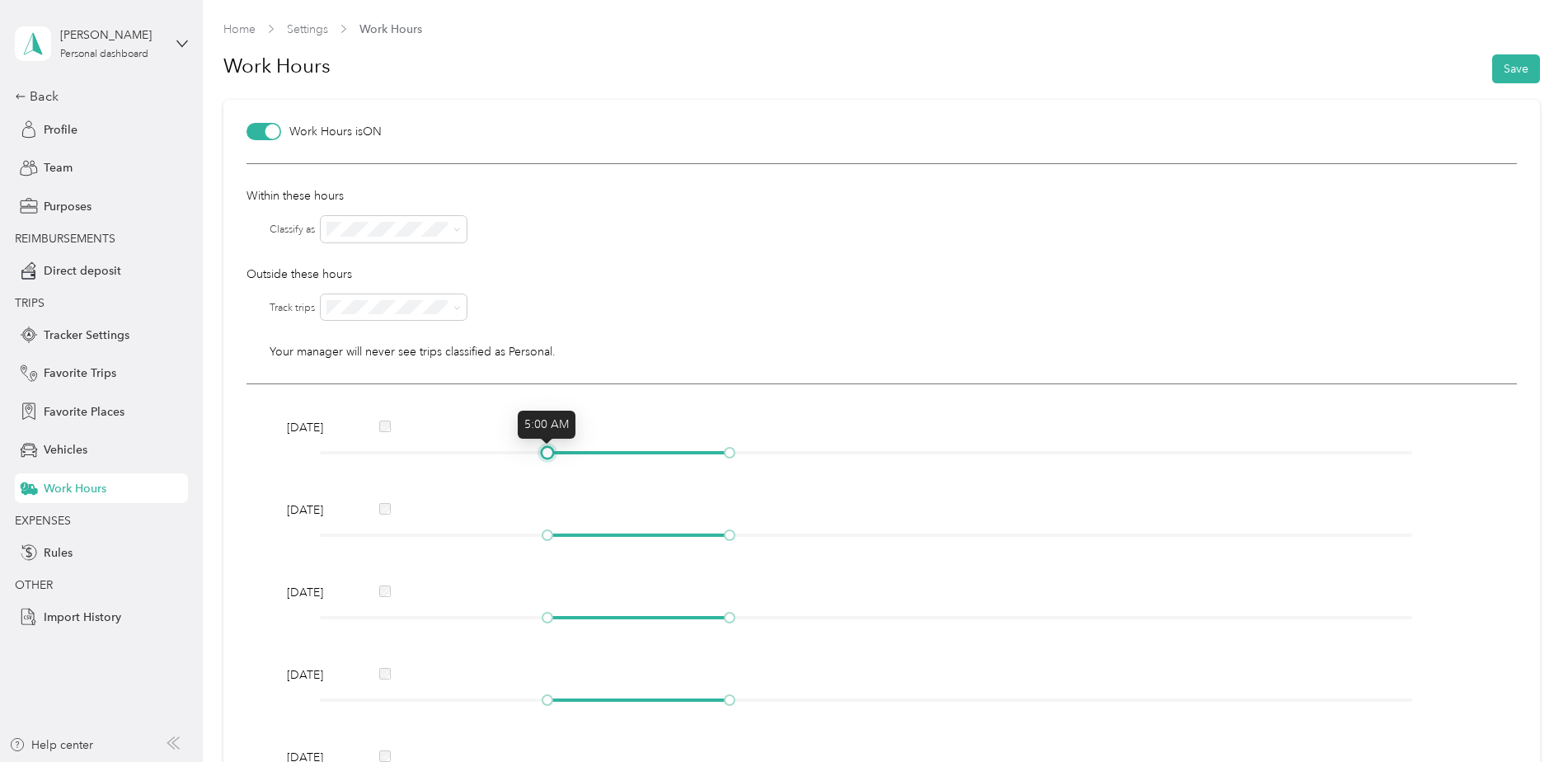
click at [534, 447] on div "[DATE]" at bounding box center [881, 442] width 1201 height 48
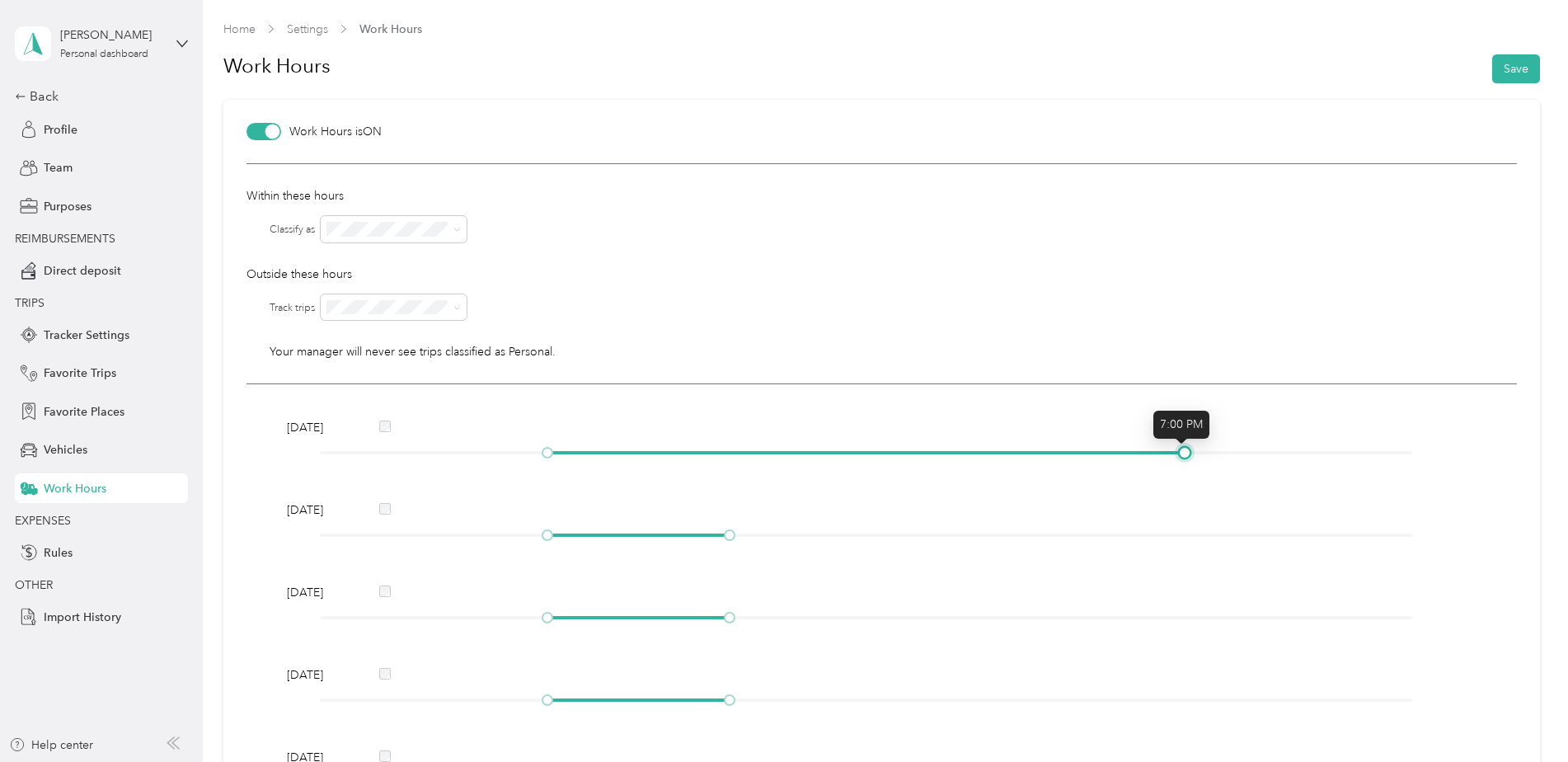
drag, startPoint x: 733, startPoint y: 453, endPoint x: 1188, endPoint y: 446, distance: 455.1
click at [1188, 446] on div "[DATE]" at bounding box center [881, 442] width 1201 height 48
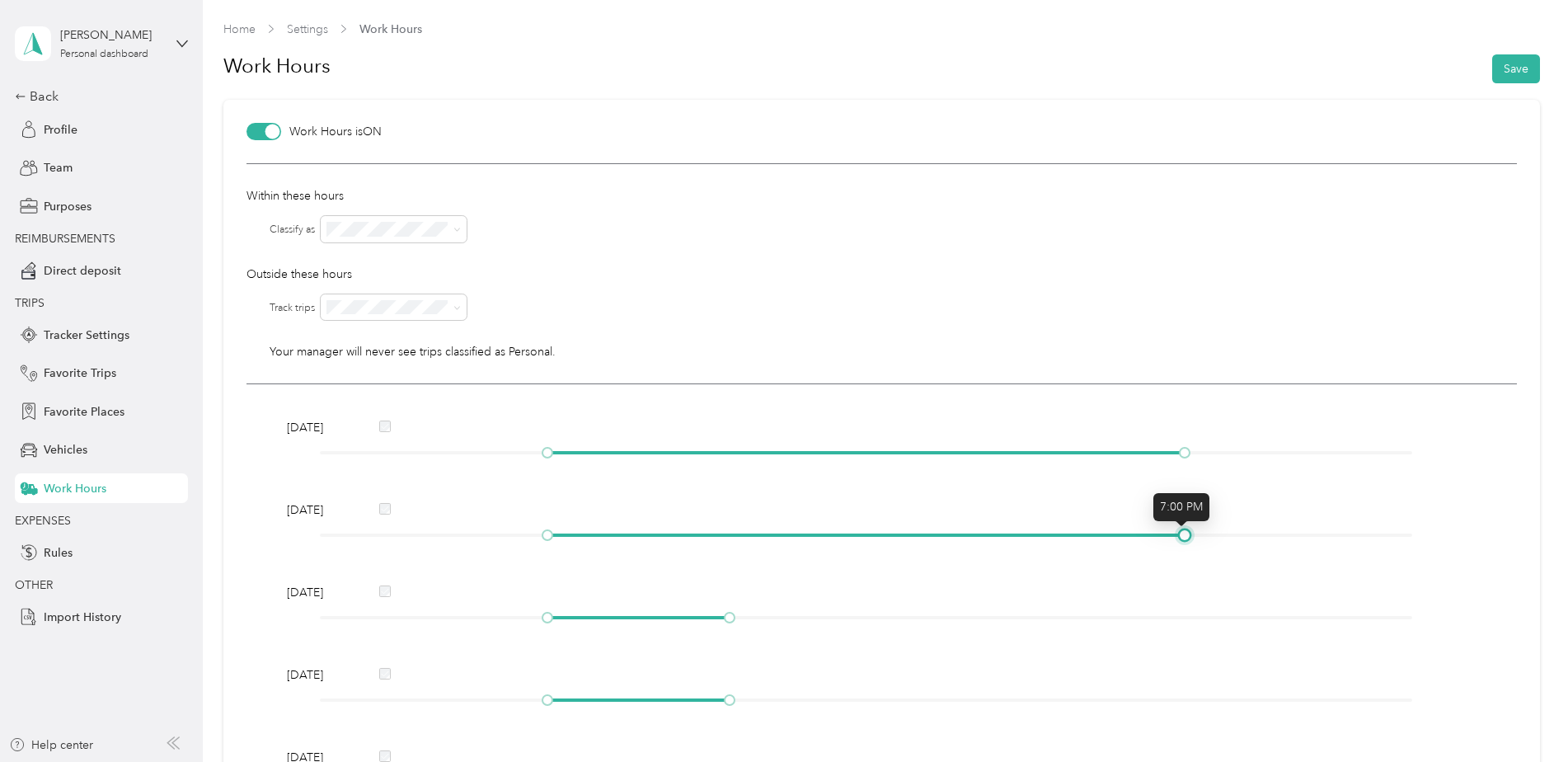
drag, startPoint x: 732, startPoint y: 535, endPoint x: 1157, endPoint y: 524, distance: 425.1
click at [1187, 525] on div "[DATE]" at bounding box center [881, 524] width 1201 height 48
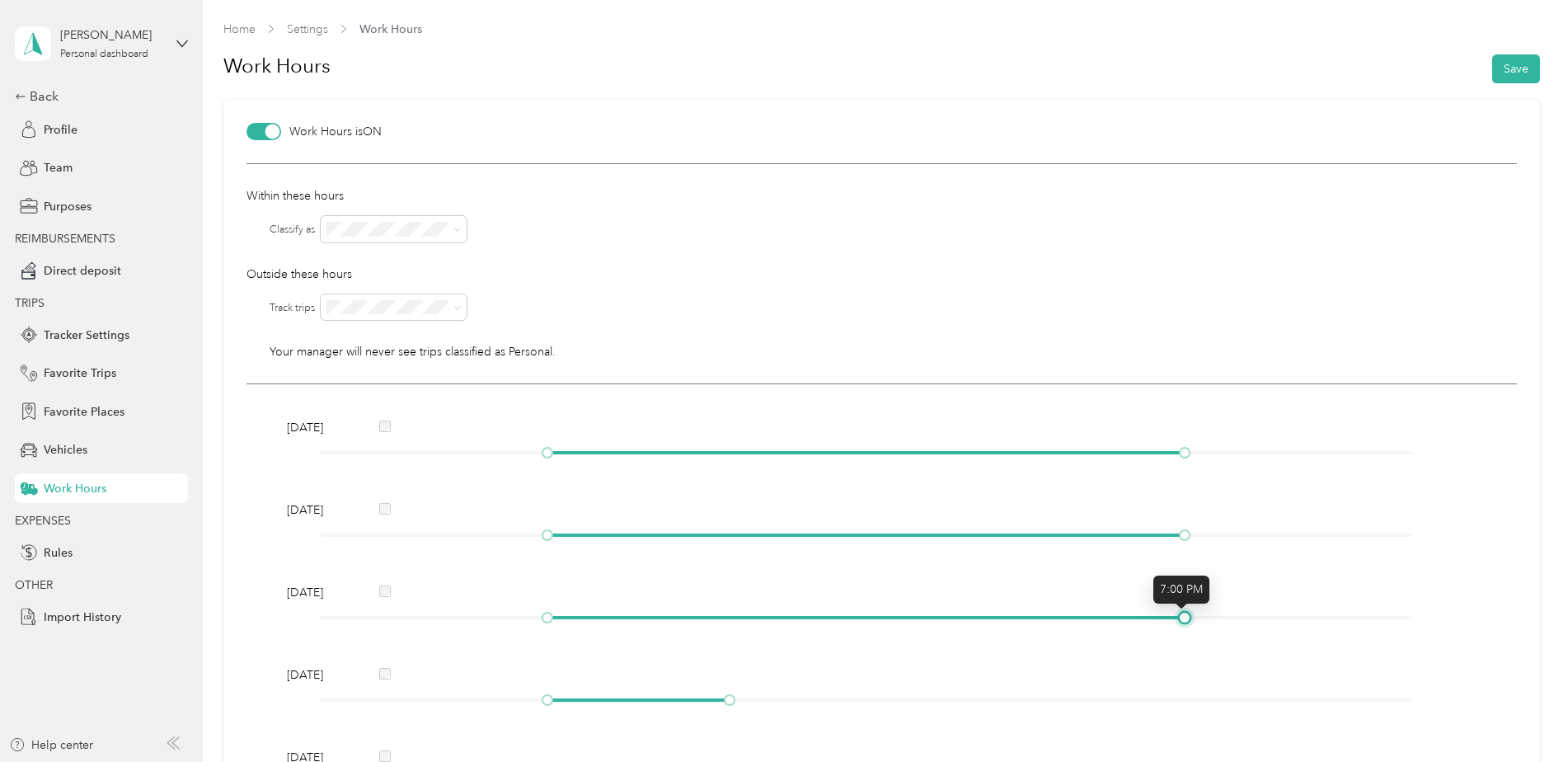
drag, startPoint x: 724, startPoint y: 621, endPoint x: 1109, endPoint y: 582, distance: 387.0
click at [1181, 599] on body "[PERSON_NAME] Personal dashboard Back Profile Team Purposes REIMBURSEMENTS Dire…" at bounding box center [780, 381] width 1559 height 762
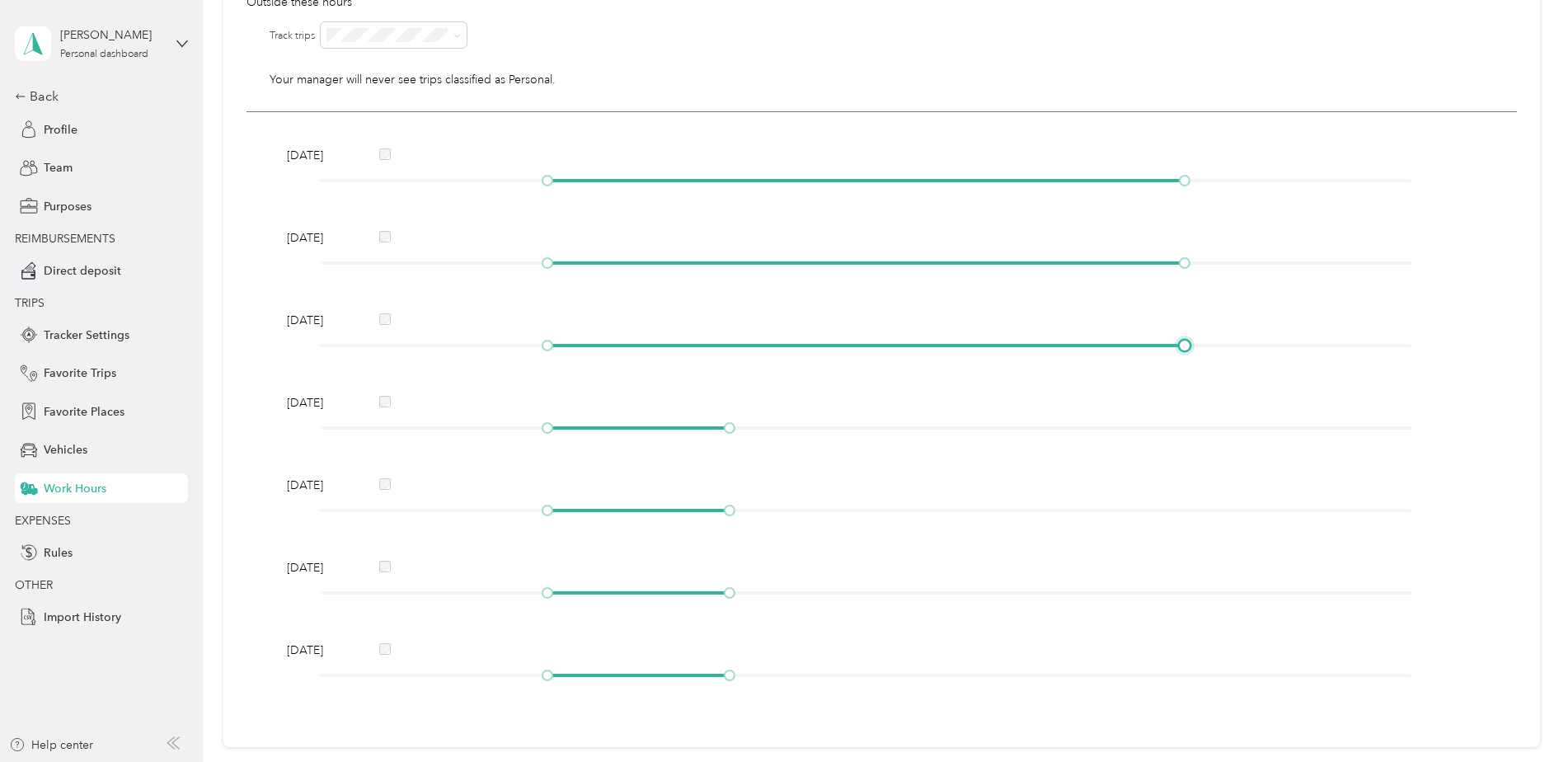
scroll to position [330, 0]
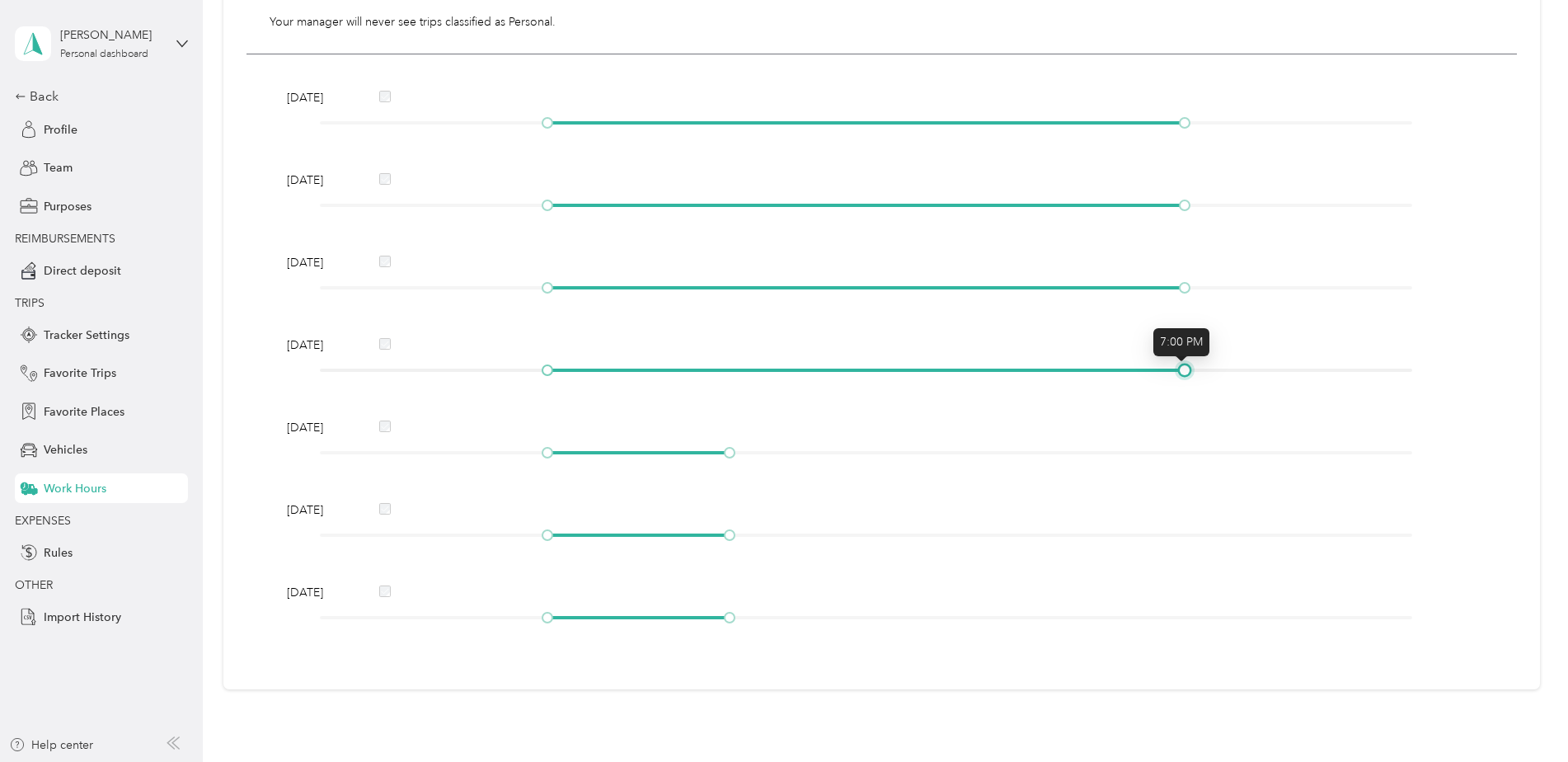
drag, startPoint x: 724, startPoint y: 369, endPoint x: 1187, endPoint y: 365, distance: 463.0
click at [1187, 366] on div at bounding box center [1185, 371] width 9 height 9
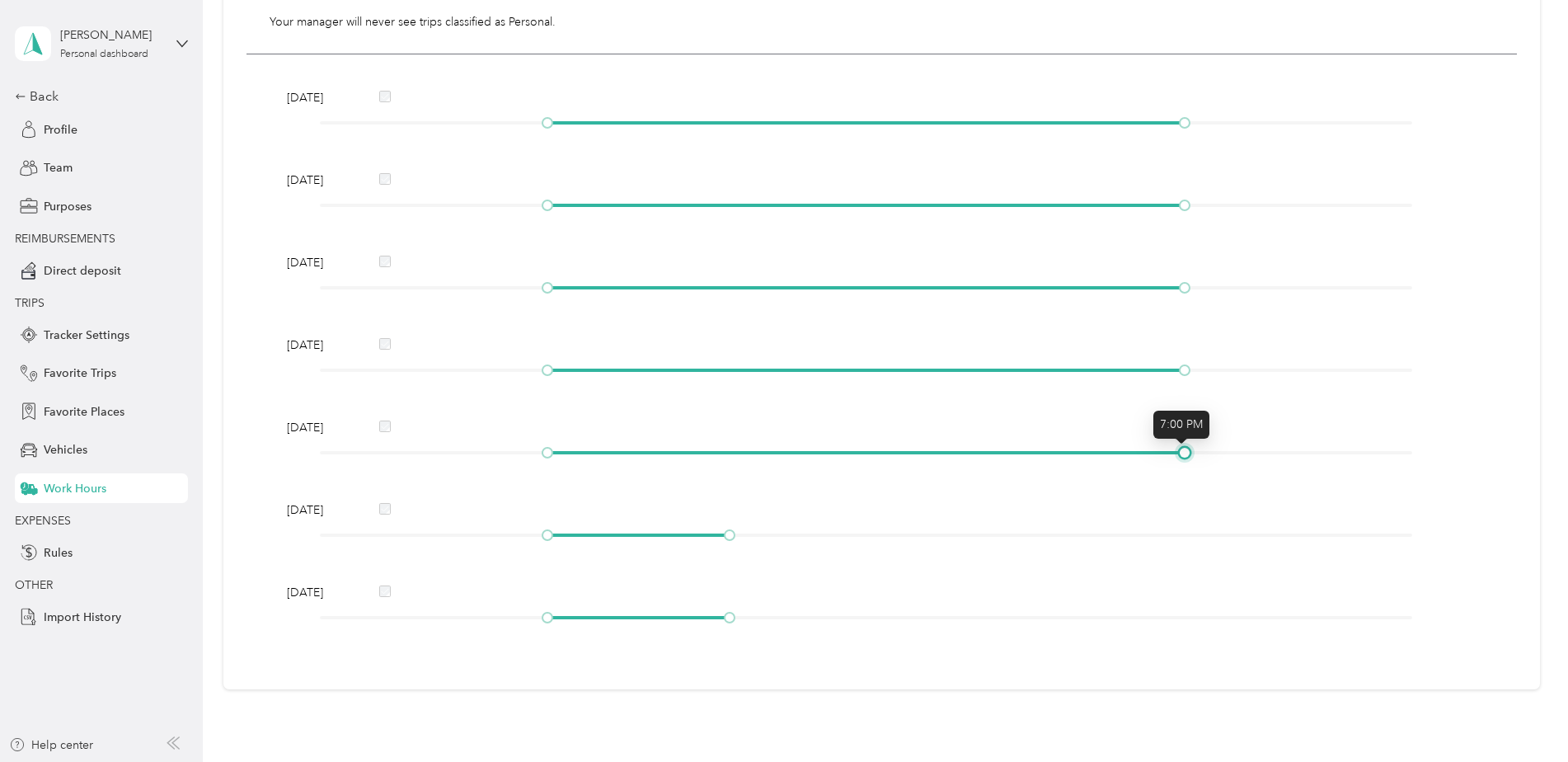
drag, startPoint x: 723, startPoint y: 454, endPoint x: 1169, endPoint y: 469, distance: 446.3
click at [1169, 469] on div "[DATE] [DATE] [DATE] [DATE] [DATE] [DATE] [DATE]" at bounding box center [881, 360] width 1270 height 612
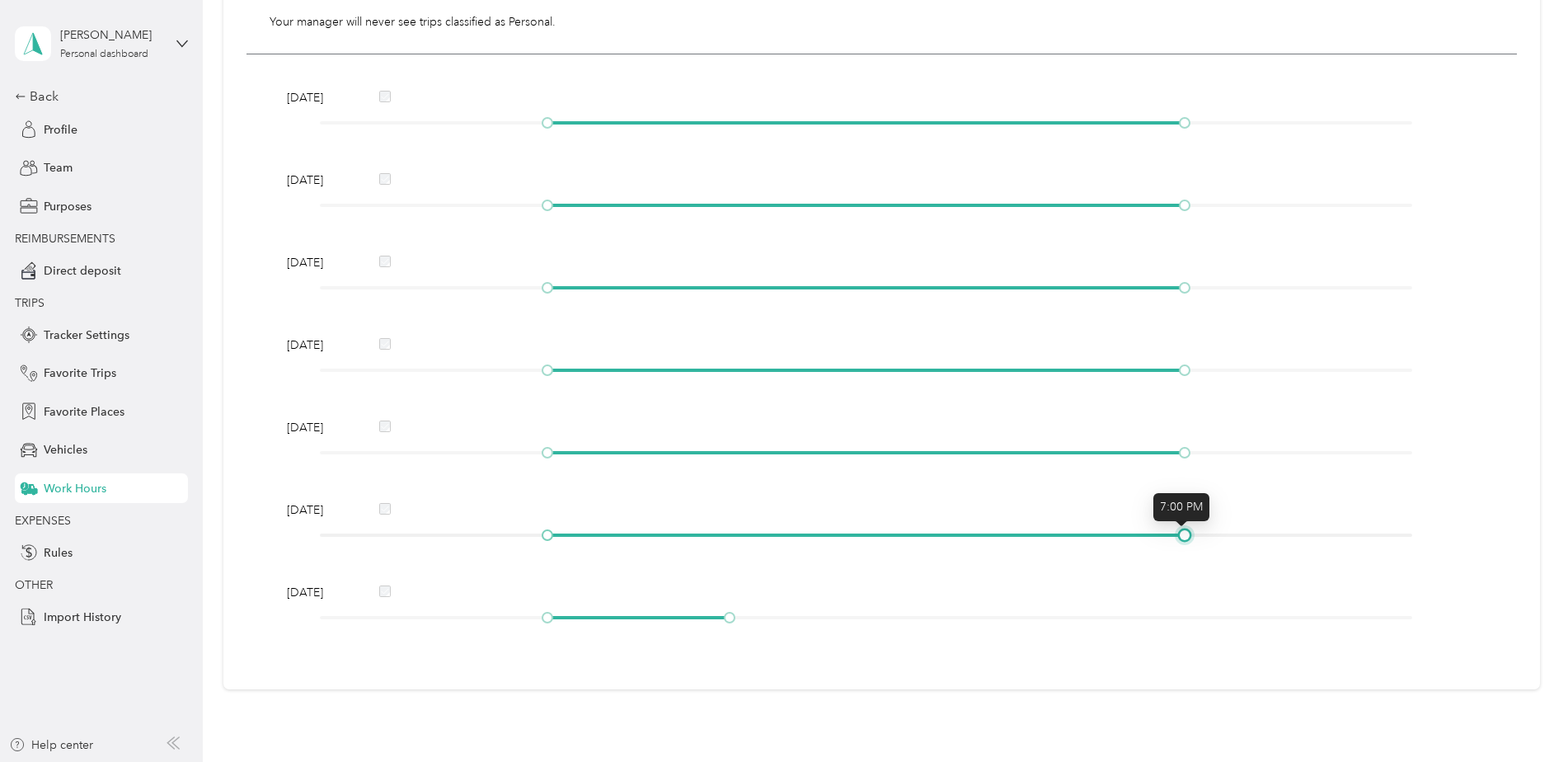
drag, startPoint x: 724, startPoint y: 537, endPoint x: 1179, endPoint y: 535, distance: 455.0
click at [1180, 535] on div at bounding box center [1185, 536] width 9 height 9
click at [392, 509] on div "[DATE]" at bounding box center [881, 510] width 1201 height 17
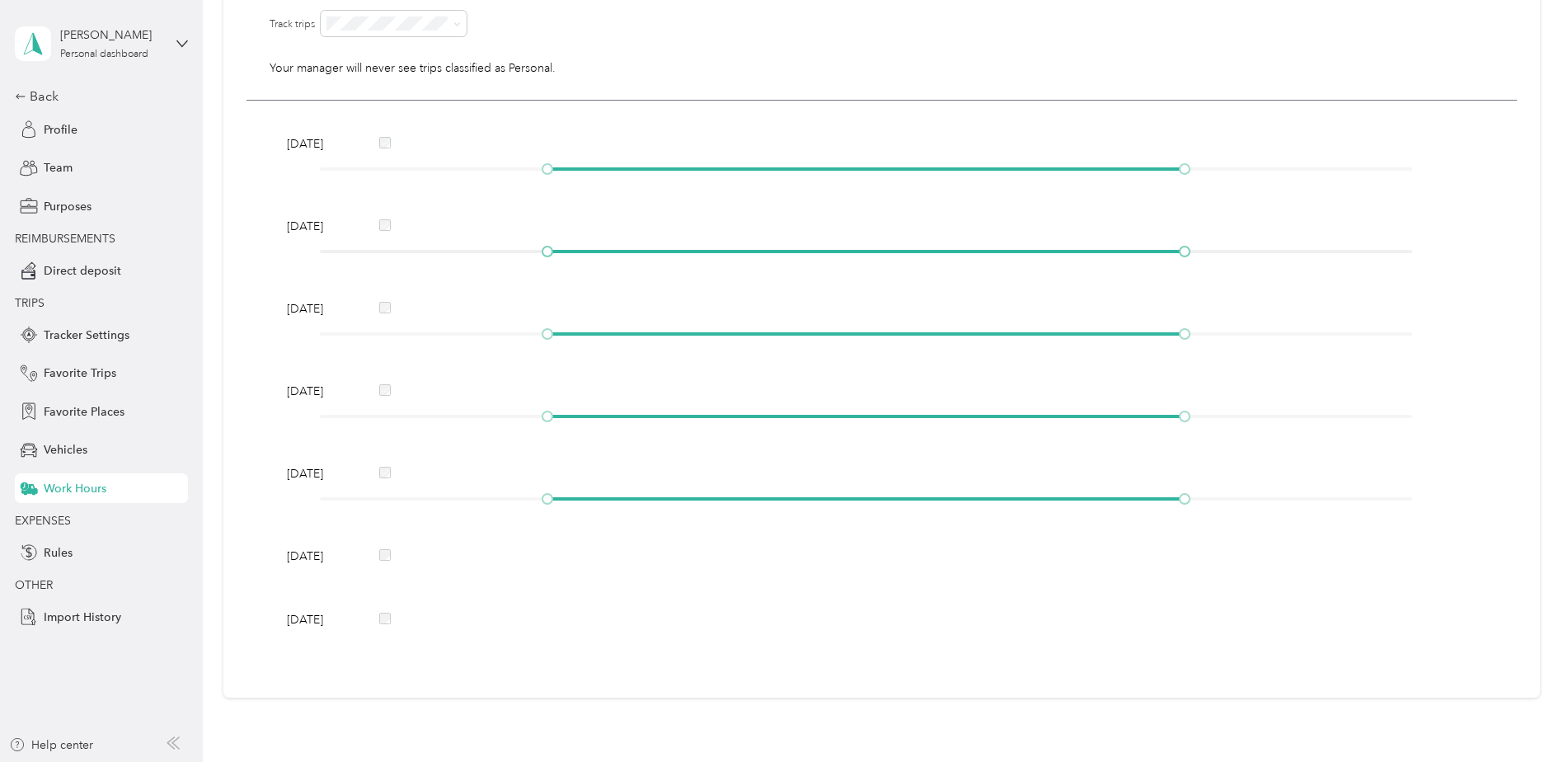
scroll to position [0, 0]
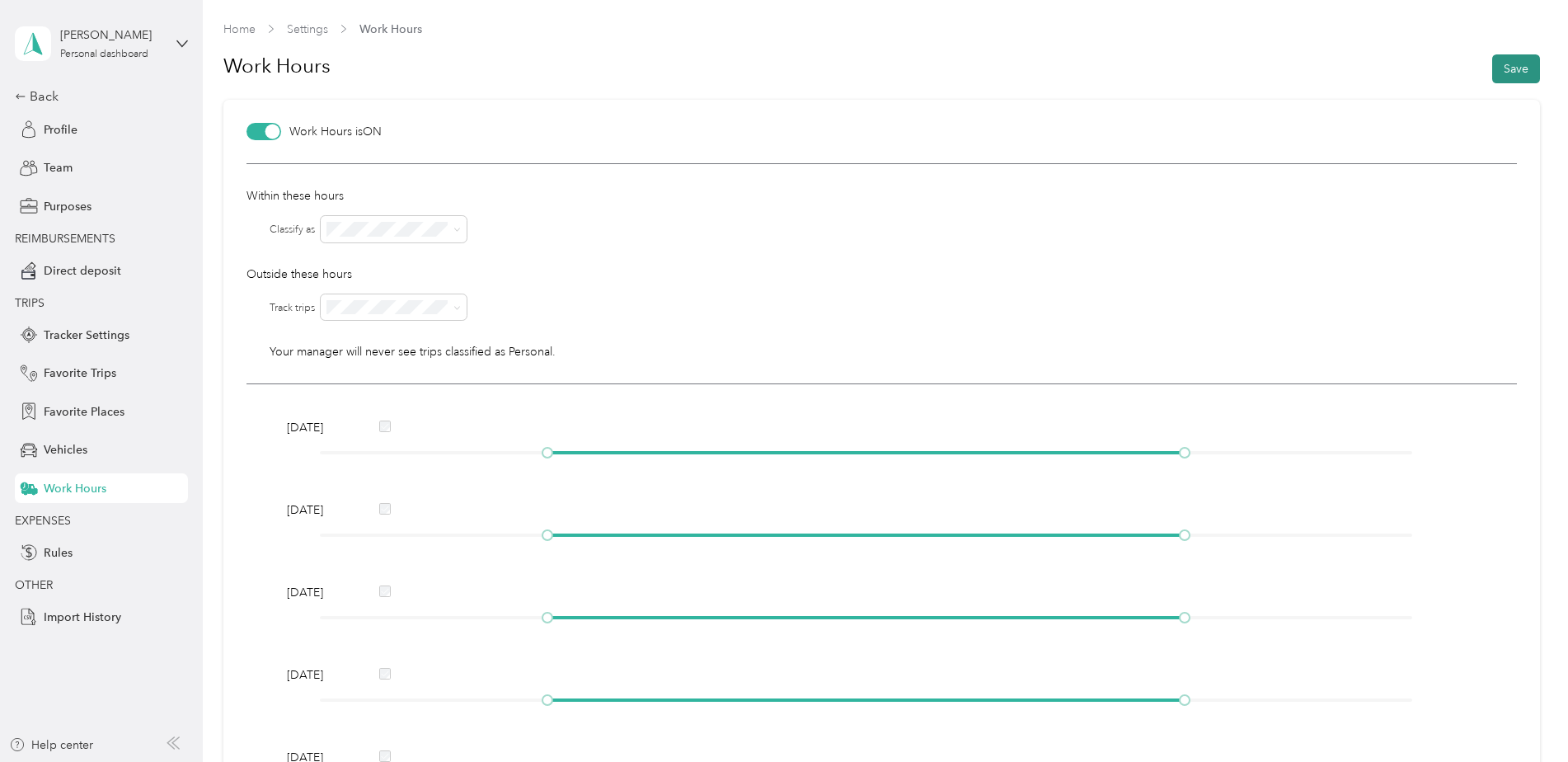
click at [1509, 78] on button "Save" at bounding box center [1515, 68] width 47 height 29
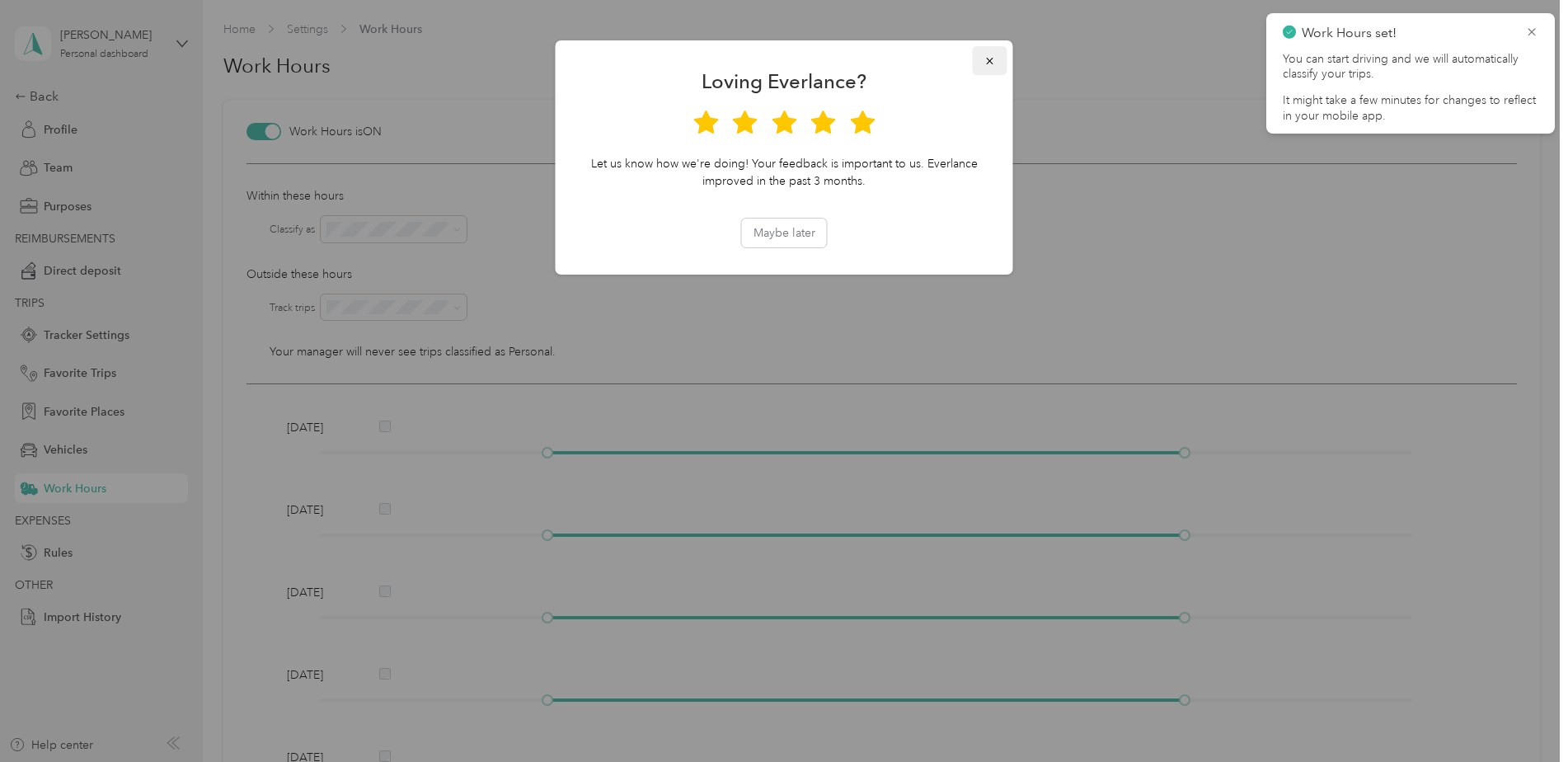
click at [996, 65] on button "button" at bounding box center [989, 60] width 35 height 29
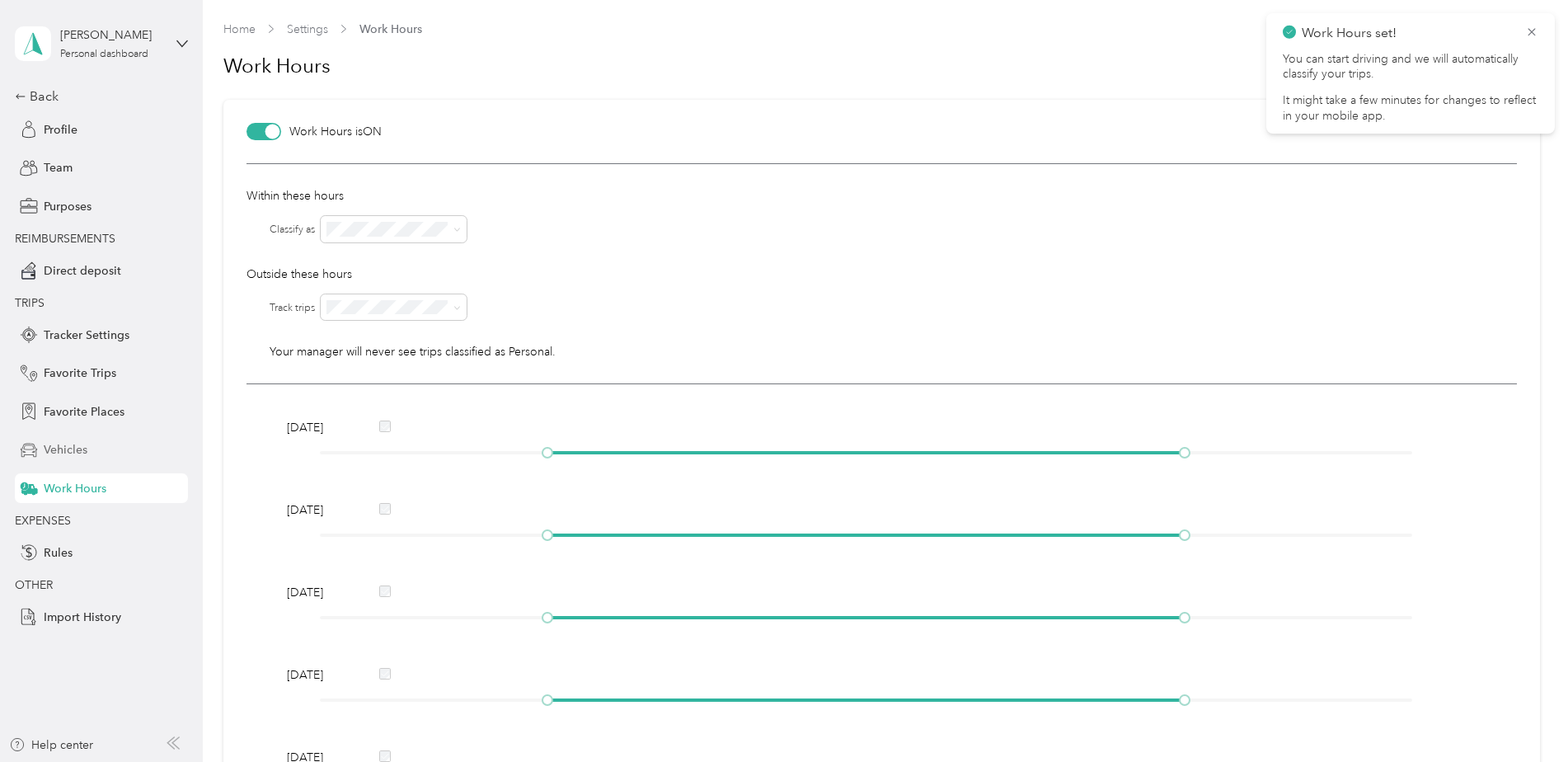
click at [65, 450] on span "Vehicles" at bounding box center [66, 450] width 44 height 17
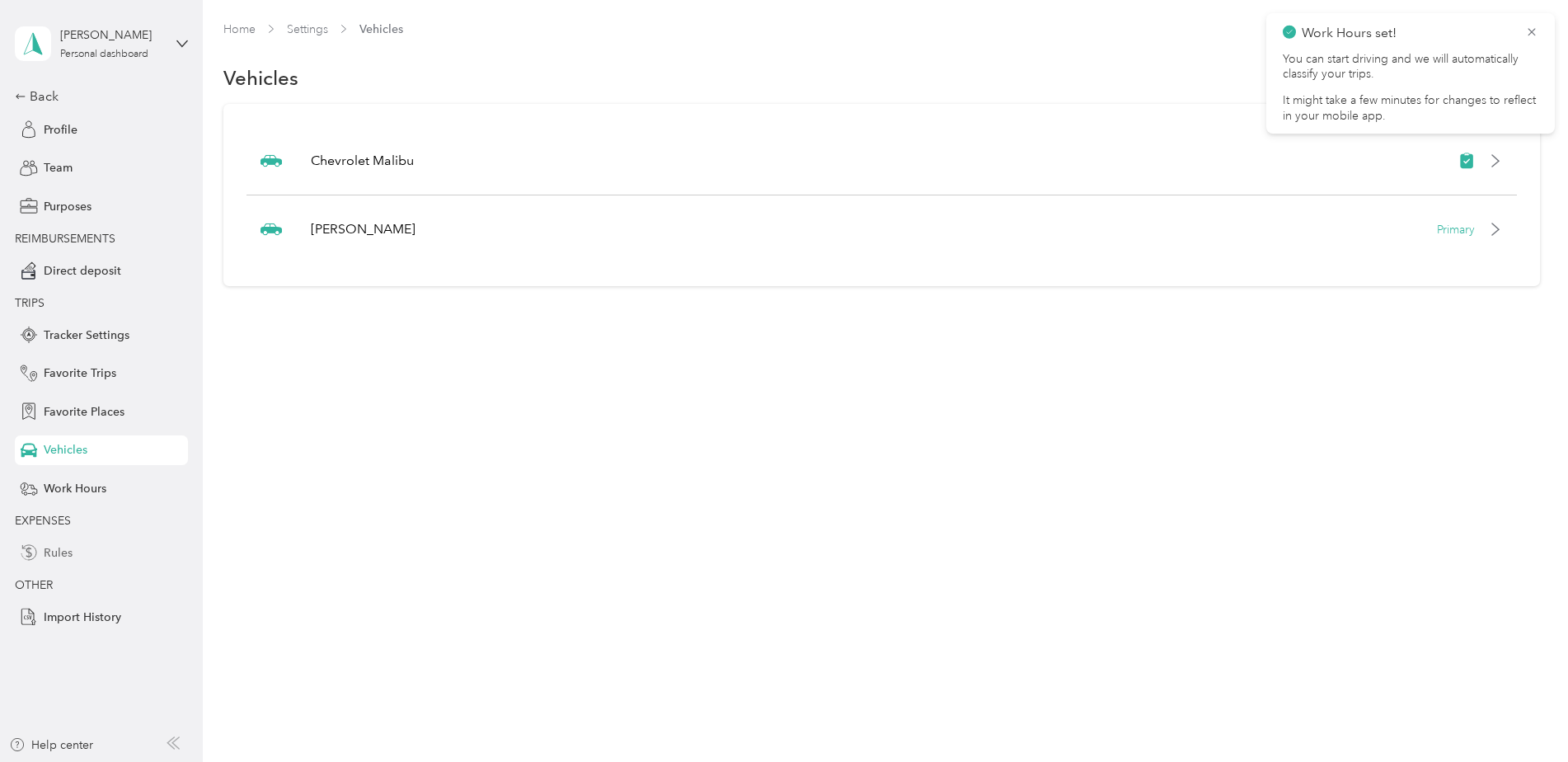
click at [53, 548] on span "Rules" at bounding box center [58, 553] width 28 height 17
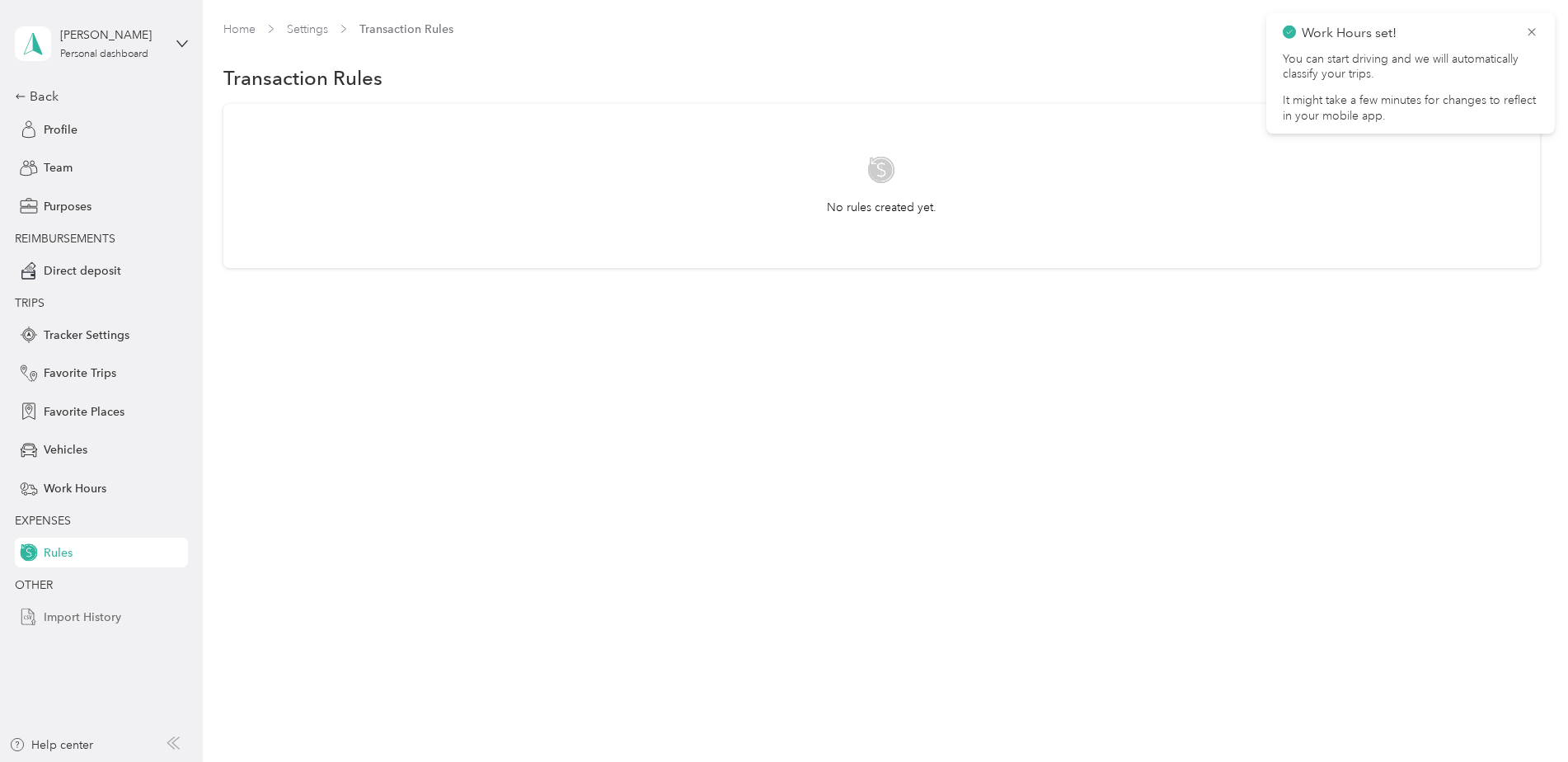
click at [60, 612] on span "Import History" at bounding box center [83, 617] width 78 height 17
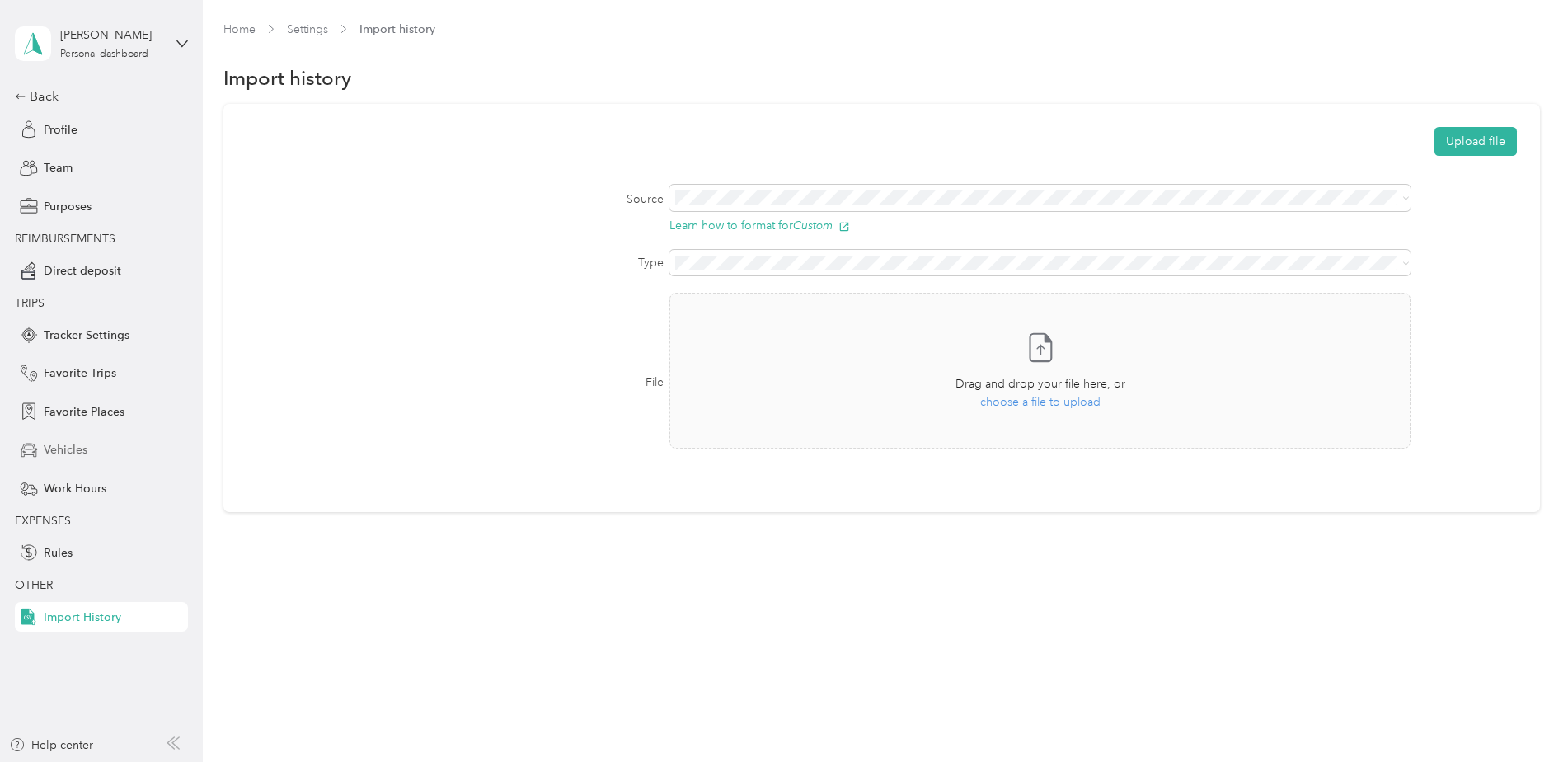
click at [69, 454] on span "Vehicles" at bounding box center [66, 450] width 44 height 17
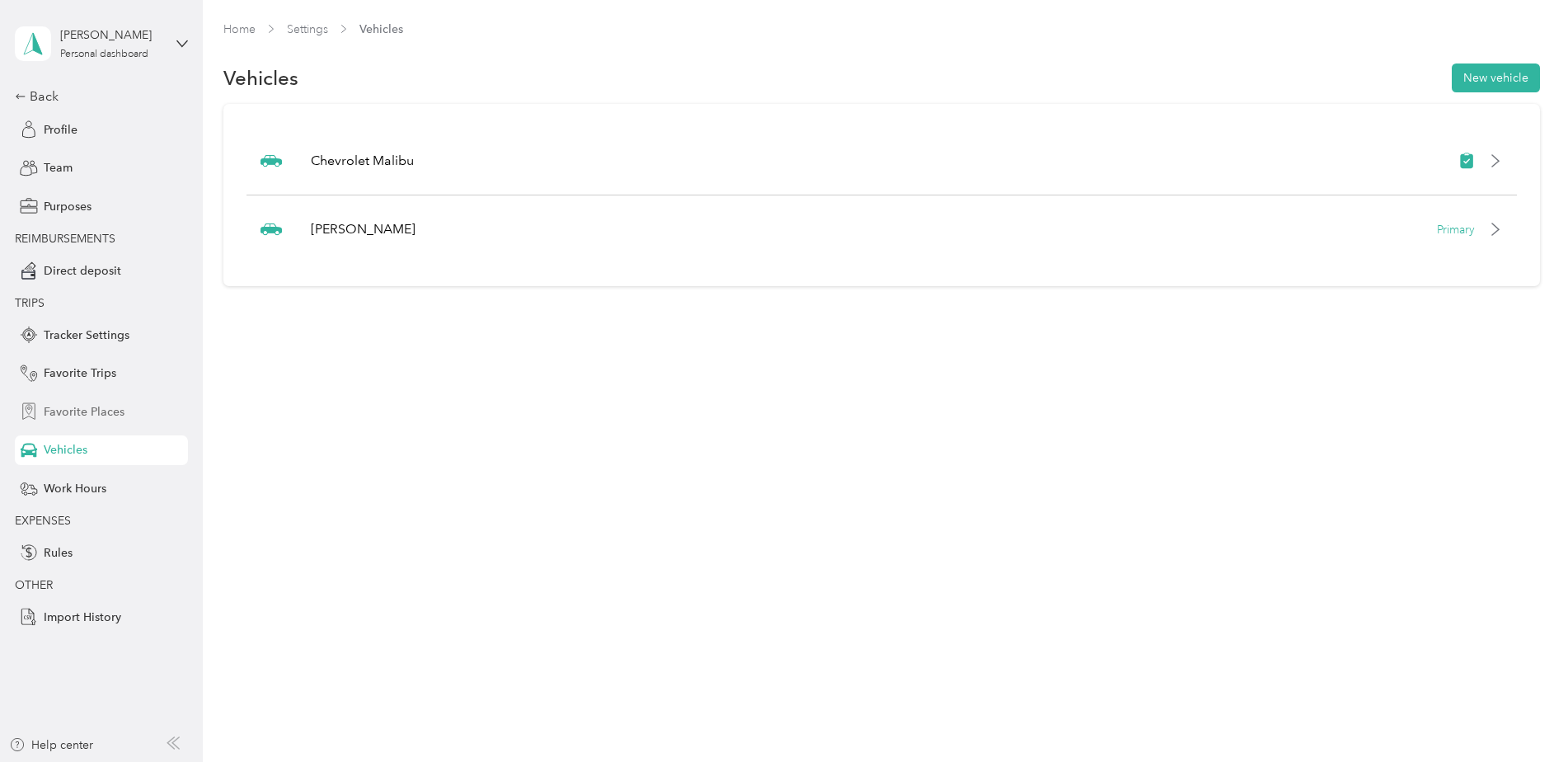
click at [56, 408] on span "Favorite Places" at bounding box center [85, 412] width 81 height 17
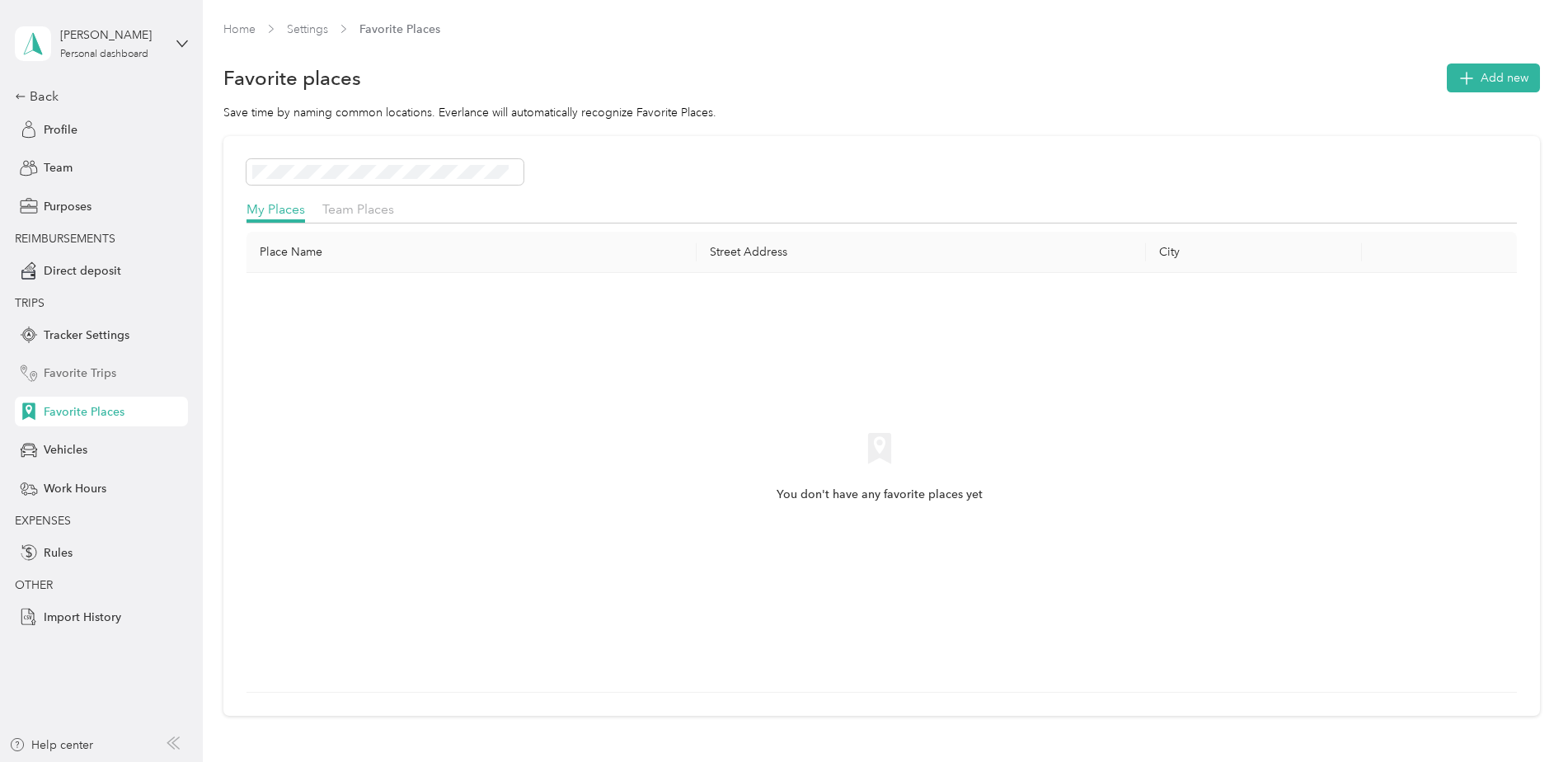
click at [68, 368] on span "Favorite Trips" at bounding box center [80, 373] width 73 height 17
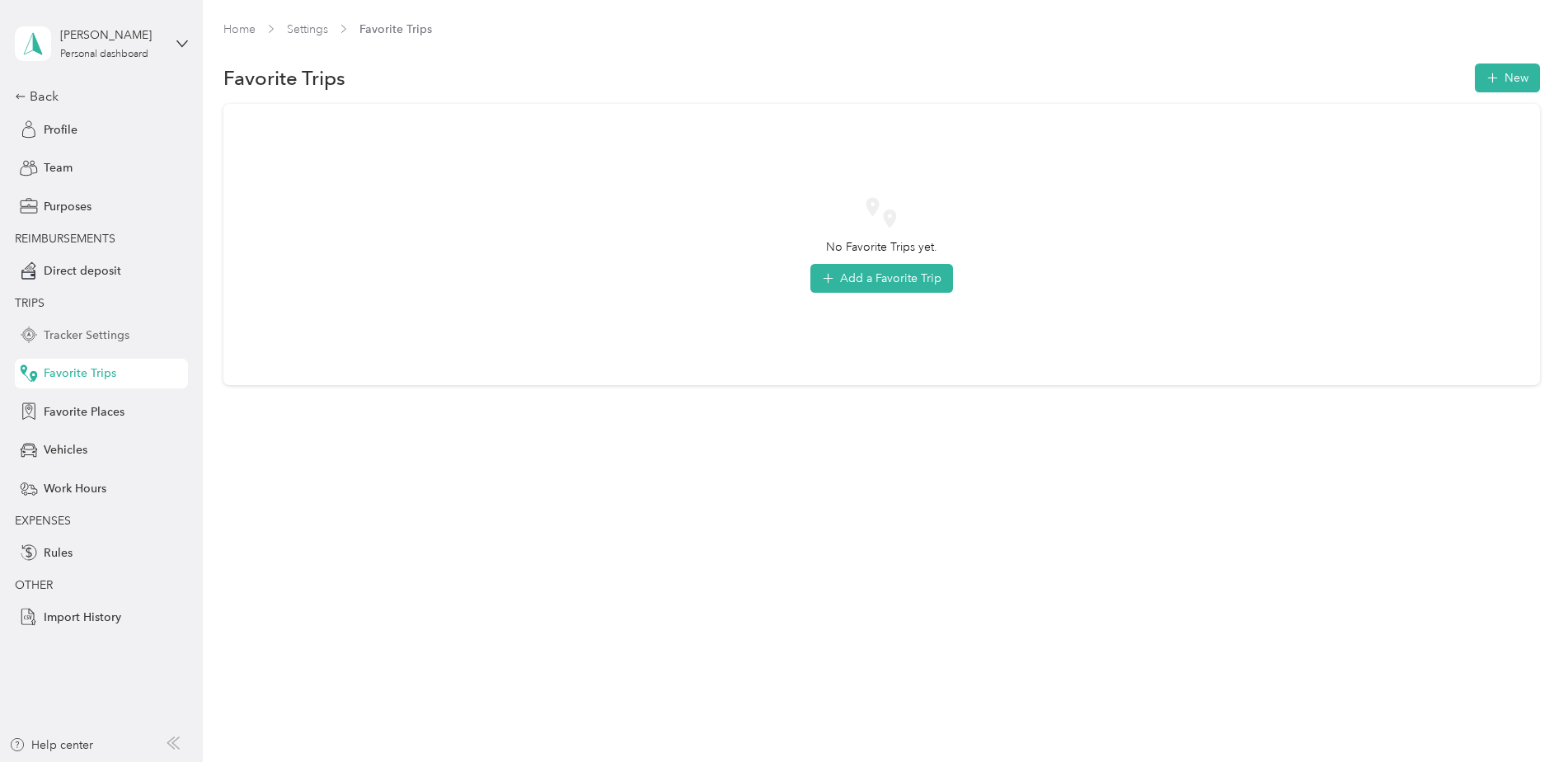
click at [67, 324] on div "Tracker Settings" at bounding box center [101, 334] width 173 height 29
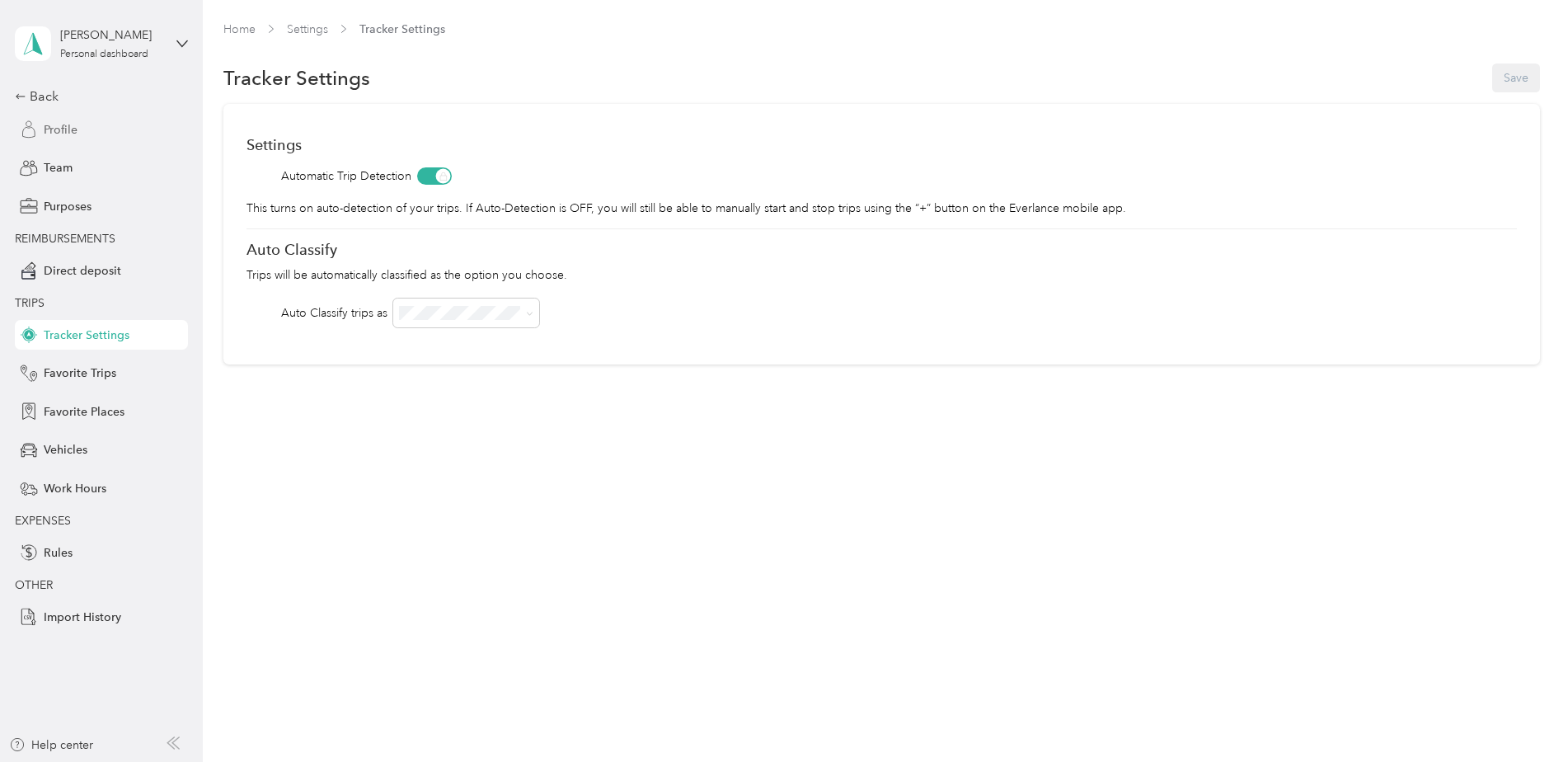
click at [36, 136] on icon at bounding box center [28, 129] width 18 height 18
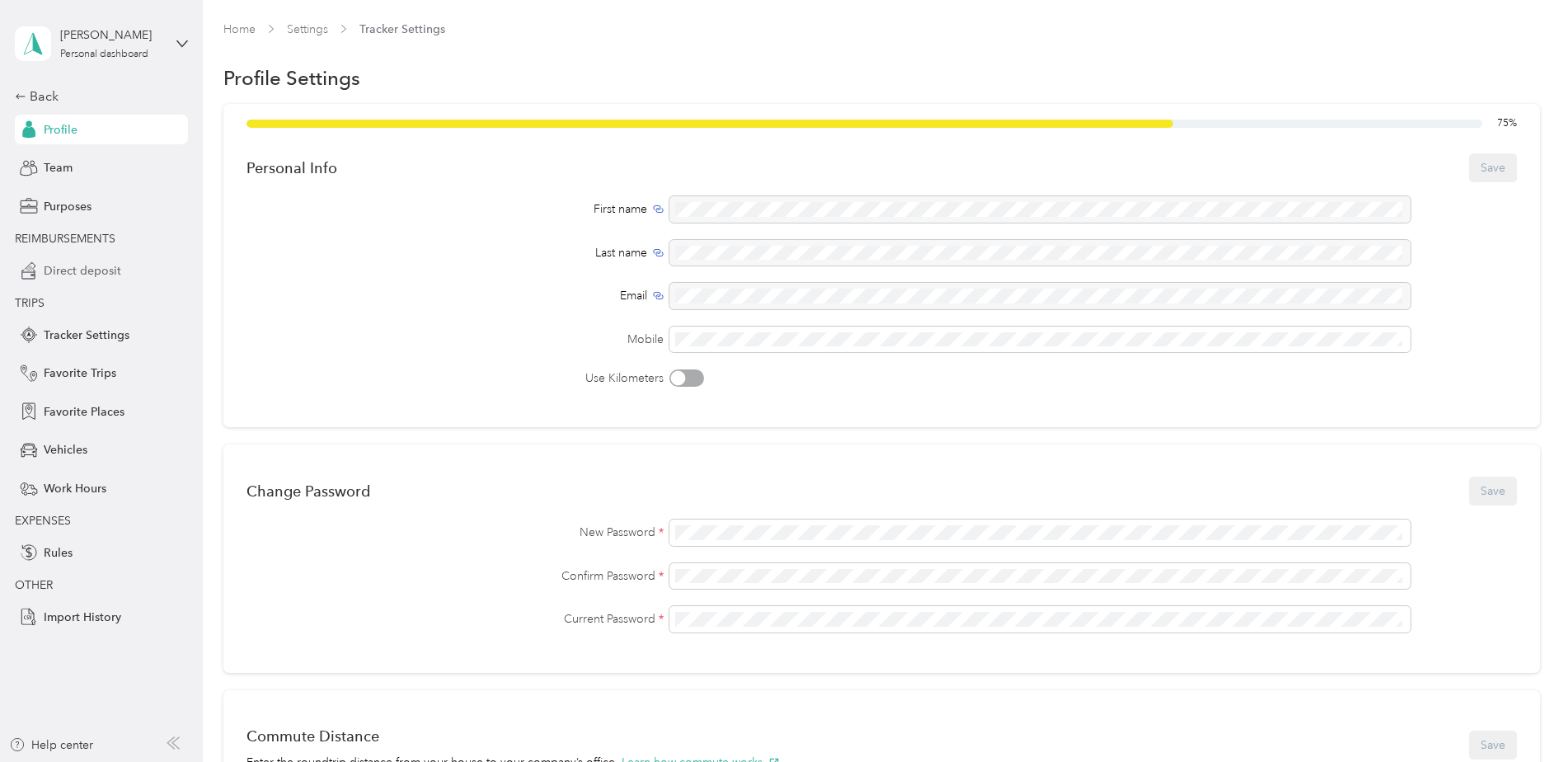
click at [73, 270] on span "Direct deposit" at bounding box center [83, 271] width 78 height 17
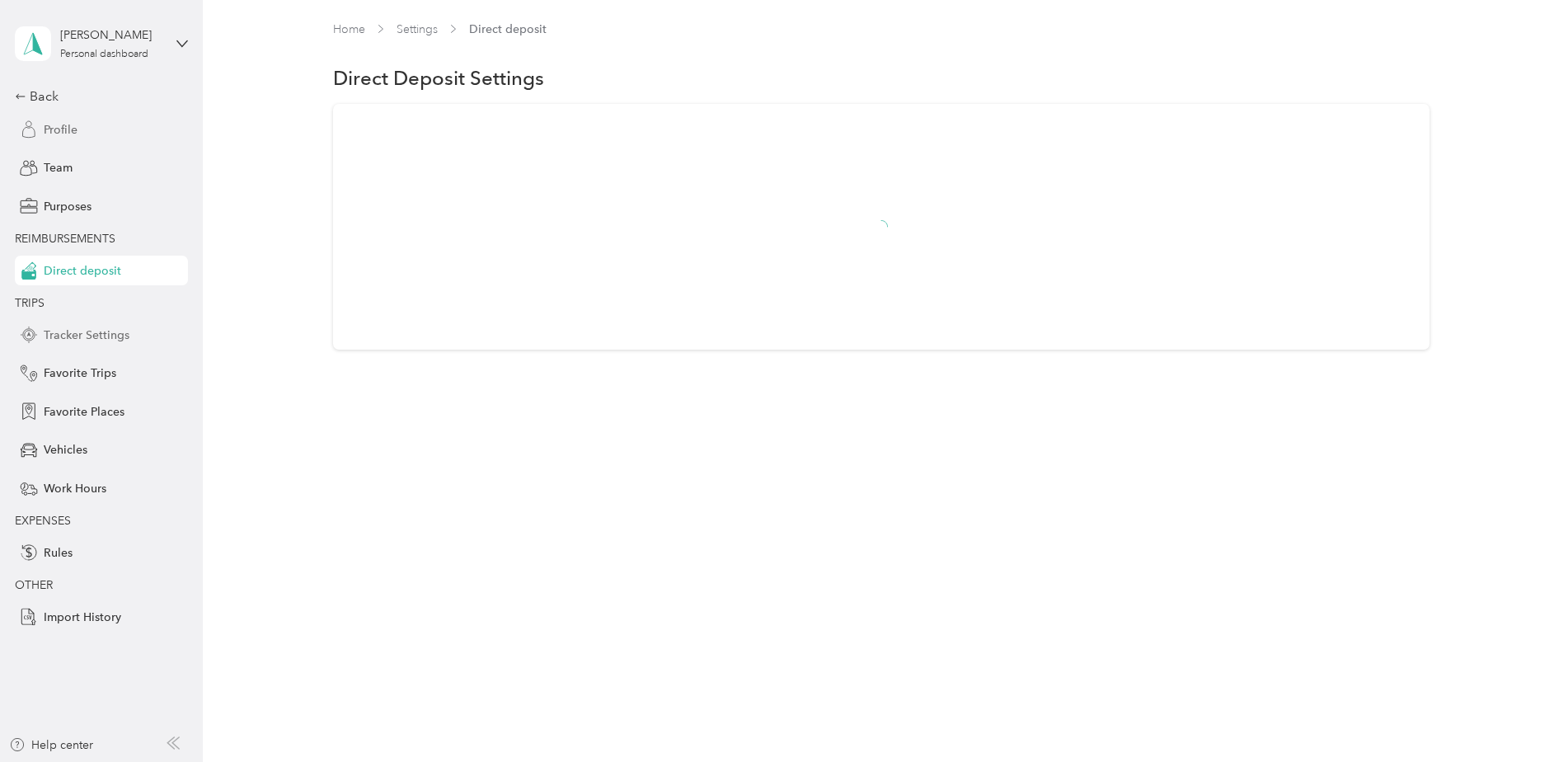
click at [76, 340] on span "Tracker Settings" at bounding box center [86, 335] width 85 height 17
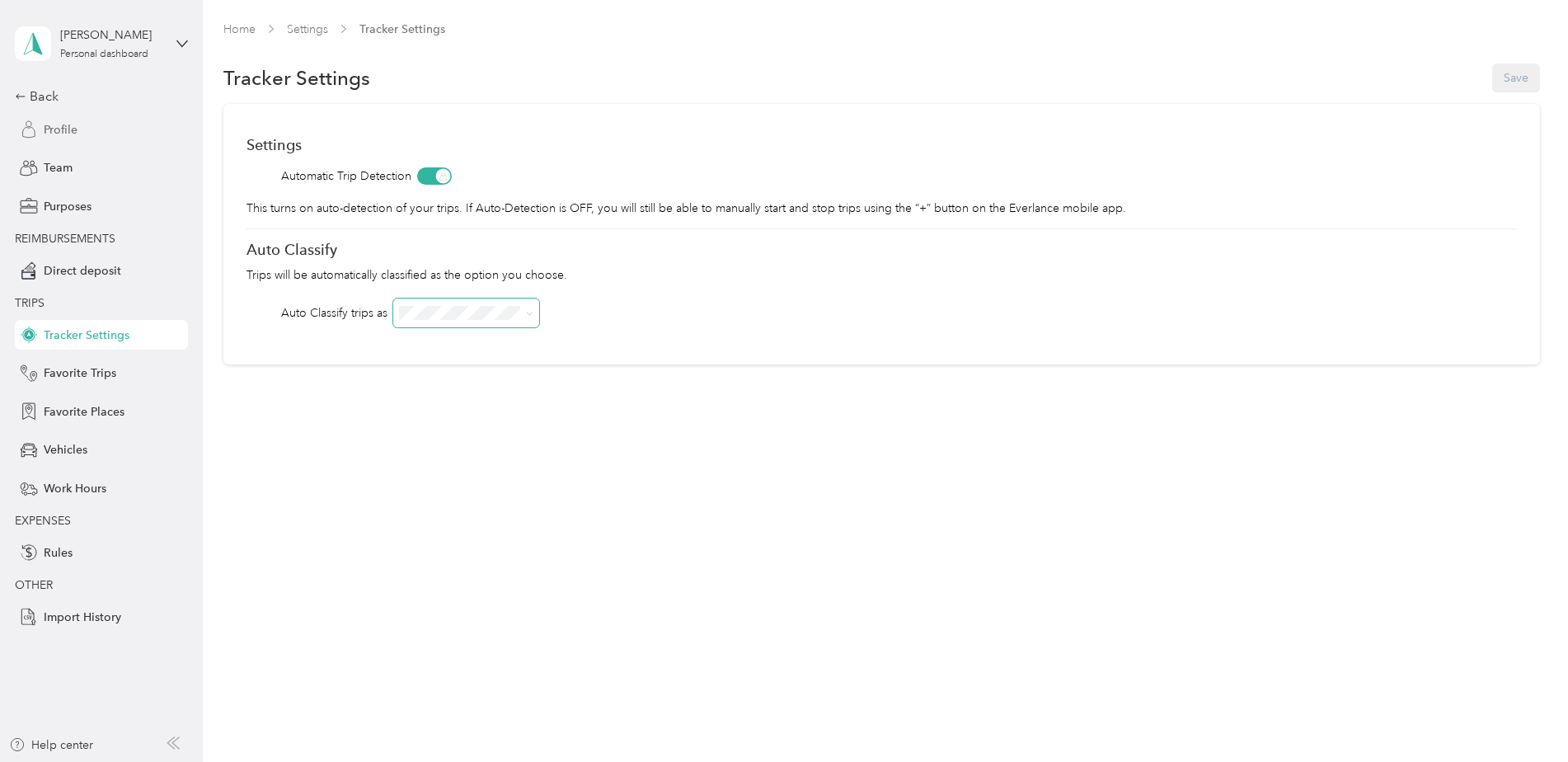
click at [525, 317] on span at bounding box center [526, 313] width 13 height 17
click at [528, 306] on span at bounding box center [529, 313] width 8 height 14
click at [462, 348] on span "Graybar Electric Company, Inc" at bounding box center [446, 352] width 82 height 31
click at [79, 376] on span "Favorite Trips" at bounding box center [80, 373] width 73 height 17
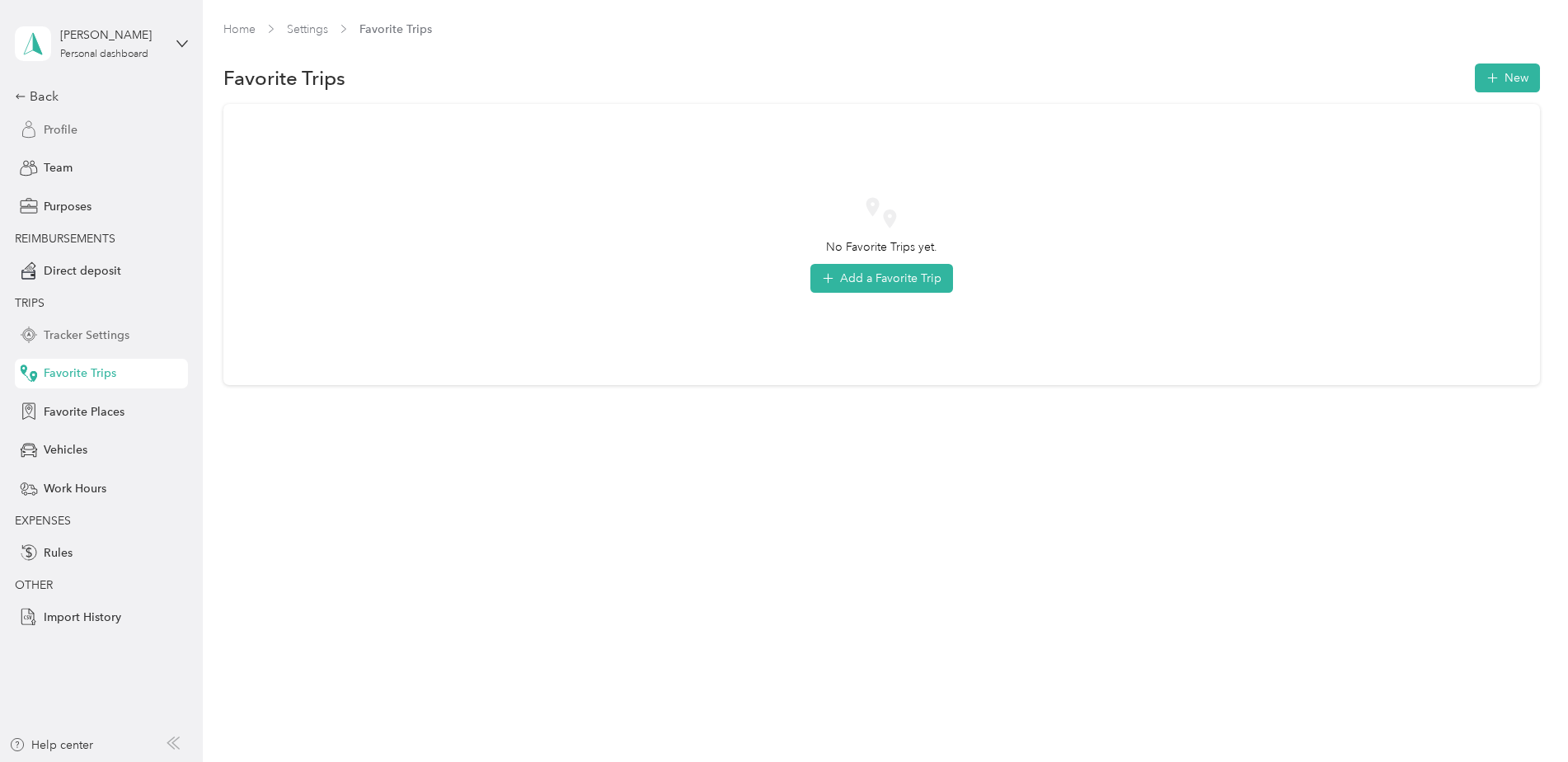
click at [67, 332] on span "Tracker Settings" at bounding box center [86, 335] width 85 height 17
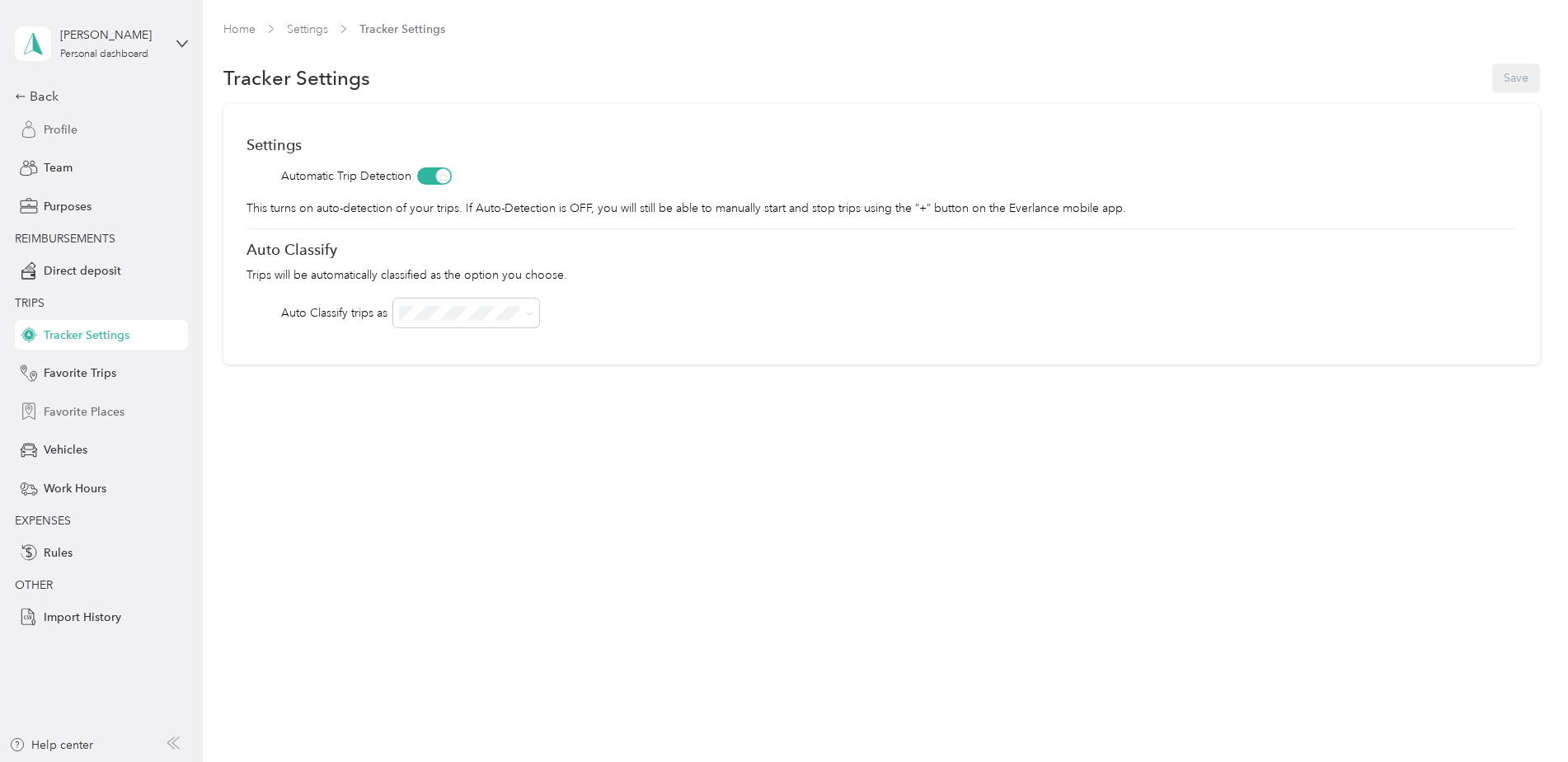
click at [72, 415] on span "Favorite Places" at bounding box center [85, 412] width 81 height 17
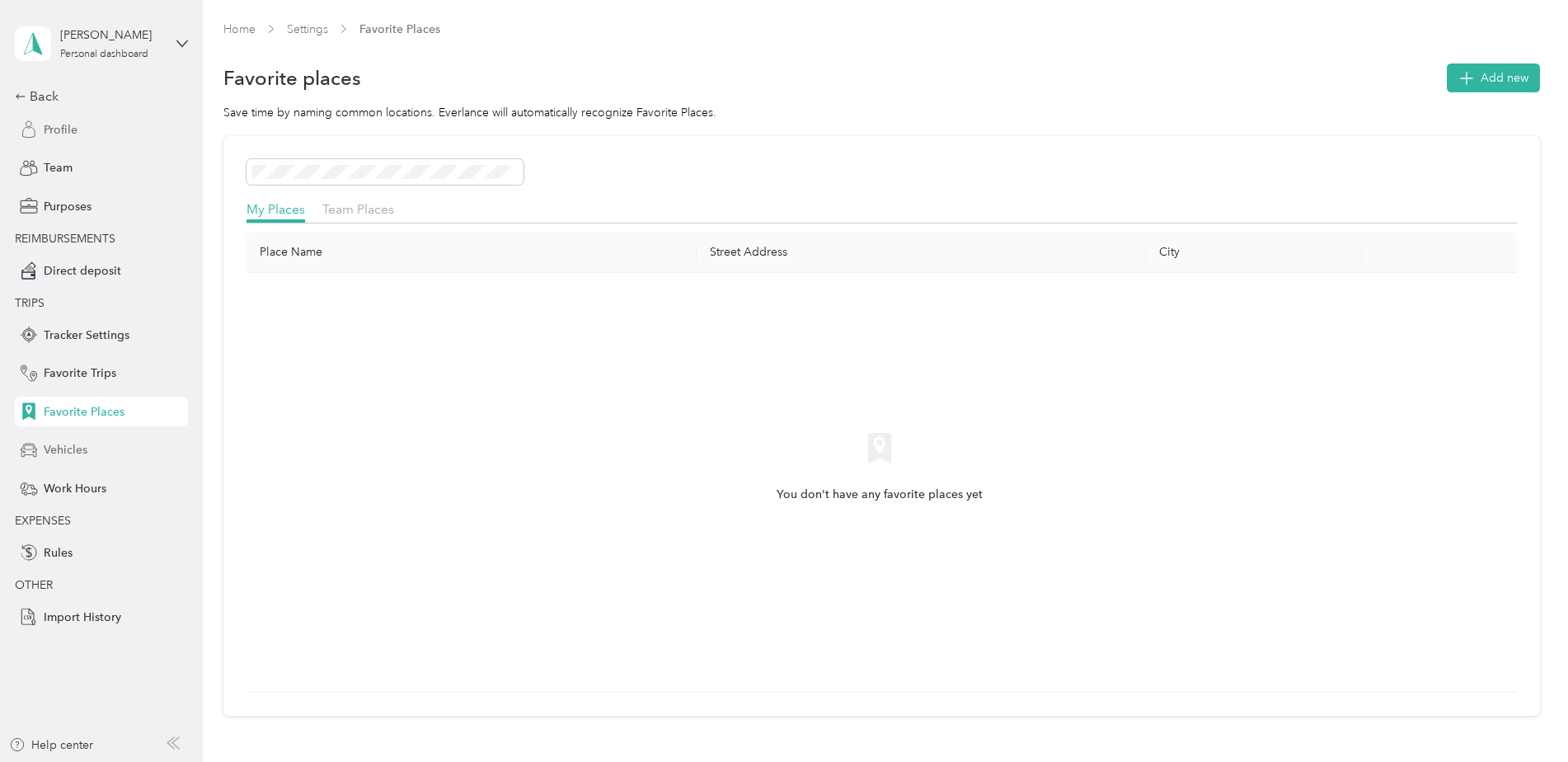
click at [69, 446] on span "Vehicles" at bounding box center [66, 450] width 44 height 17
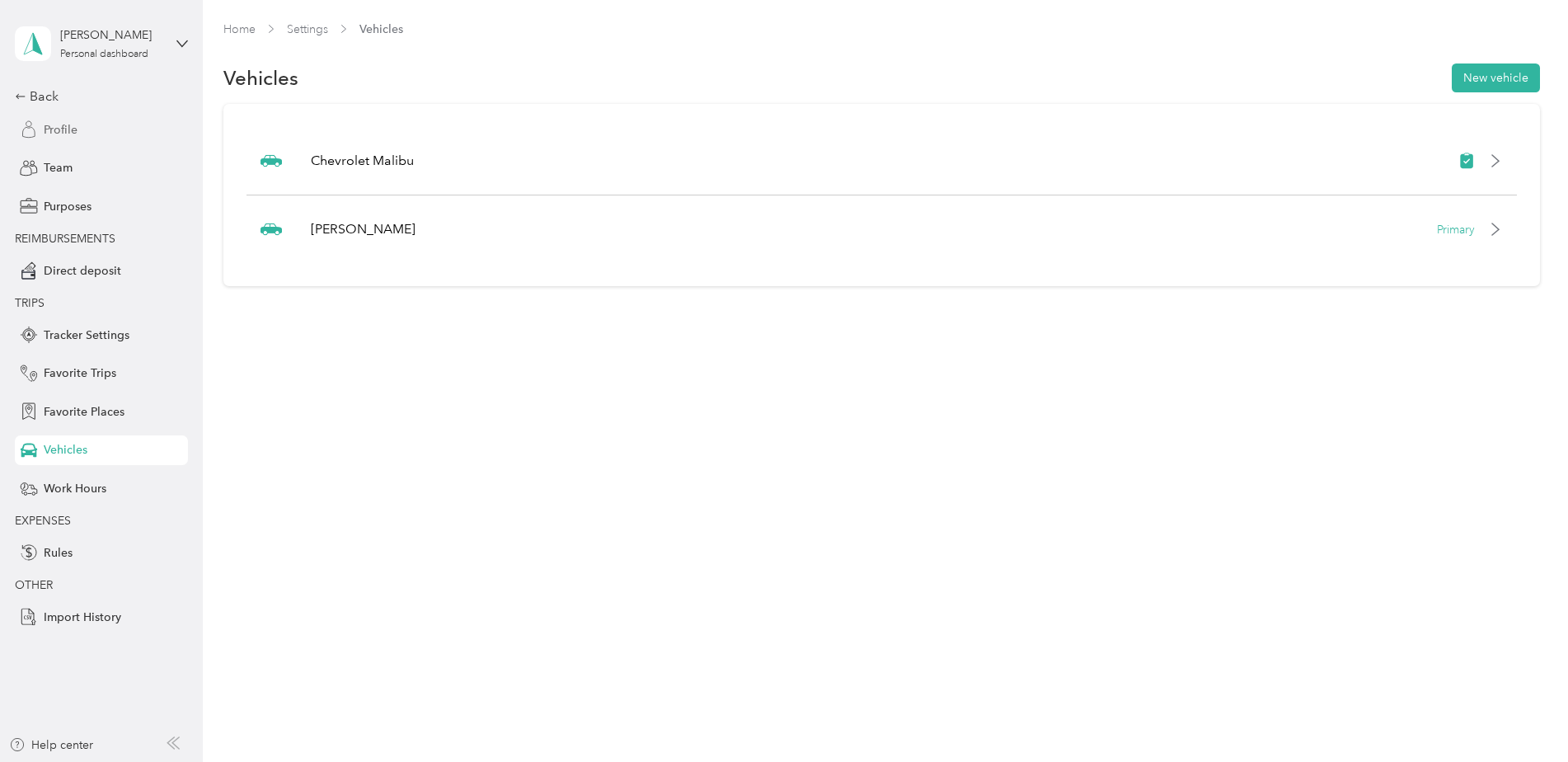
click at [63, 133] on span "Profile" at bounding box center [60, 130] width 34 height 17
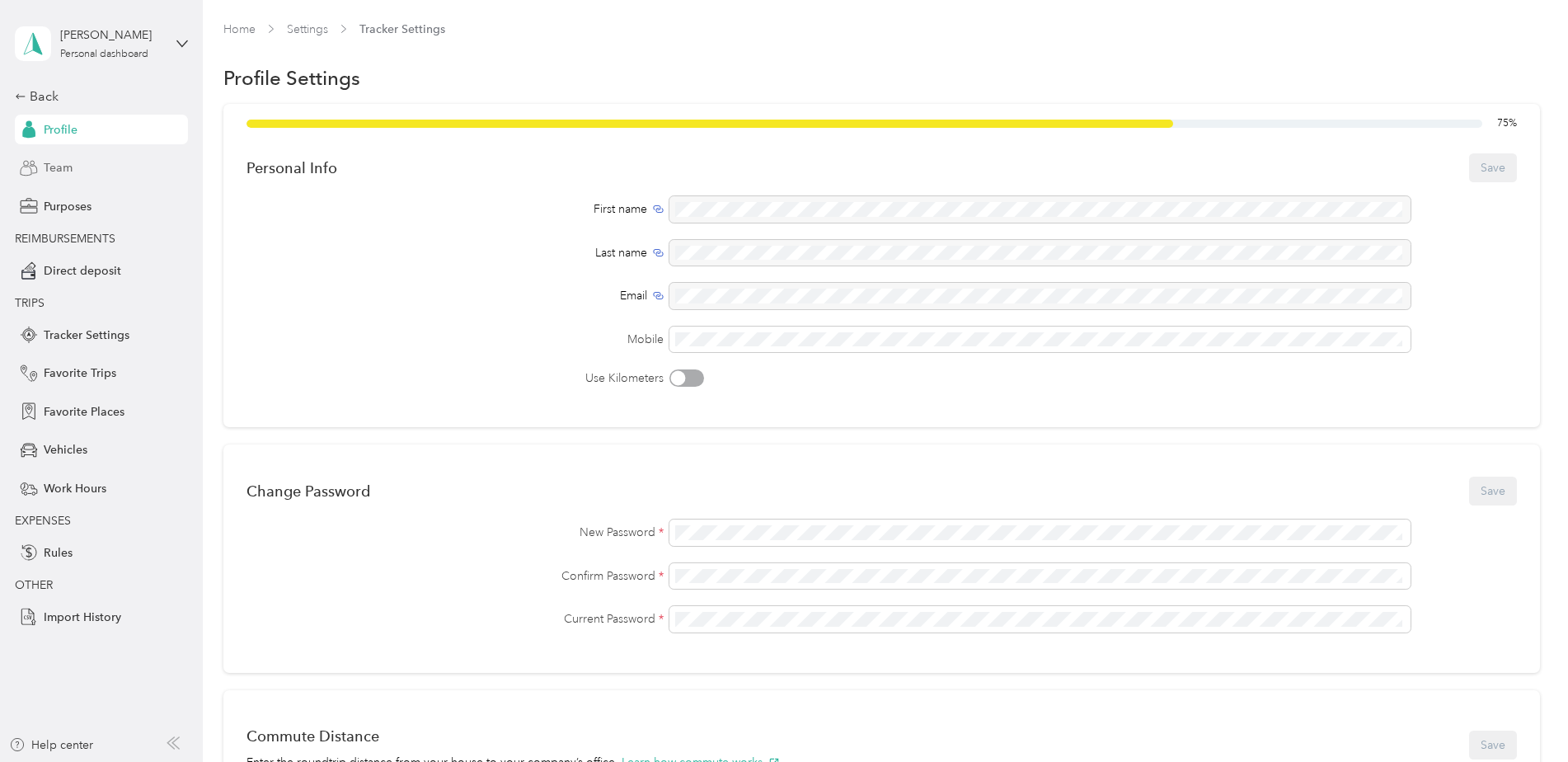
click at [70, 170] on span "Team" at bounding box center [58, 168] width 28 height 17
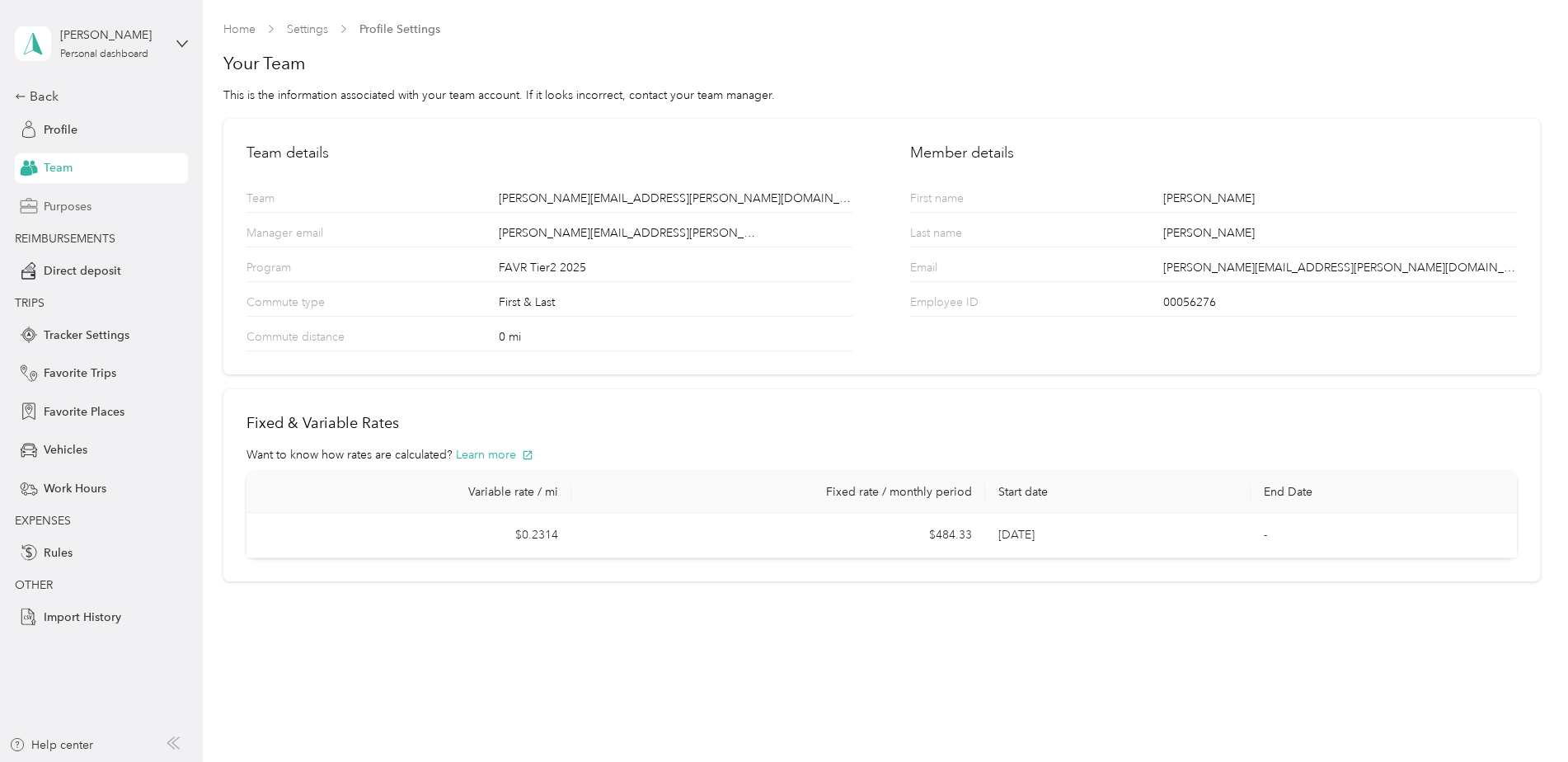
click at [66, 200] on span "Purposes" at bounding box center [67, 206] width 47 height 17
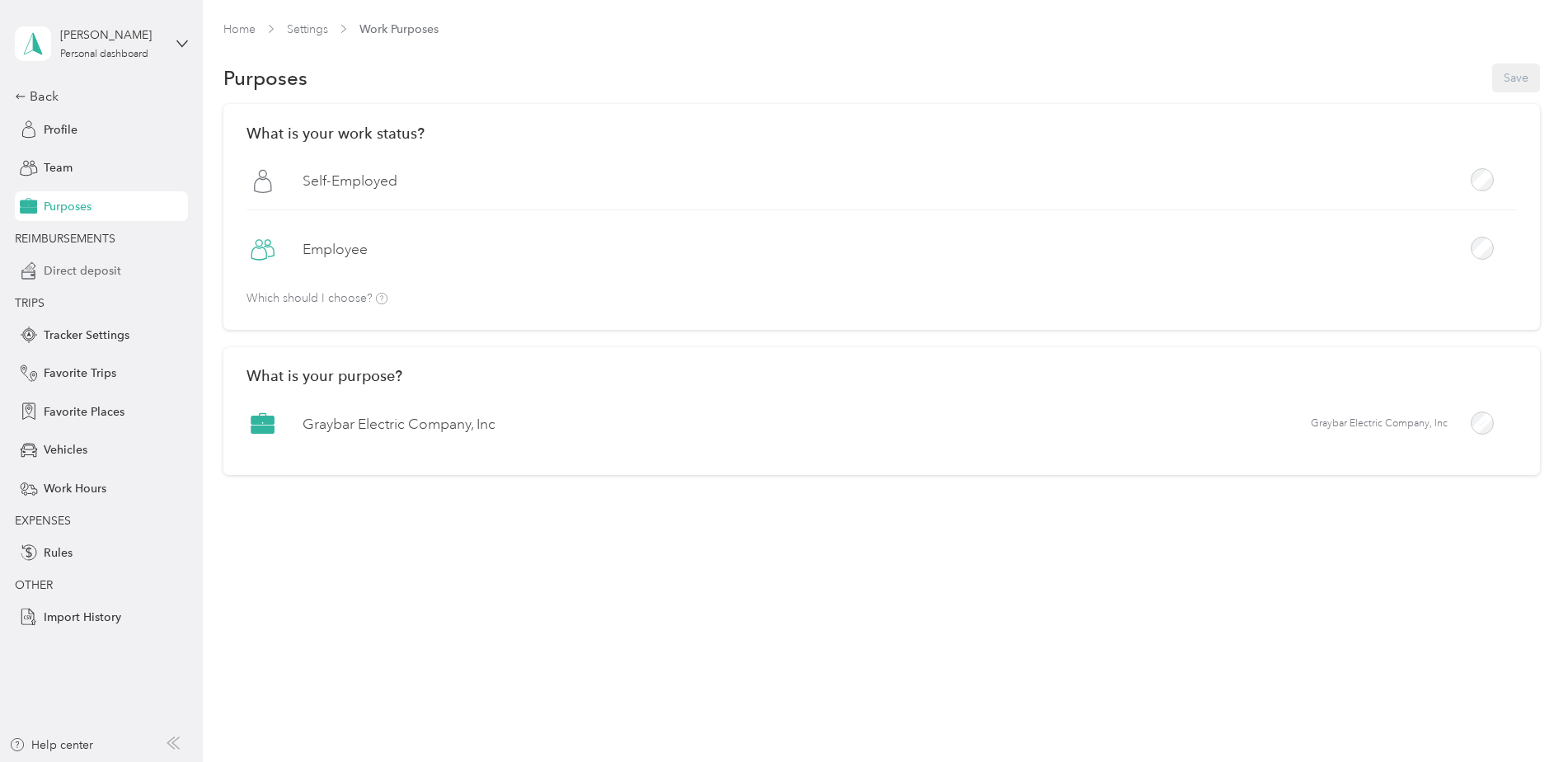
click at [58, 275] on span "Direct deposit" at bounding box center [83, 271] width 78 height 17
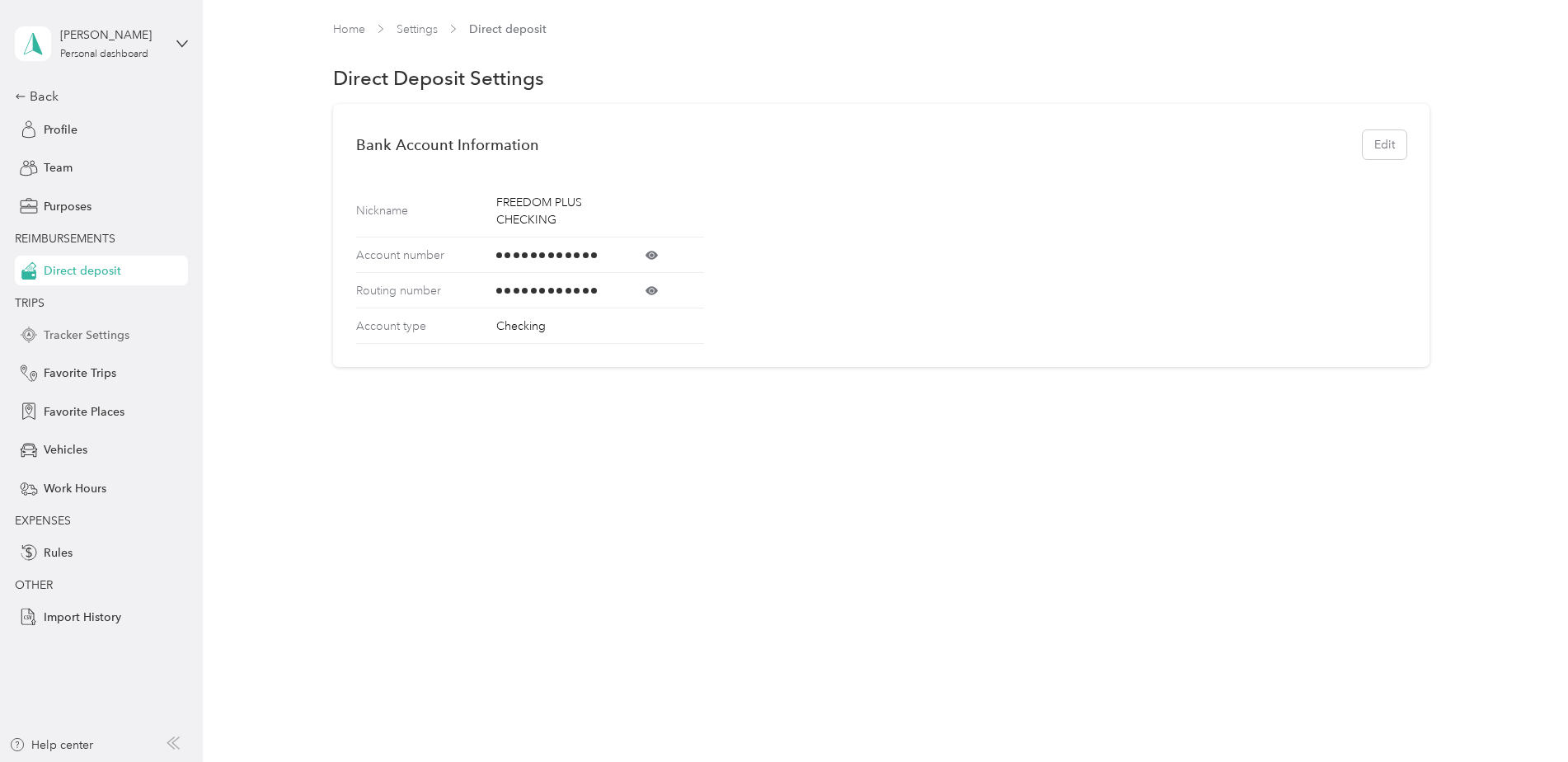
click at [66, 329] on span "Tracker Settings" at bounding box center [86, 335] width 85 height 17
